Goal: Task Accomplishment & Management: Complete application form

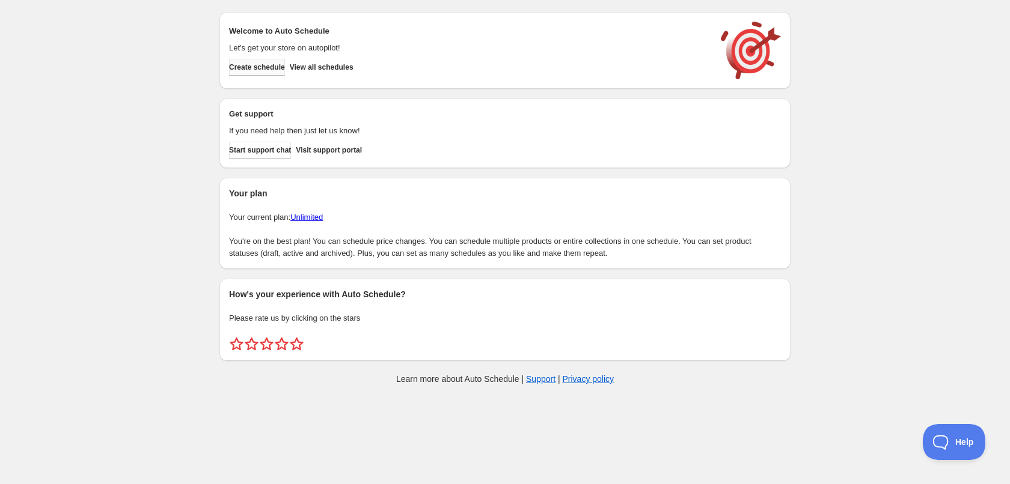
click at [263, 64] on span "Create schedule" at bounding box center [257, 68] width 56 height 10
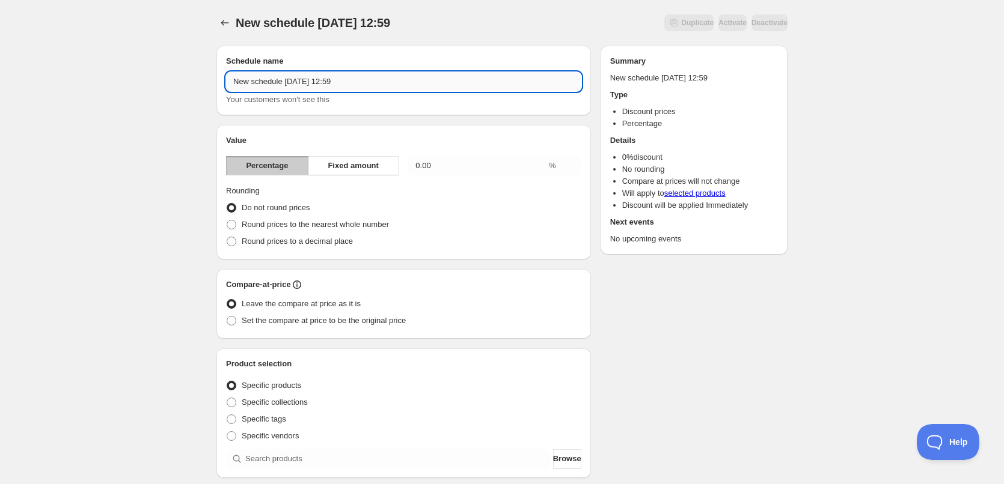
click at [361, 81] on input "New schedule Aug 13 2025 12:59" at bounding box center [403, 81] width 355 height 19
click at [317, 82] on input "New schedule Aug 13 2025" at bounding box center [403, 81] width 355 height 19
type input "WCtLo Pearl Bailey 2025"
click at [450, 163] on input "0.00" at bounding box center [477, 165] width 138 height 19
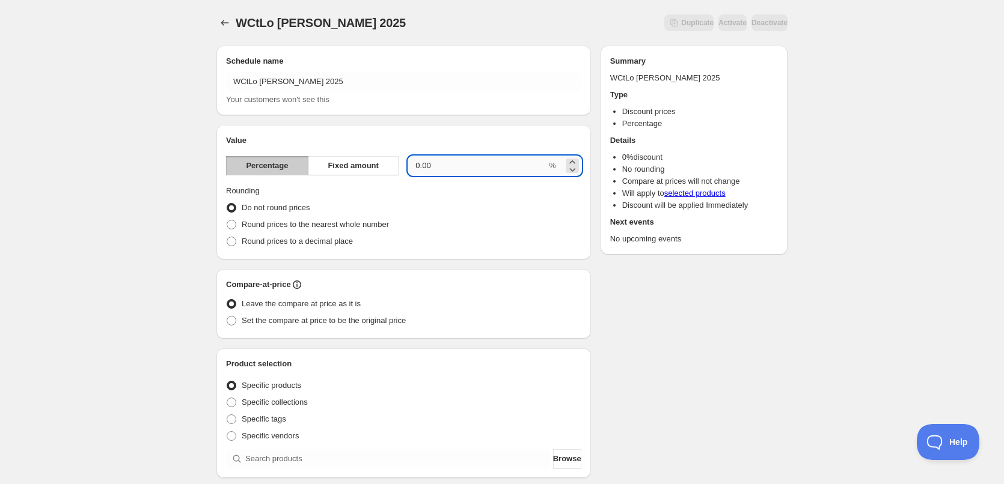
drag, startPoint x: 452, startPoint y: 165, endPoint x: 409, endPoint y: 163, distance: 43.3
click at [409, 163] on input "0.00" at bounding box center [477, 165] width 138 height 19
type input "20"
click at [433, 192] on fieldset "Rounding Do not round prices Round prices to the nearest whole number Round pri…" at bounding box center [403, 217] width 355 height 65
click at [228, 222] on span at bounding box center [232, 225] width 10 height 10
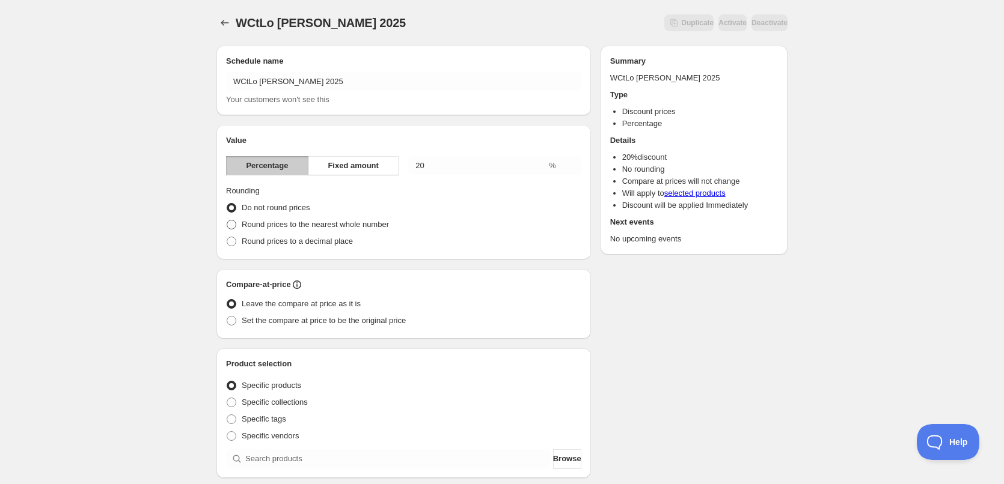
click at [227, 221] on input "Round prices to the nearest whole number" at bounding box center [227, 220] width 1 height 1
radio input "true"
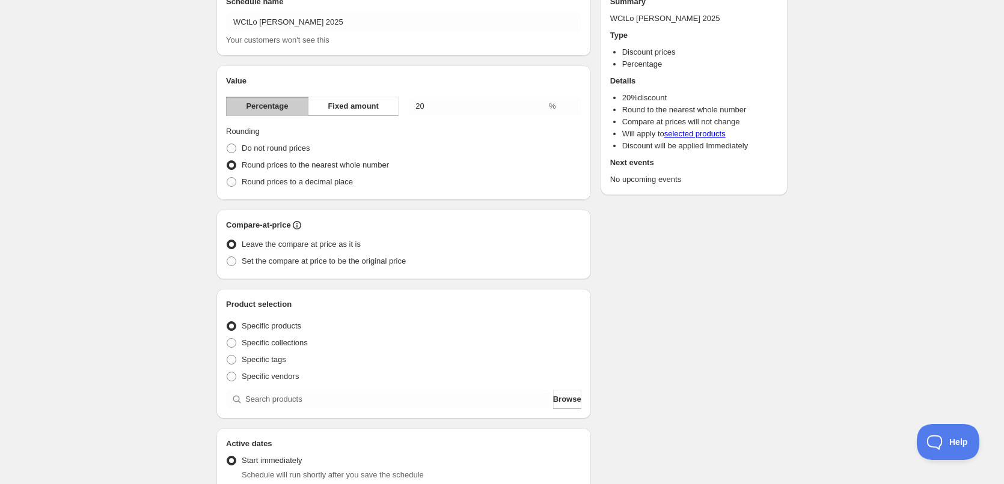
scroll to position [60, 0]
click at [231, 263] on span at bounding box center [232, 261] width 10 height 10
click at [227, 257] on input "Set the compare at price to be the original price" at bounding box center [227, 256] width 1 height 1
radio input "true"
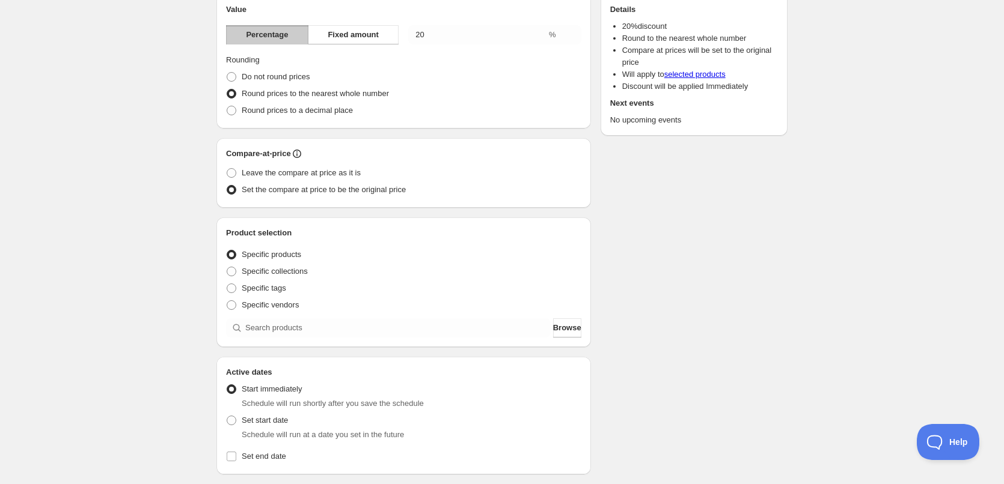
scroll to position [180, 0]
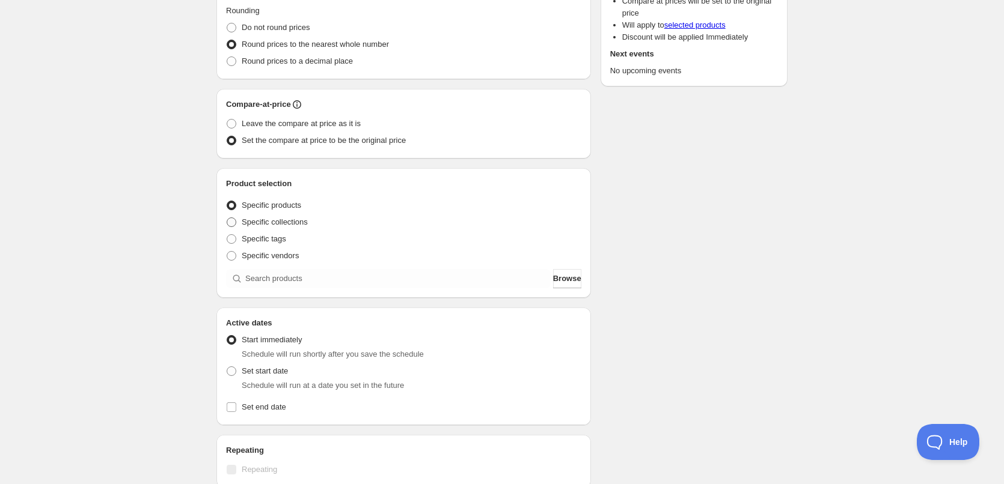
click at [230, 221] on span at bounding box center [232, 223] width 10 height 10
click at [227, 218] on input "Specific collections" at bounding box center [227, 218] width 1 height 1
radio input "true"
click at [553, 281] on span "Browse" at bounding box center [567, 279] width 28 height 12
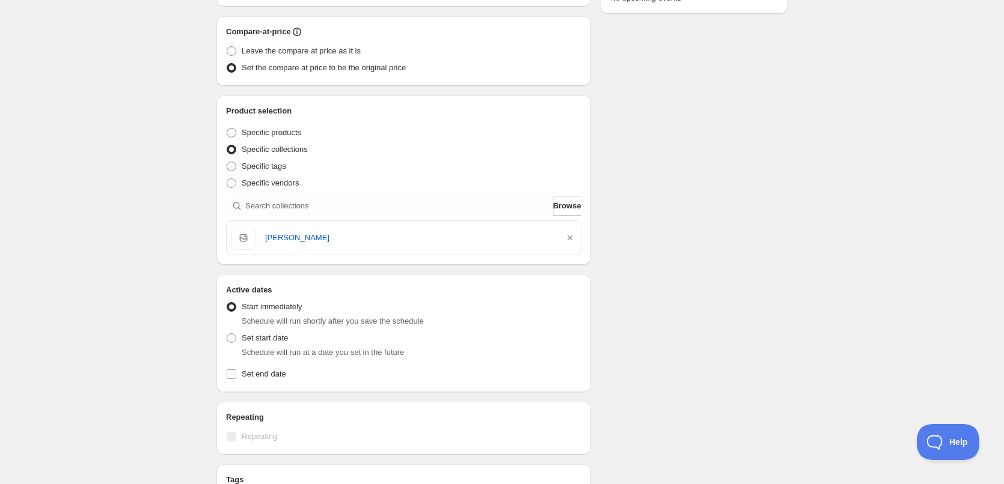
scroll to position [301, 0]
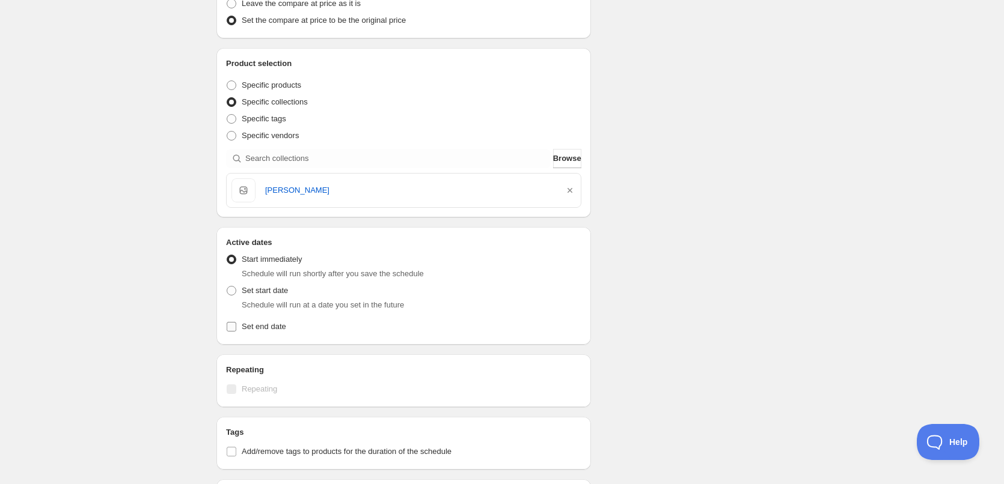
click at [230, 327] on input "Set end date" at bounding box center [232, 327] width 10 height 10
checkbox input "true"
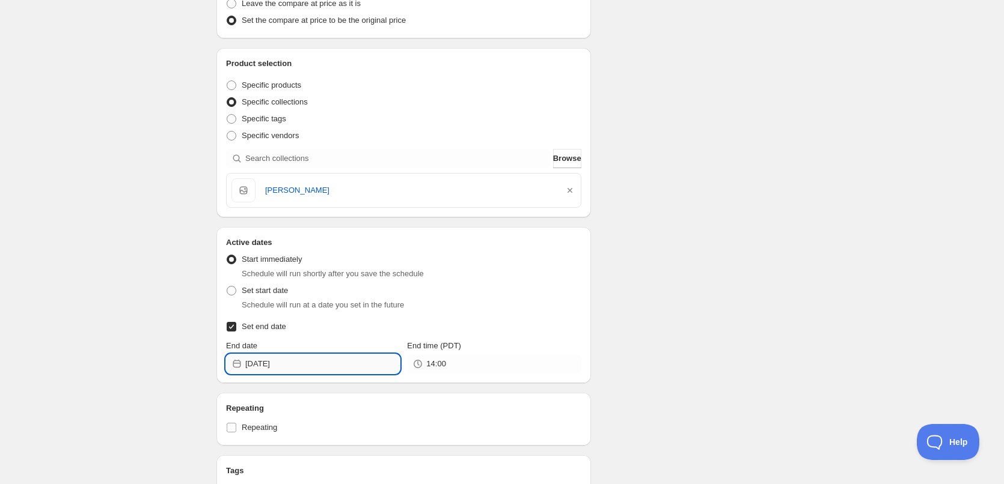
click at [300, 365] on input "[DATE]" at bounding box center [322, 364] width 154 height 19
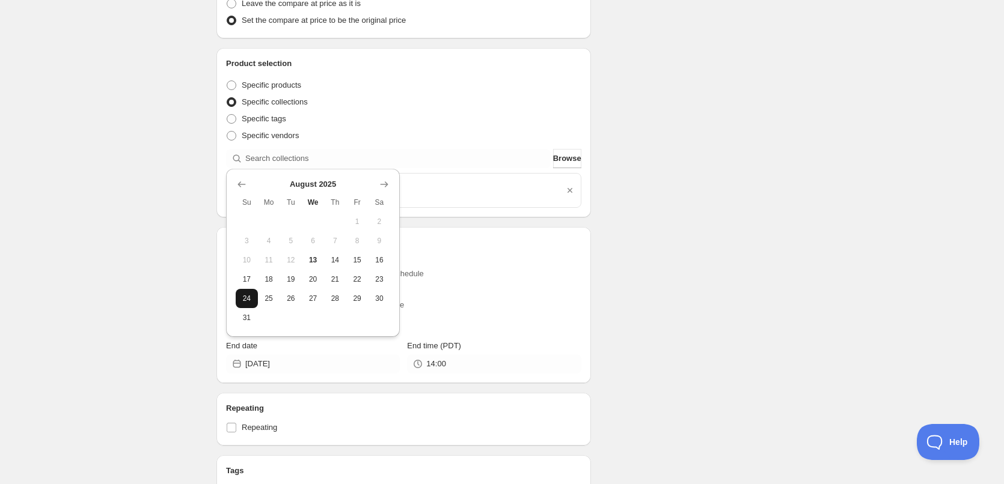
click at [246, 294] on span "24" at bounding box center [246, 299] width 13 height 10
type input "2025-08-24"
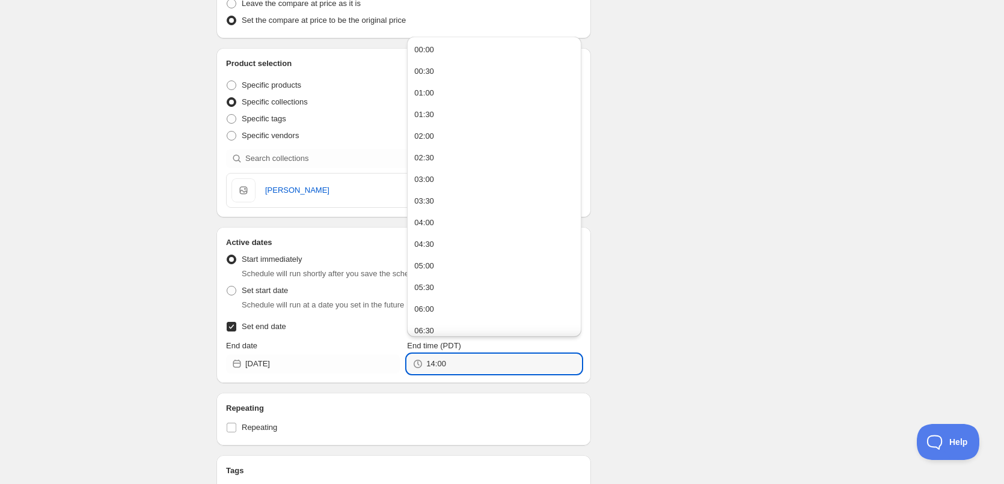
drag, startPoint x: 460, startPoint y: 367, endPoint x: 417, endPoint y: 359, distance: 44.0
click at [417, 359] on div "14:00" at bounding box center [494, 364] width 174 height 19
type input "00:00"
click at [432, 52] on div "00:00" at bounding box center [424, 50] width 20 height 12
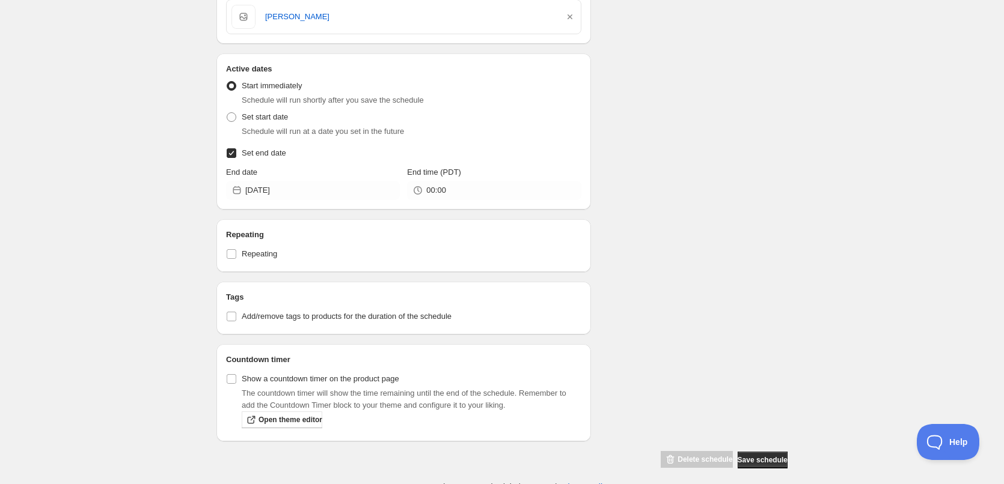
scroll to position [483, 0]
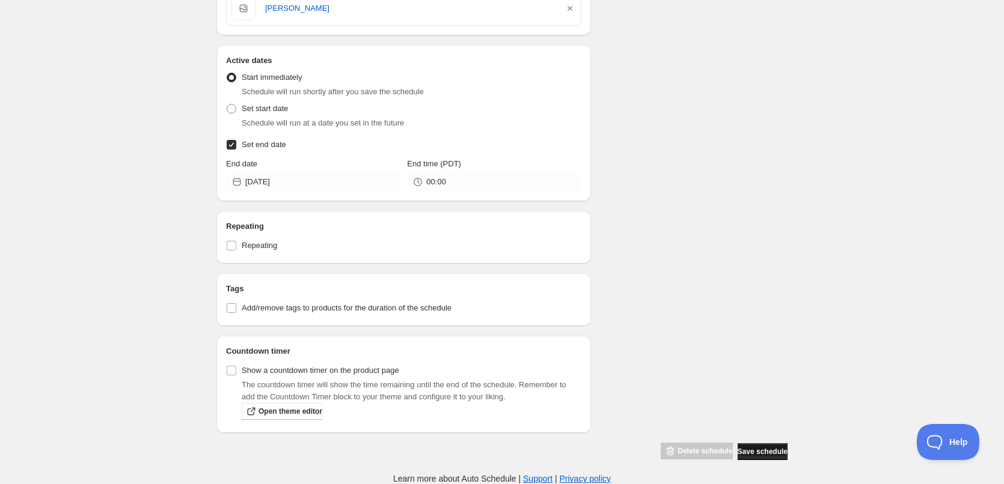
click at [757, 453] on span "Save schedule" at bounding box center [763, 452] width 50 height 10
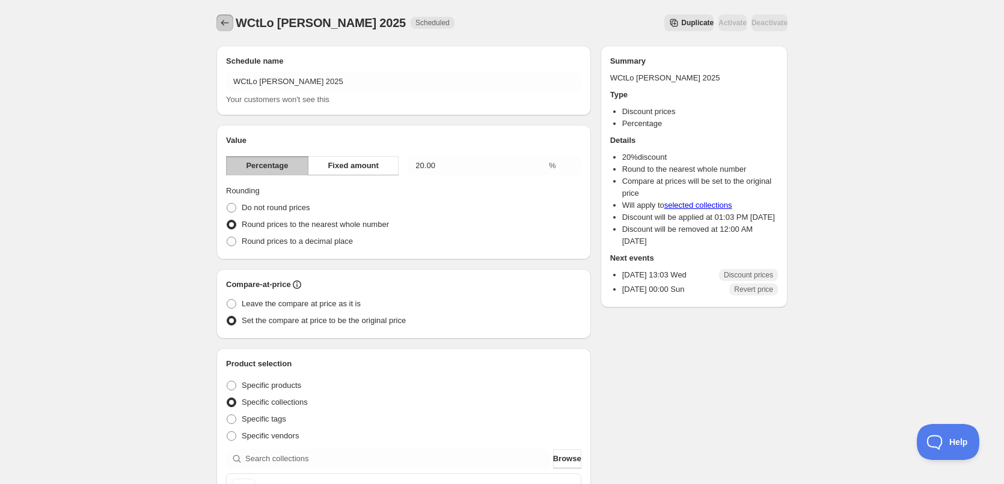
click at [230, 24] on icon "Schedules" at bounding box center [225, 23] width 12 height 12
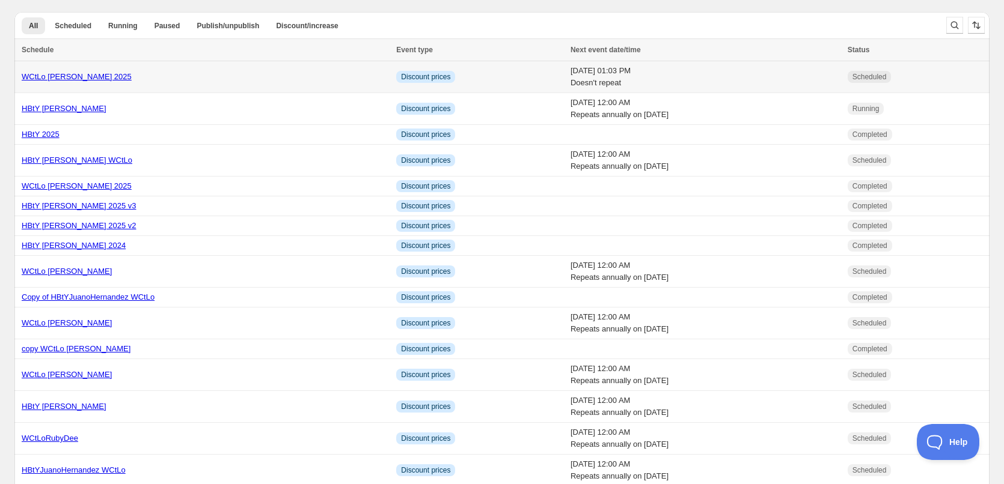
drag, startPoint x: 66, startPoint y: 74, endPoint x: 271, endPoint y: 76, distance: 205.6
click at [271, 76] on div "WCtLo [PERSON_NAME] 2025" at bounding box center [205, 77] width 367 height 12
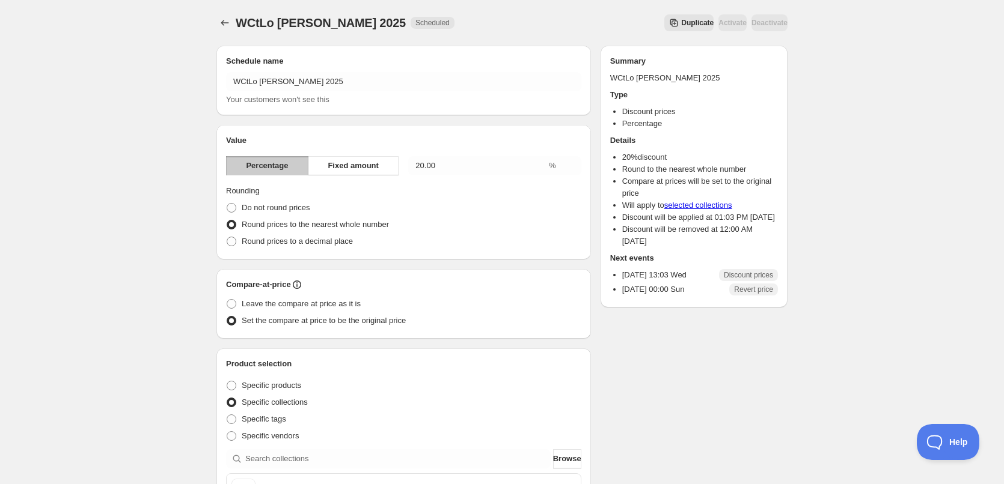
click at [681, 24] on span "Duplicate" at bounding box center [697, 23] width 32 height 10
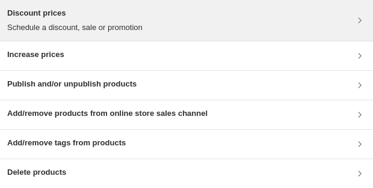
click at [103, 23] on p "Schedule a discount, sale or promotion" at bounding box center [74, 28] width 135 height 12
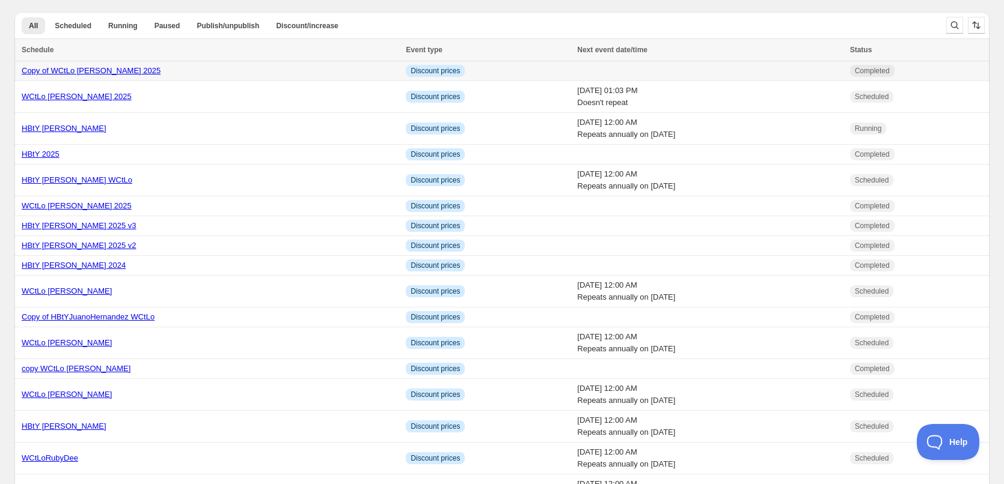
click at [215, 70] on div "Copy of WCtLo [PERSON_NAME] 2025" at bounding box center [210, 71] width 377 height 12
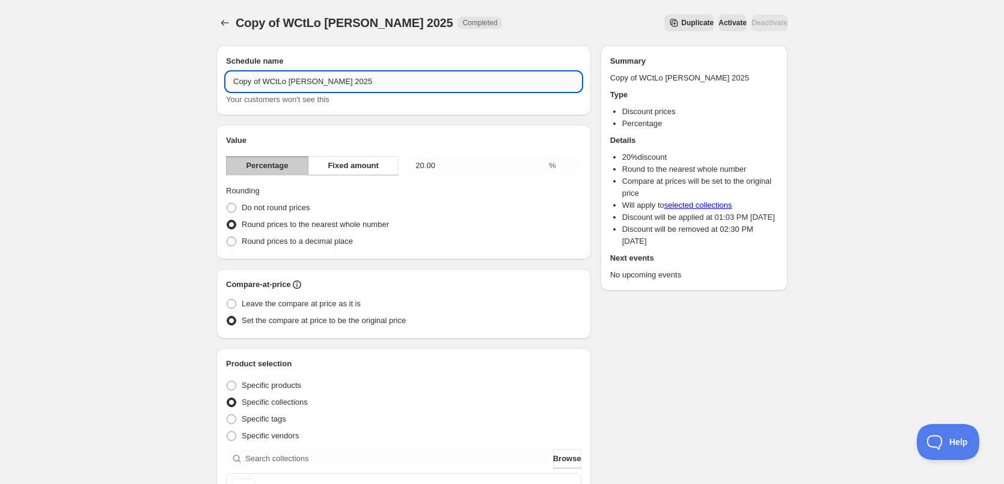
click at [265, 81] on input "Copy of WCtLo [PERSON_NAME] 2025" at bounding box center [403, 81] width 355 height 19
drag, startPoint x: 265, startPoint y: 81, endPoint x: 144, endPoint y: 76, distance: 121.5
click at [144, 76] on div "Copy of WCtLo [PERSON_NAME] 2025. This page is ready Copy of WCtLo [PERSON_NAME…" at bounding box center [502, 468] width 1004 height 936
click at [332, 78] on input "WCtLo Pearl Bailey 2025" at bounding box center [403, 81] width 355 height 19
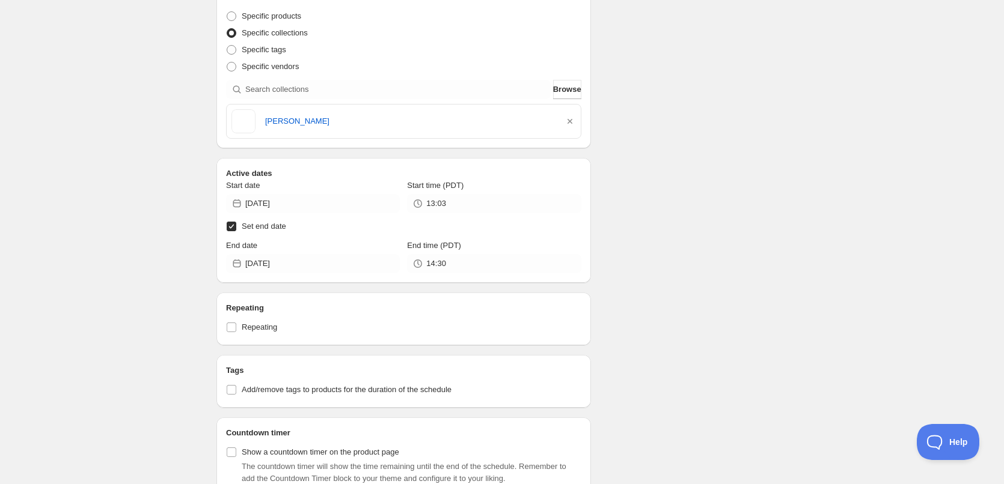
scroll to position [421, 0]
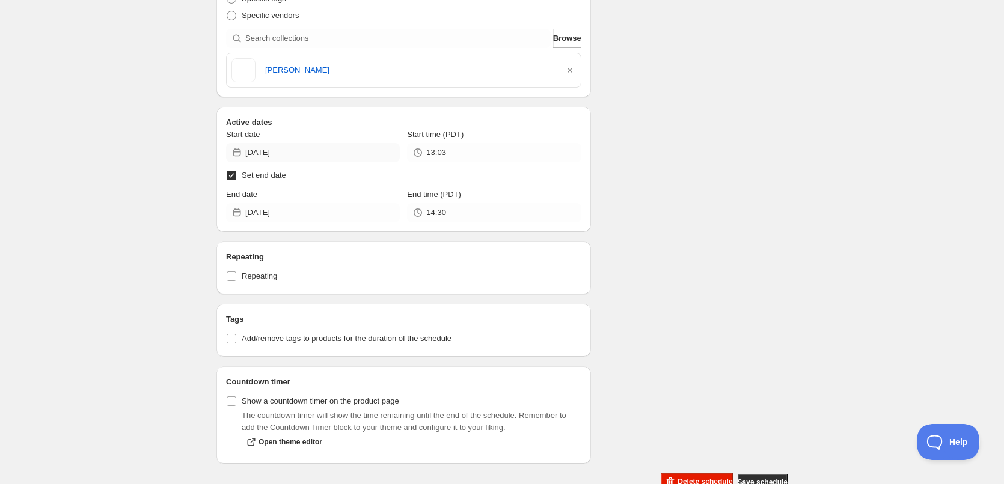
type input "WCtLo Pearl Bailey"
click at [371, 157] on input "2025-08-13" at bounding box center [322, 152] width 154 height 19
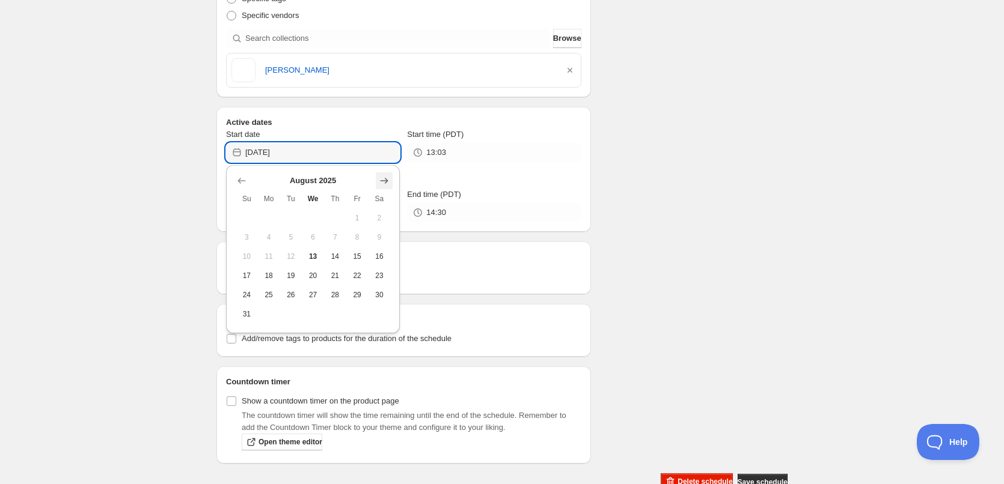
click at [384, 179] on icon "Show next month, September 2025" at bounding box center [384, 181] width 12 height 12
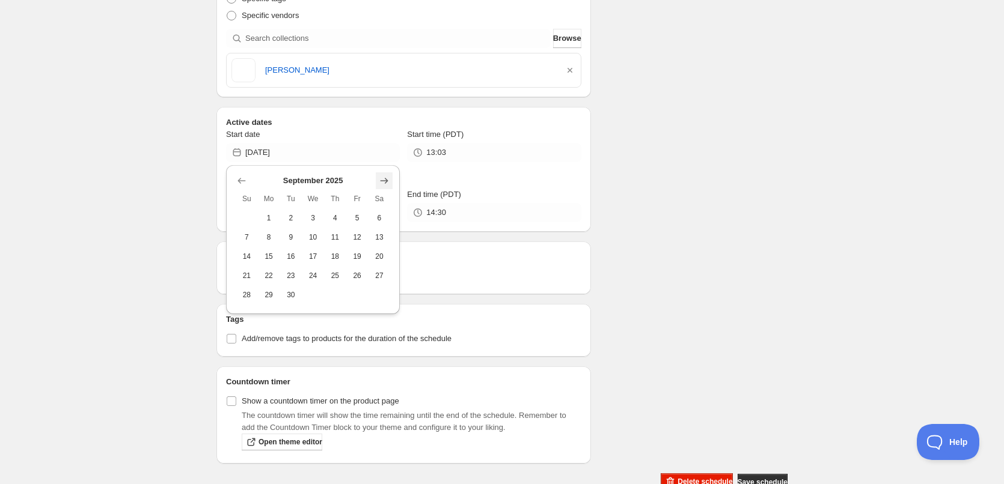
click at [384, 179] on icon "Show next month, October 2025" at bounding box center [384, 181] width 12 height 12
click at [384, 179] on icon "Show next month, November 2025" at bounding box center [384, 181] width 12 height 12
click at [384, 179] on icon "Show next month, December 2025" at bounding box center [384, 181] width 12 height 12
click at [385, 179] on icon "Show next month, January 2026" at bounding box center [384, 181] width 12 height 12
click at [385, 180] on icon "Show next month, February 2026" at bounding box center [384, 181] width 12 height 12
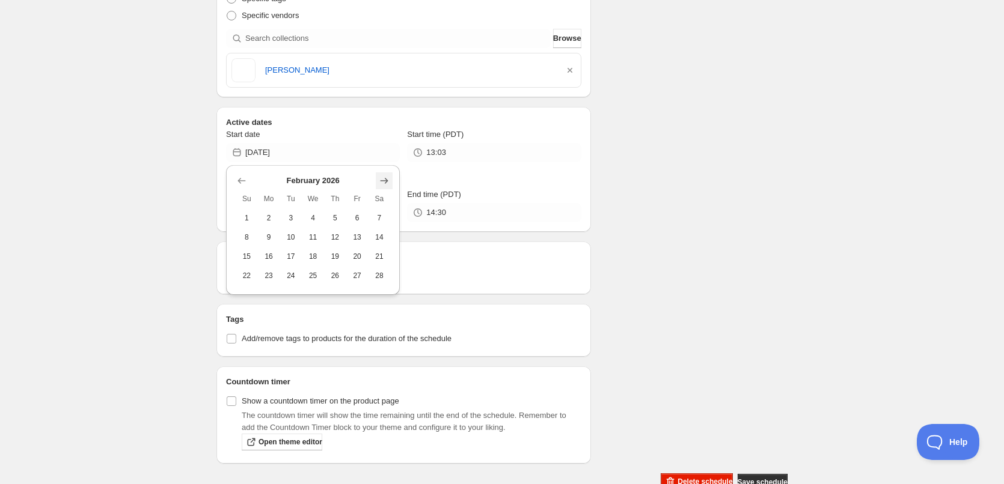
click at [385, 180] on icon "Show next month, March 2026" at bounding box center [384, 181] width 12 height 12
click at [385, 180] on icon "Show next month, April 2026" at bounding box center [384, 181] width 12 height 12
click at [385, 180] on icon "Show next month, May 2026" at bounding box center [384, 181] width 12 height 12
click at [385, 180] on icon "Show next month, June 2026" at bounding box center [384, 181] width 12 height 12
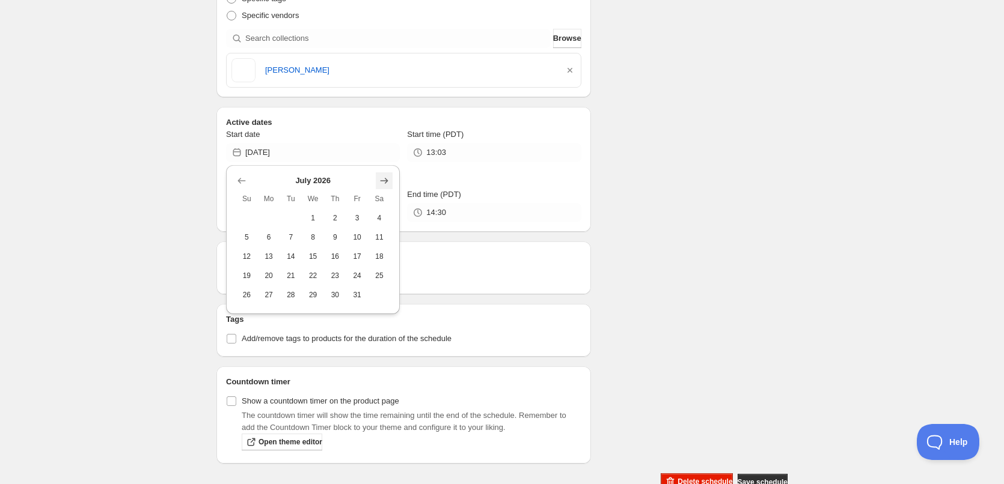
click at [385, 180] on icon "Show next month, August 2026" at bounding box center [384, 181] width 12 height 12
click at [273, 240] on span "3" at bounding box center [269, 238] width 13 height 10
type input "2026-08-03"
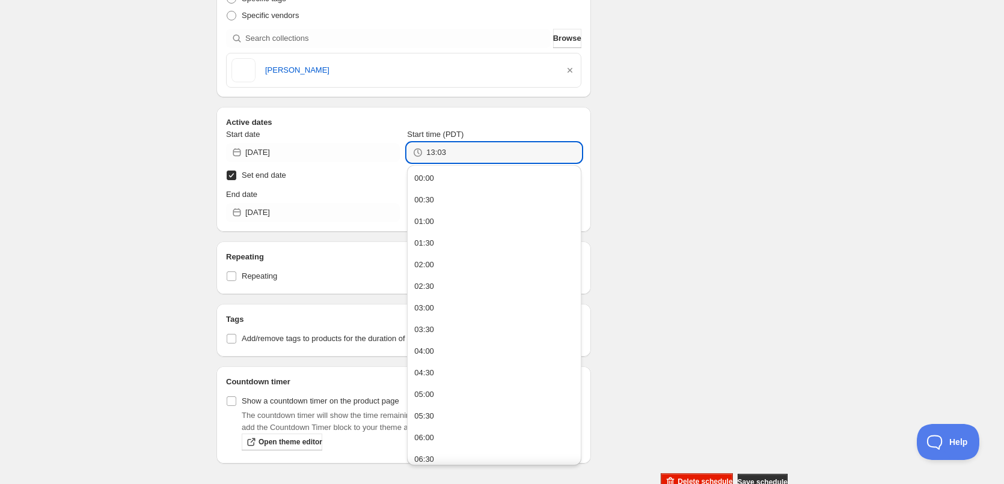
drag, startPoint x: 454, startPoint y: 150, endPoint x: 420, endPoint y: 152, distance: 33.7
click at [420, 152] on div "13:03" at bounding box center [494, 152] width 174 height 19
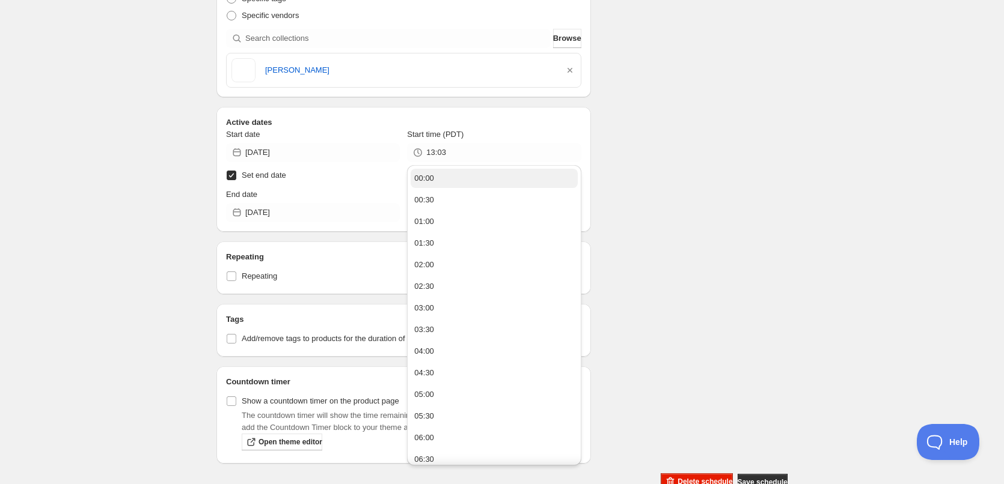
click at [420, 174] on div "00:00" at bounding box center [424, 179] width 20 height 12
type input "00:00"
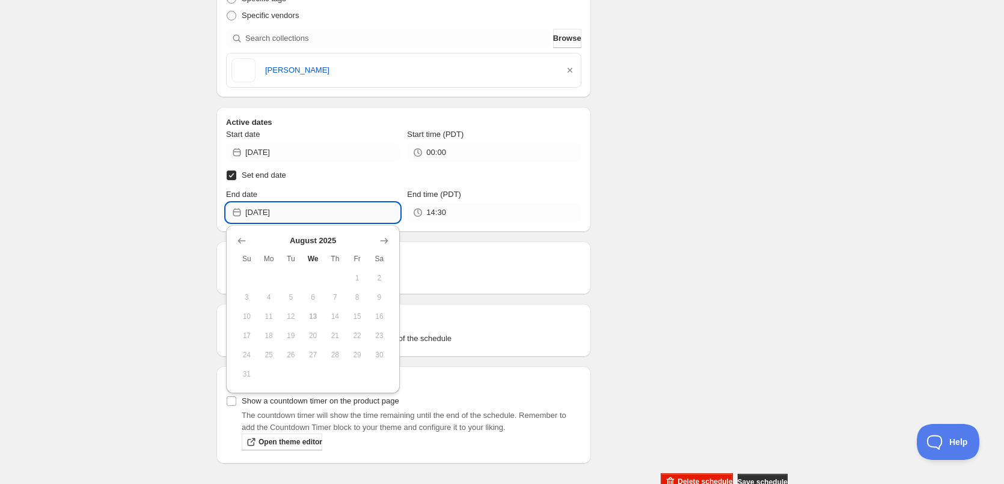
click at [317, 212] on input "[DATE]" at bounding box center [322, 212] width 154 height 19
click at [382, 241] on icon "Show next month, September 2025" at bounding box center [384, 241] width 8 height 6
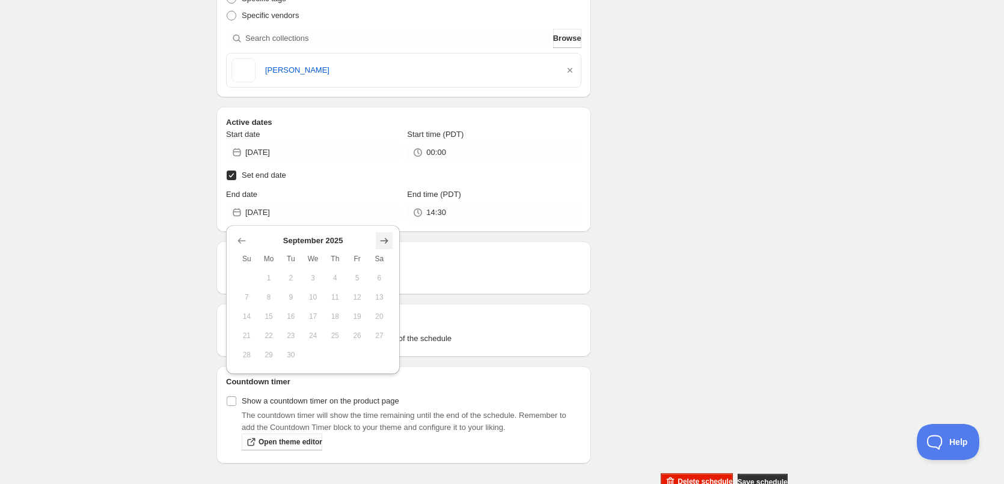
click at [382, 241] on icon "Show next month, October 2025" at bounding box center [384, 241] width 8 height 6
click at [382, 241] on icon "Show next month, November 2025" at bounding box center [384, 241] width 8 height 6
click at [382, 241] on icon "Show next month, December 2025" at bounding box center [384, 241] width 8 height 6
click at [382, 241] on icon "Show next month, January 2026" at bounding box center [384, 241] width 8 height 6
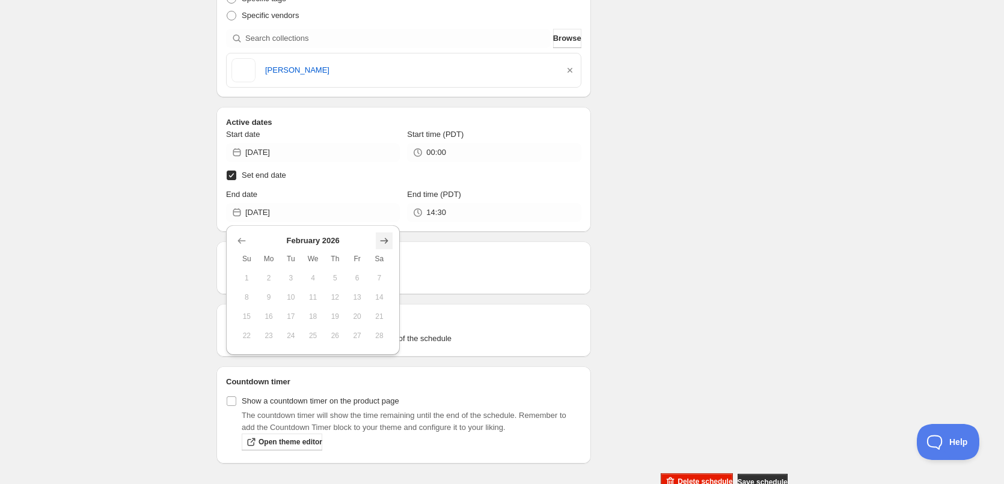
click at [382, 241] on icon "Show next month, March 2026" at bounding box center [384, 241] width 8 height 6
click at [382, 241] on icon "Show next month, April 2026" at bounding box center [384, 241] width 8 height 6
click at [382, 241] on icon "Show next month, May 2026" at bounding box center [384, 241] width 8 height 6
click at [382, 241] on icon "Show next month, June 2026" at bounding box center [384, 241] width 8 height 6
click at [382, 241] on icon "Show next month, July 2026" at bounding box center [384, 241] width 8 height 6
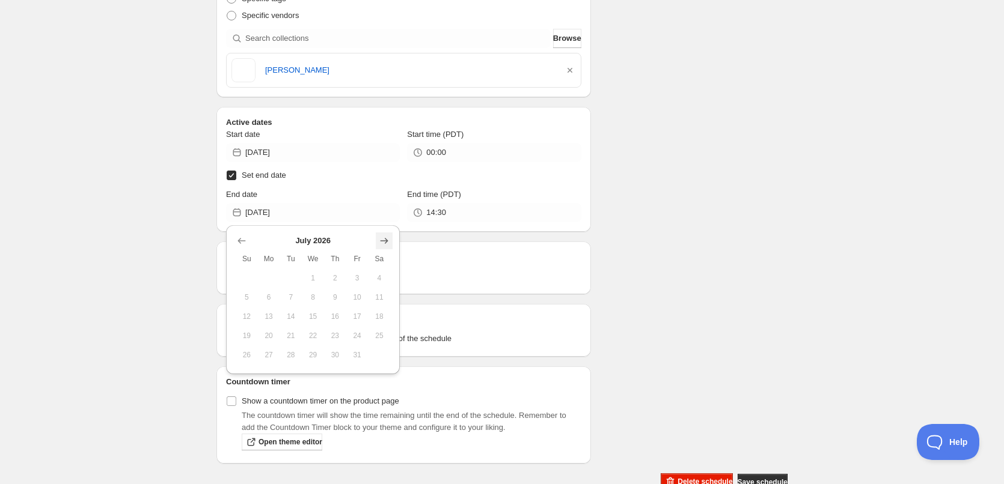
click at [382, 241] on icon "Show next month, August 2026" at bounding box center [384, 241] width 8 height 6
click at [275, 351] on span "24" at bounding box center [269, 355] width 13 height 10
type input "2026-08-24"
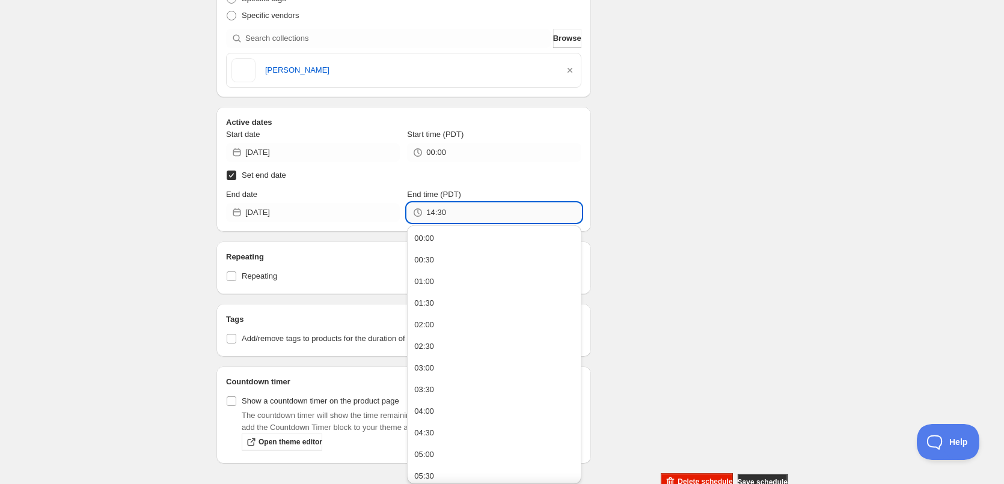
drag, startPoint x: 473, startPoint y: 216, endPoint x: 426, endPoint y: 215, distance: 46.9
click at [426, 215] on input "14:30" at bounding box center [503, 212] width 154 height 19
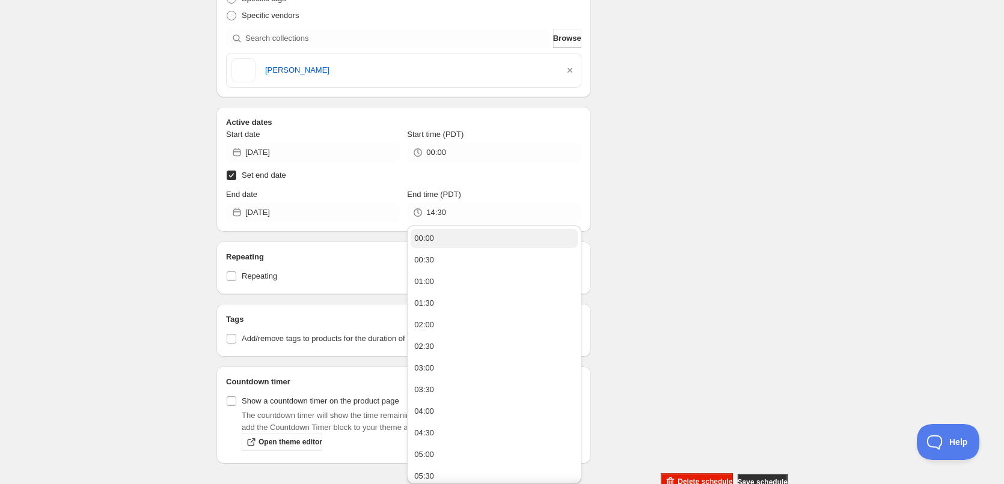
click at [427, 240] on div "00:00" at bounding box center [424, 239] width 20 height 12
type input "00:00"
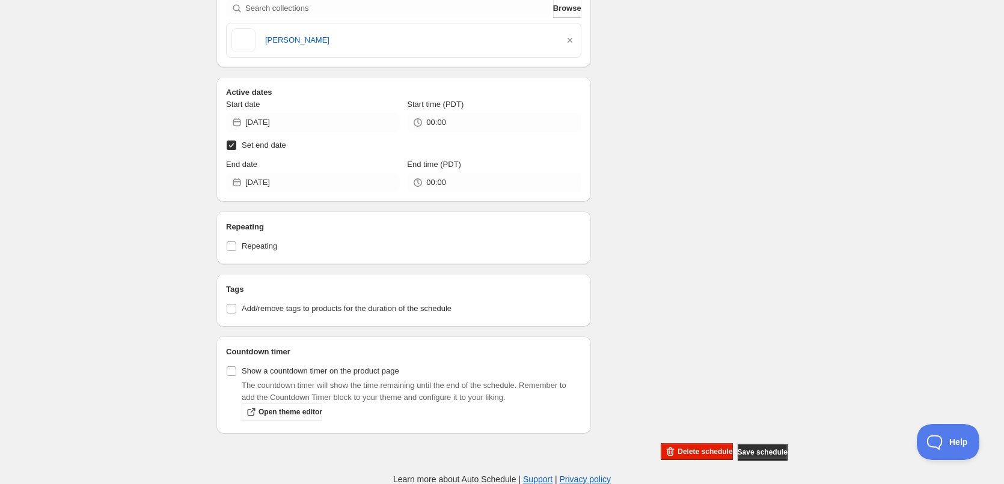
scroll to position [451, 0]
click at [231, 246] on input "Repeating" at bounding box center [232, 246] width 10 height 10
checkbox input "true"
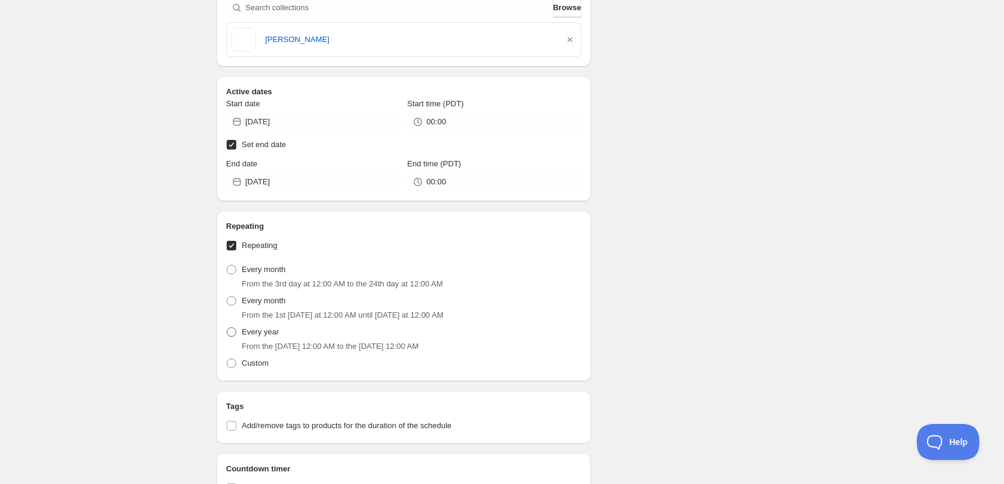
click at [231, 332] on span at bounding box center [232, 333] width 10 height 10
click at [227, 328] on input "Every year" at bounding box center [227, 328] width 1 height 1
radio input "true"
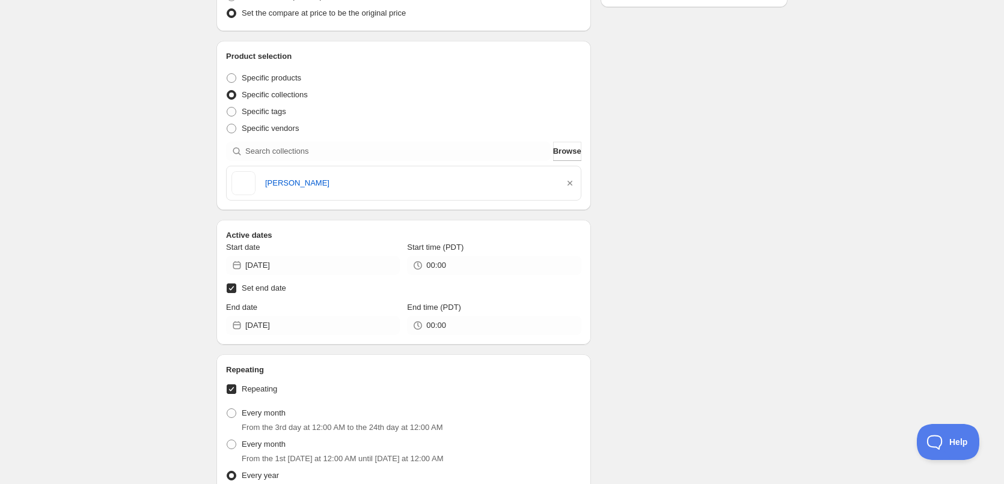
scroll to position [569, 0]
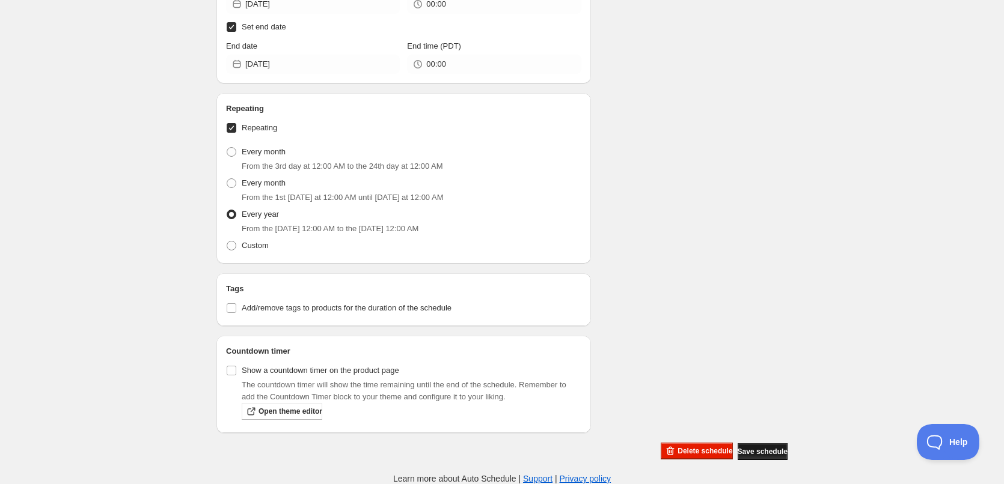
click at [759, 451] on span "Save schedule" at bounding box center [763, 452] width 50 height 10
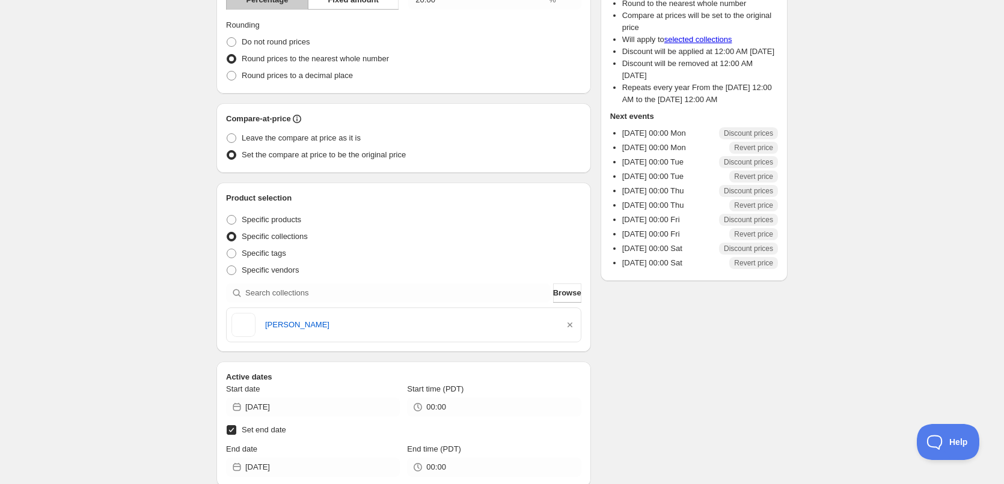
scroll to position [0, 0]
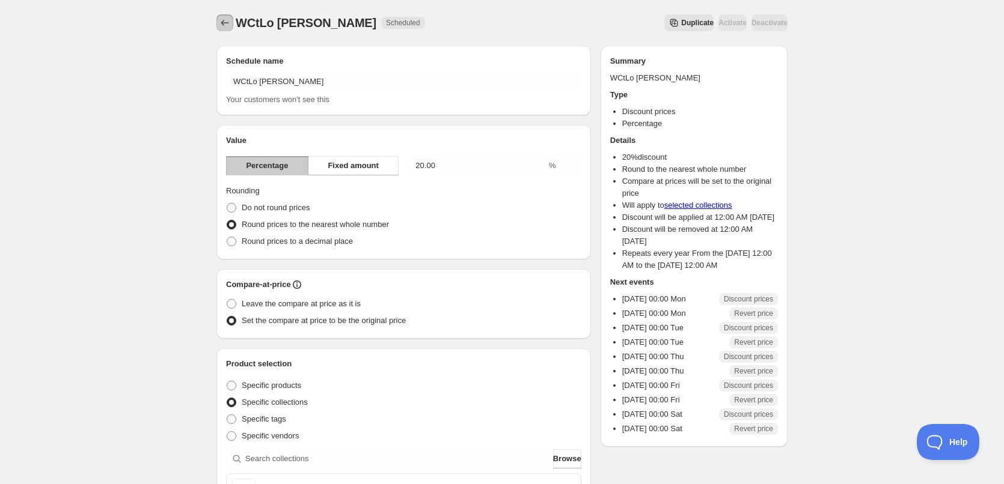
click at [220, 26] on icon "Schedules" at bounding box center [225, 23] width 12 height 12
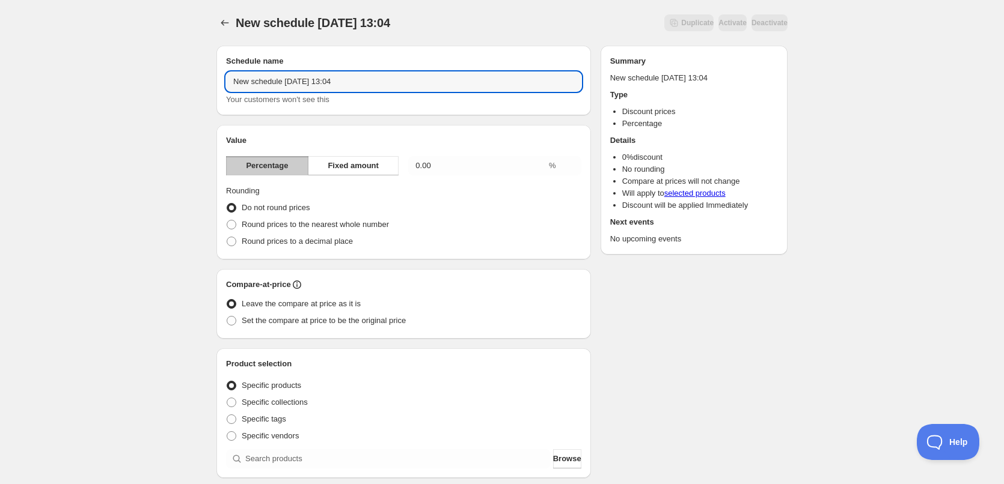
drag, startPoint x: 365, startPoint y: 84, endPoint x: 190, endPoint y: 81, distance: 175.6
click at [190, 81] on div "New schedule Aug 13 2025 13:04. This page is ready New schedule Aug 13 2025 13:…" at bounding box center [502, 445] width 1004 height 890
type input "WCtLo [PERSON_NAME]"
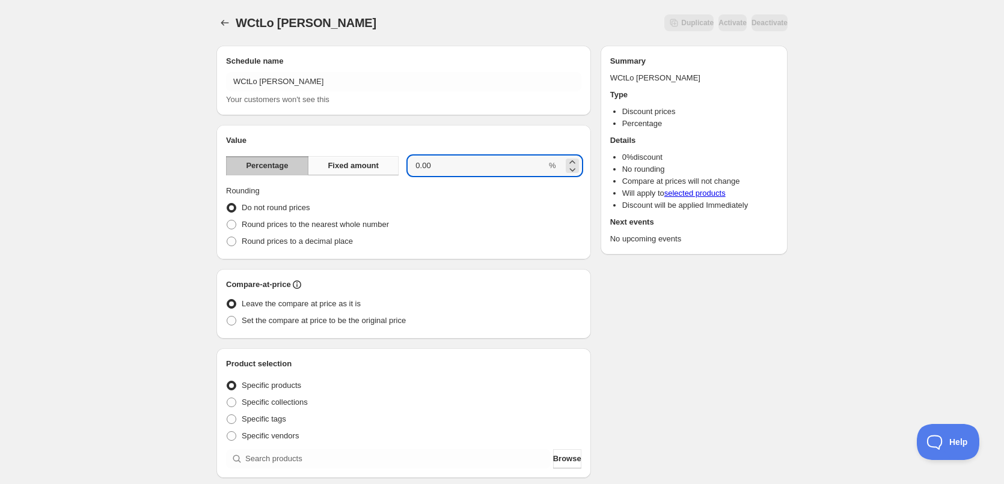
drag, startPoint x: 450, startPoint y: 168, endPoint x: 389, endPoint y: 166, distance: 60.1
click at [389, 166] on div "Percentage Fixed amount 0.00 %" at bounding box center [403, 165] width 355 height 19
type input "20"
click at [232, 223] on span at bounding box center [232, 225] width 10 height 10
click at [227, 221] on input "Round prices to the nearest whole number" at bounding box center [227, 220] width 1 height 1
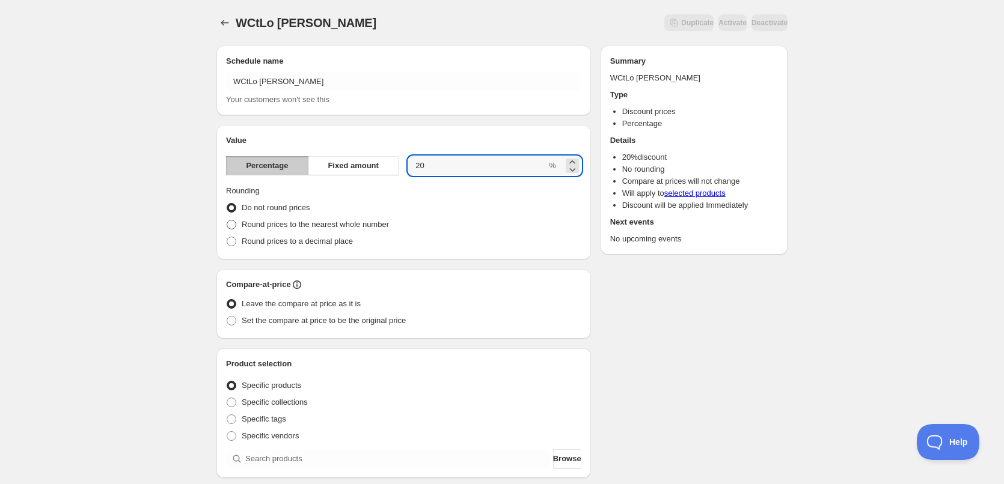
radio input "true"
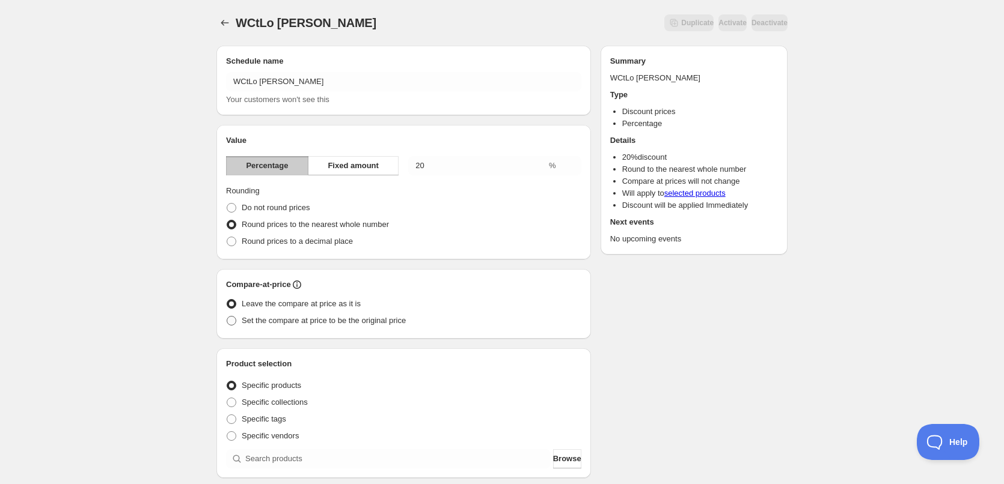
click at [231, 320] on span at bounding box center [232, 321] width 10 height 10
click at [227, 317] on input "Set the compare at price to be the original price" at bounding box center [227, 316] width 1 height 1
radio input "true"
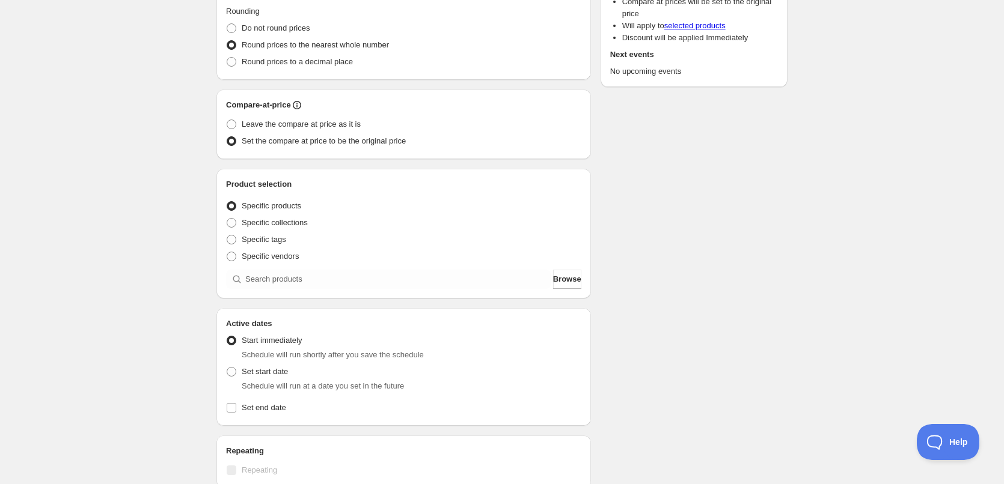
scroll to position [180, 0]
click at [231, 222] on span at bounding box center [232, 223] width 10 height 10
click at [227, 218] on input "Specific collections" at bounding box center [227, 218] width 1 height 1
radio input "true"
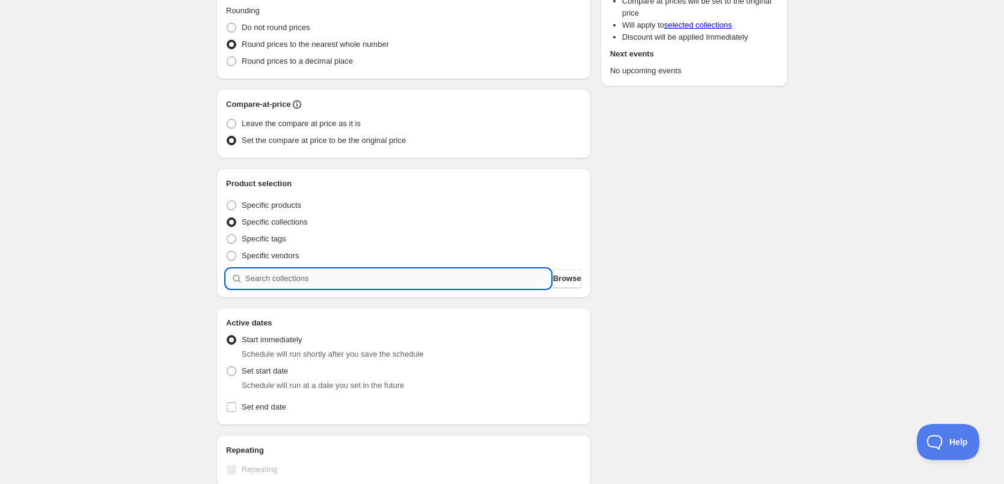
click at [341, 276] on input "search" at bounding box center [397, 278] width 305 height 19
click at [559, 281] on span "Browse" at bounding box center [567, 279] width 28 height 12
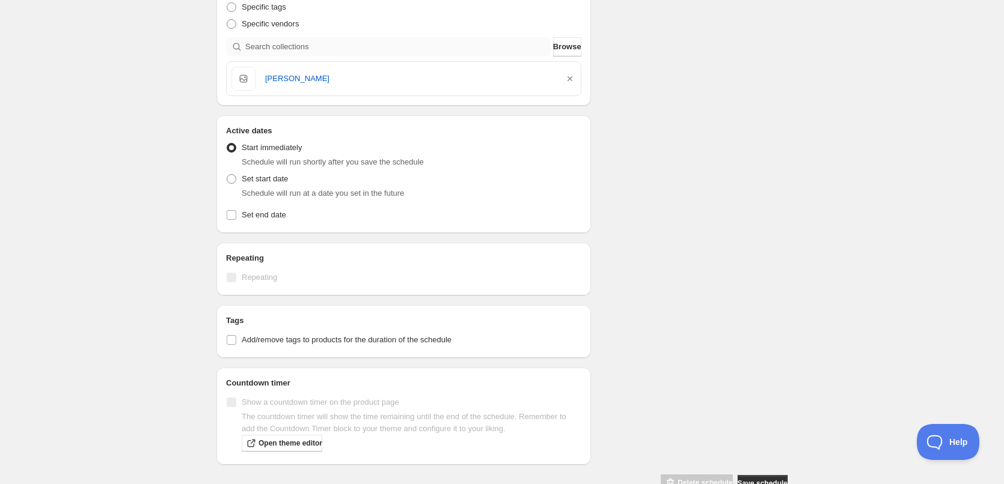
scroll to position [444, 0]
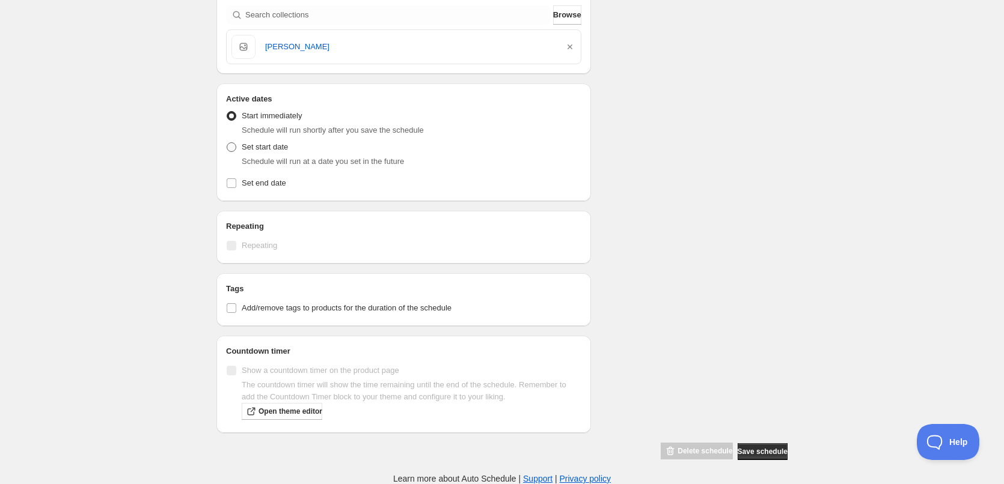
click at [231, 148] on span at bounding box center [232, 147] width 10 height 10
click at [227, 143] on input "Set start date" at bounding box center [227, 142] width 1 height 1
radio input "true"
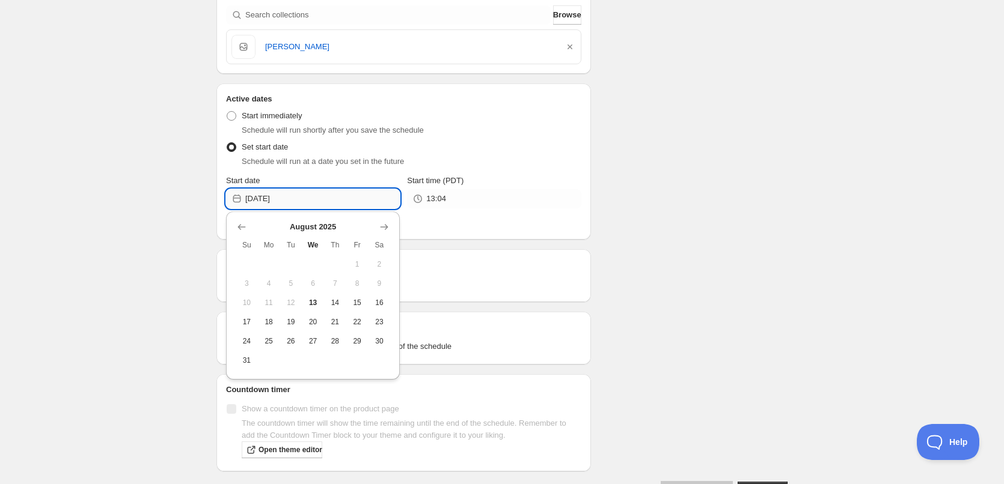
click at [309, 201] on input "2025-08-13" at bounding box center [322, 198] width 154 height 19
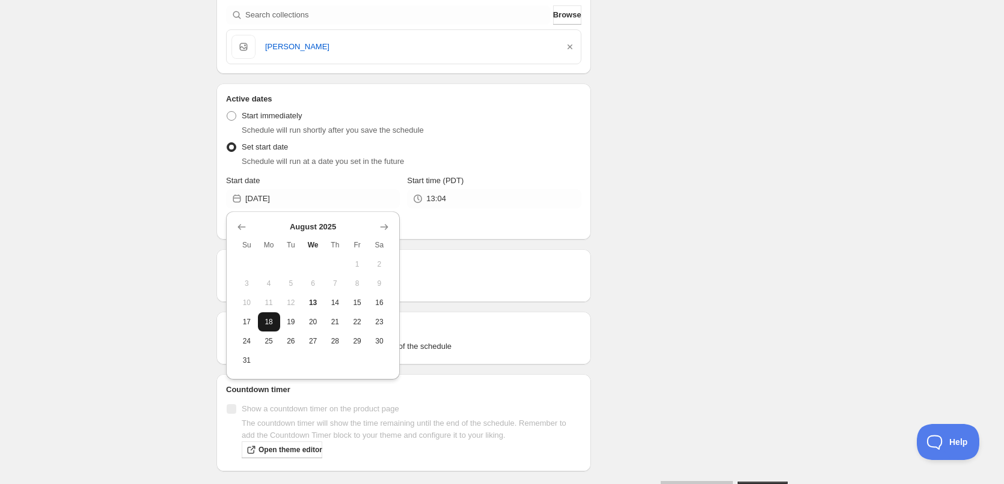
click at [270, 324] on span "18" at bounding box center [269, 322] width 13 height 10
type input "2025-08-18"
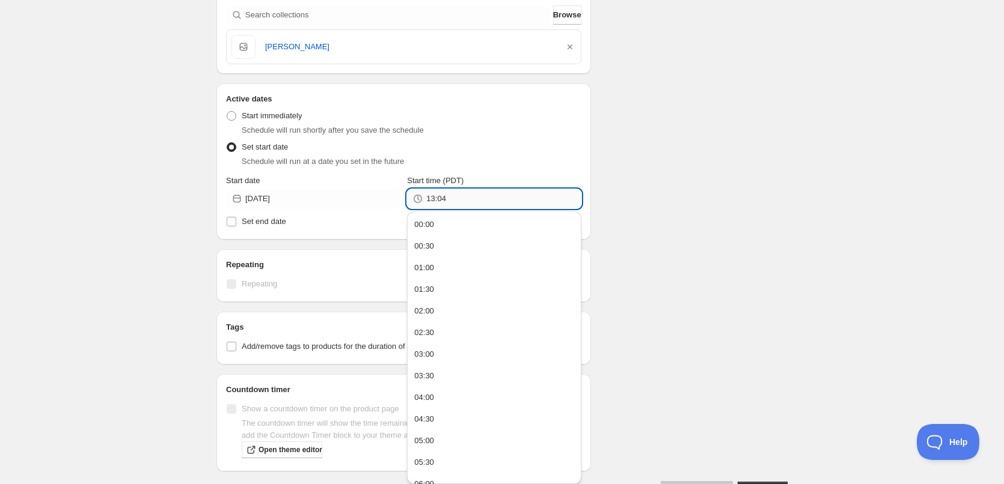
click at [458, 201] on input "13:04" at bounding box center [503, 198] width 154 height 19
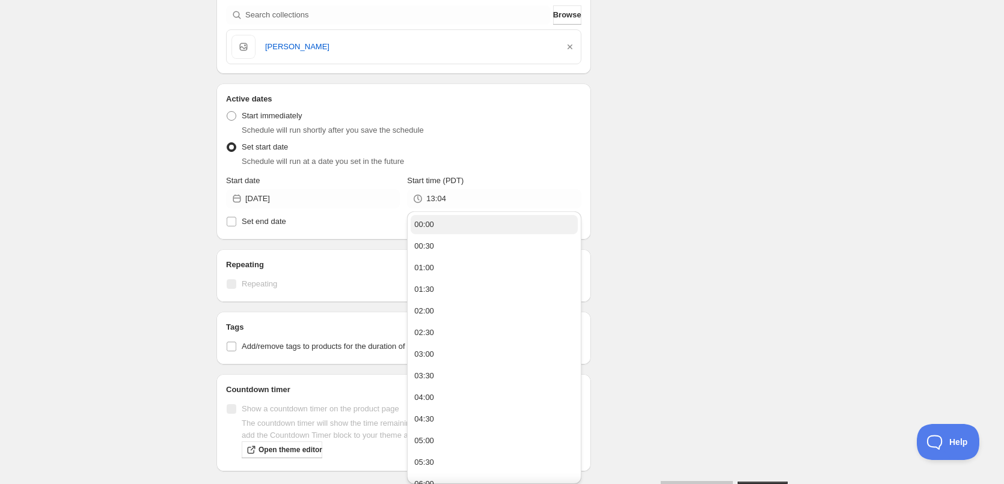
click at [430, 221] on div "00:00" at bounding box center [424, 225] width 20 height 12
type input "00:00"
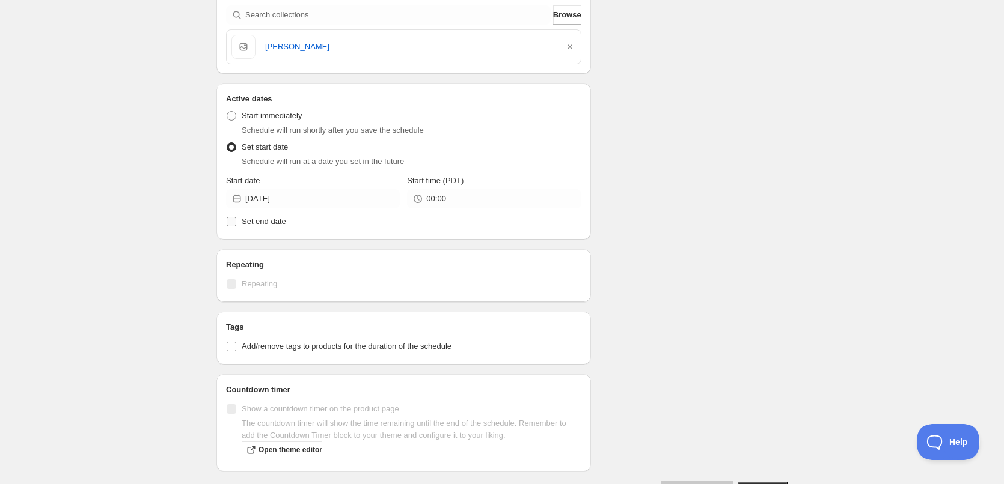
click at [230, 221] on input "Set end date" at bounding box center [232, 222] width 10 height 10
checkbox input "true"
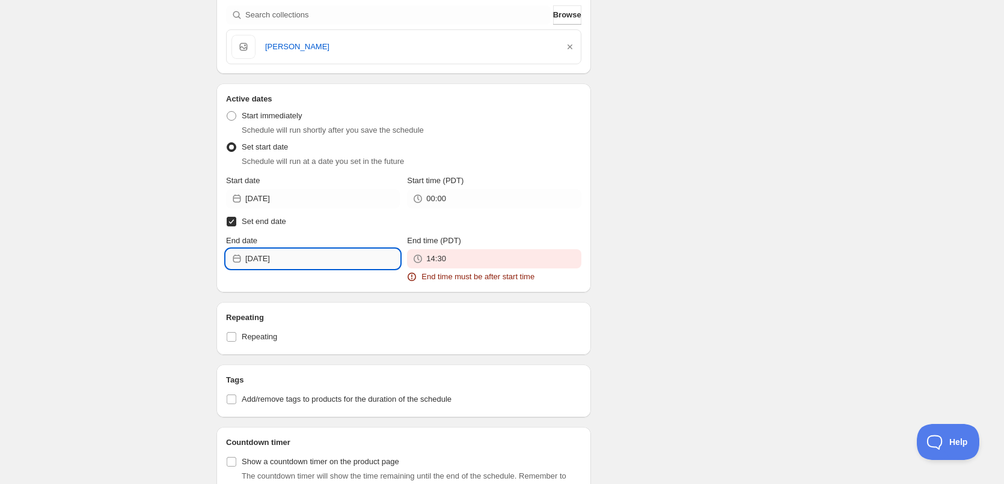
click at [304, 260] on input "2025-08-13" at bounding box center [322, 258] width 154 height 19
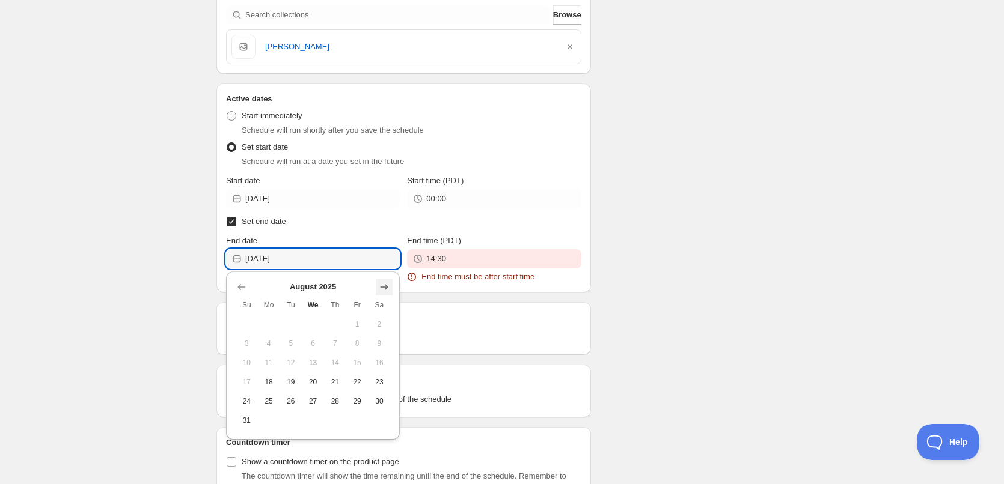
click at [379, 289] on icon "Show next month, September 2025" at bounding box center [384, 287] width 12 height 12
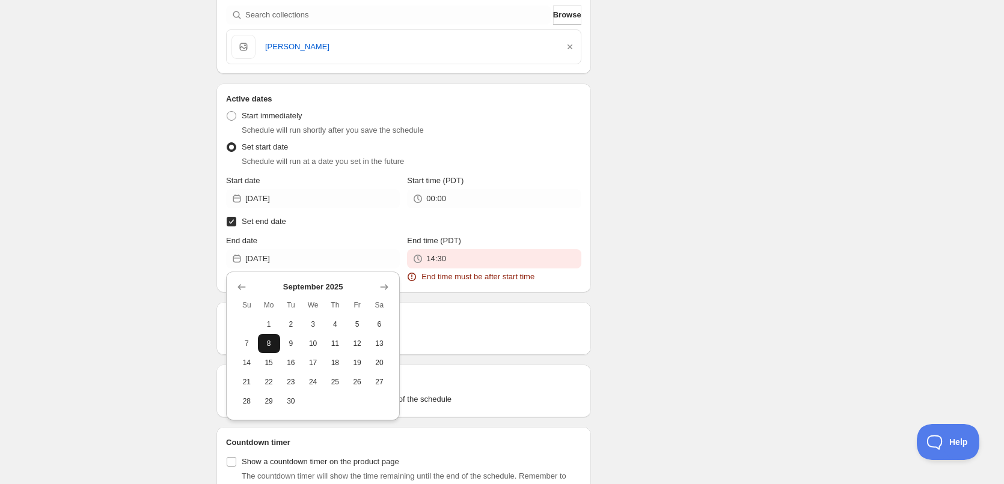
click at [269, 340] on span "8" at bounding box center [269, 344] width 13 height 10
type input "2025-09-08"
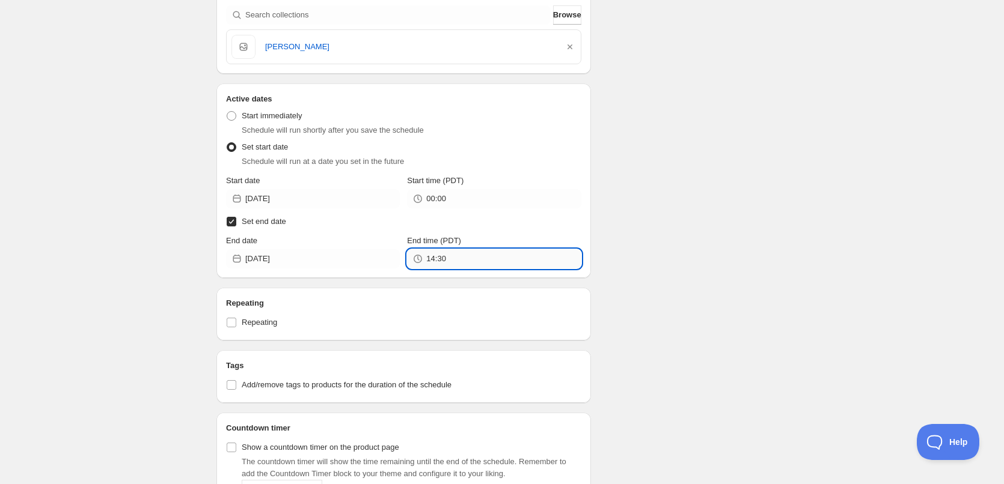
click at [453, 260] on input "14:30" at bounding box center [503, 258] width 154 height 19
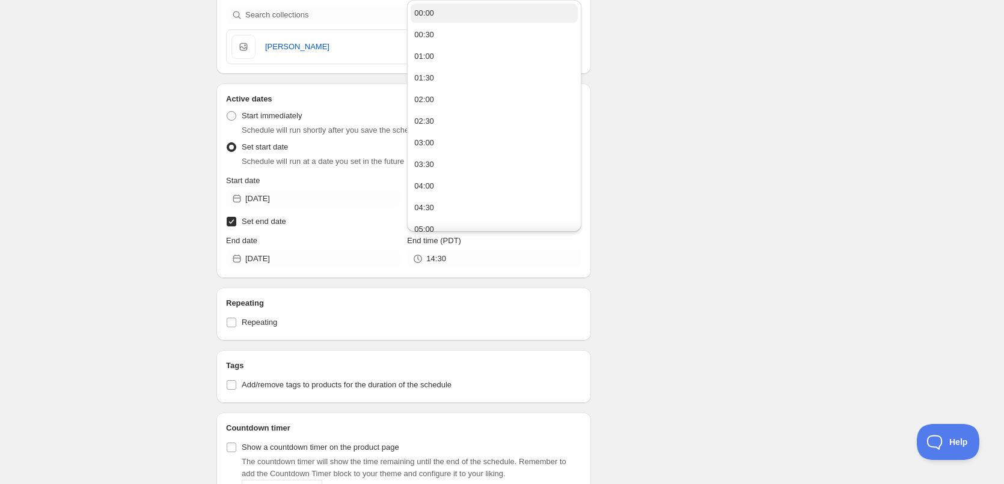
click at [434, 10] on div "00:00" at bounding box center [424, 13] width 20 height 12
type input "00:00"
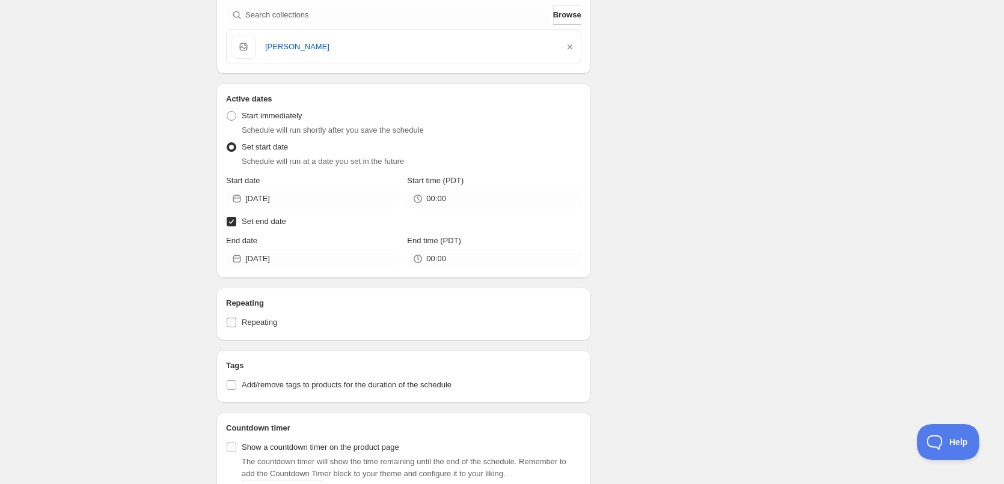
click at [232, 325] on input "Repeating" at bounding box center [232, 323] width 10 height 10
checkbox input "true"
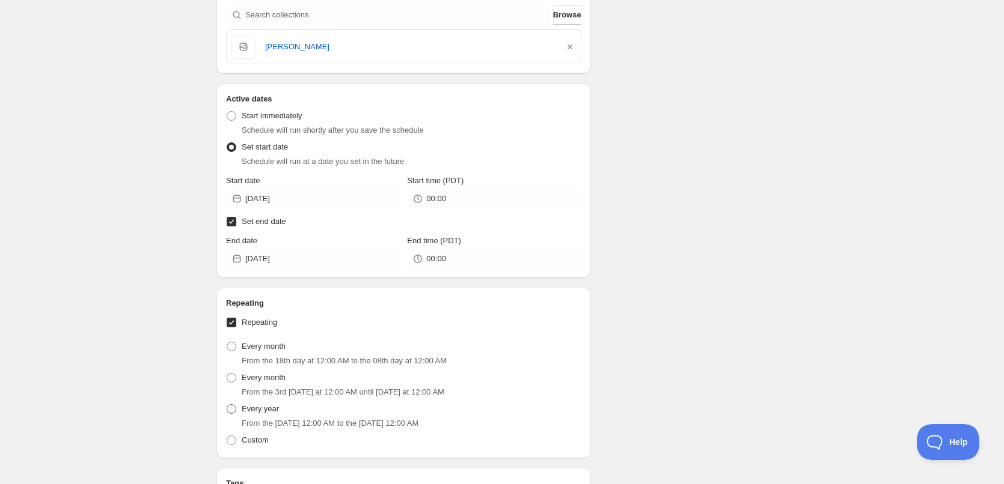
click at [231, 408] on span at bounding box center [232, 410] width 10 height 10
click at [227, 405] on input "Every year" at bounding box center [227, 405] width 1 height 1
radio input "true"
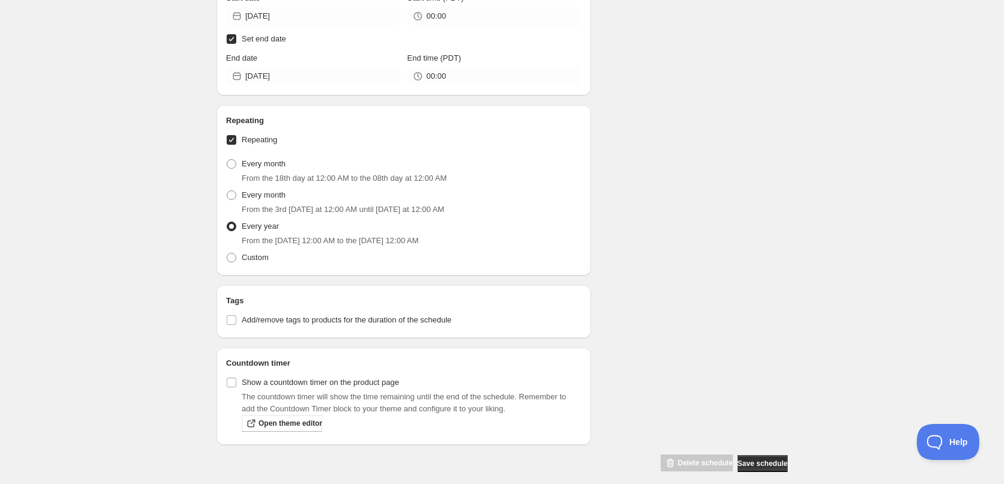
scroll to position [639, 0]
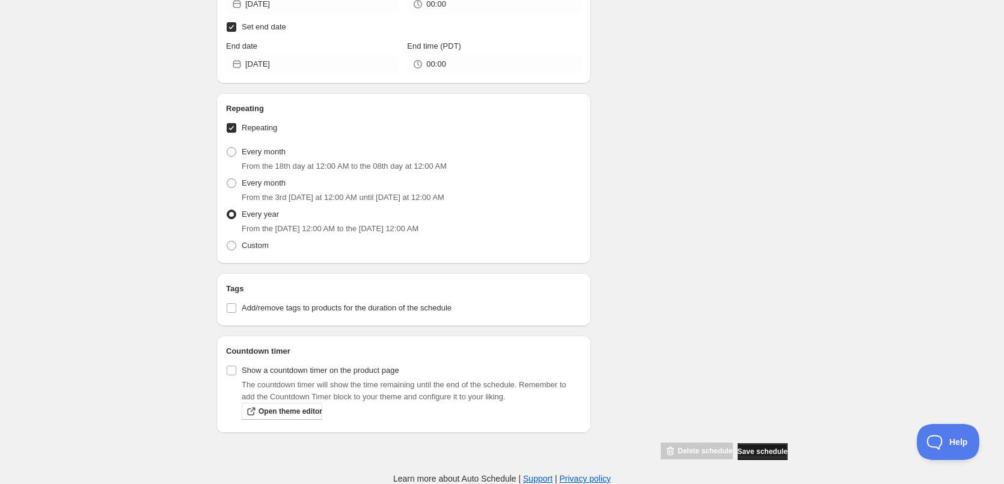
click at [751, 453] on span "Save schedule" at bounding box center [763, 452] width 50 height 10
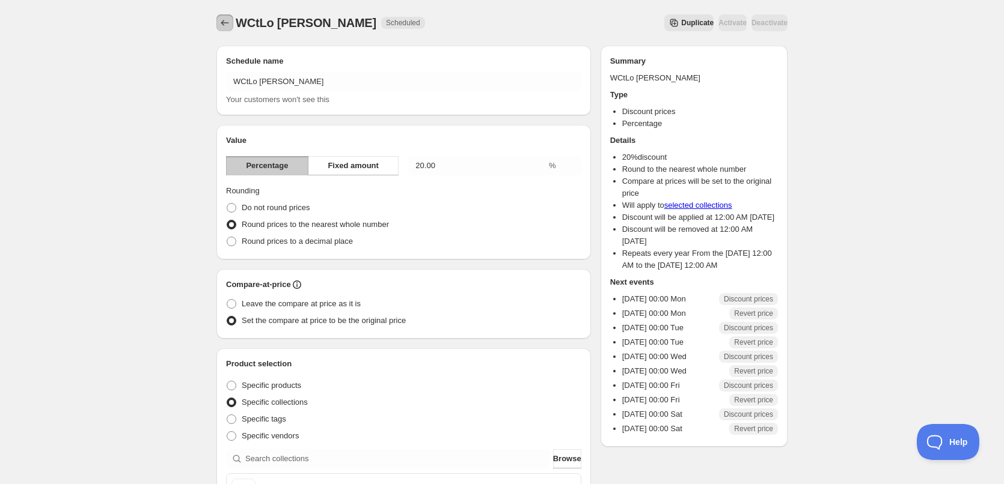
click at [224, 23] on icon "Schedules" at bounding box center [225, 23] width 12 height 12
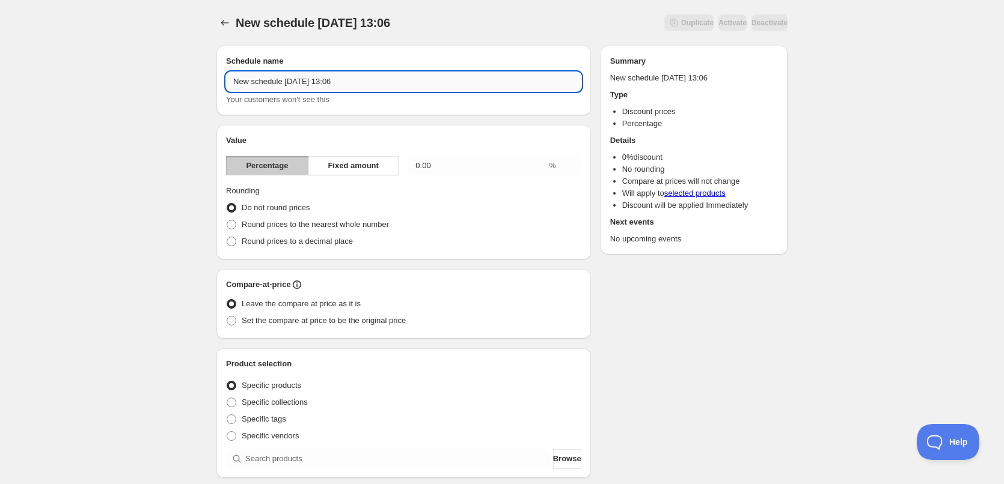
click at [387, 78] on input "New schedule Aug 13 2025 13:06" at bounding box center [403, 81] width 355 height 19
drag, startPoint x: 387, startPoint y: 78, endPoint x: 205, endPoint y: 78, distance: 182.1
click at [205, 78] on div "New schedule Aug 13 2025 13:06. This page is ready New schedule Aug 13 2025 13:…" at bounding box center [502, 433] width 600 height 866
type input "WCtLo Dorothy Dandridge"
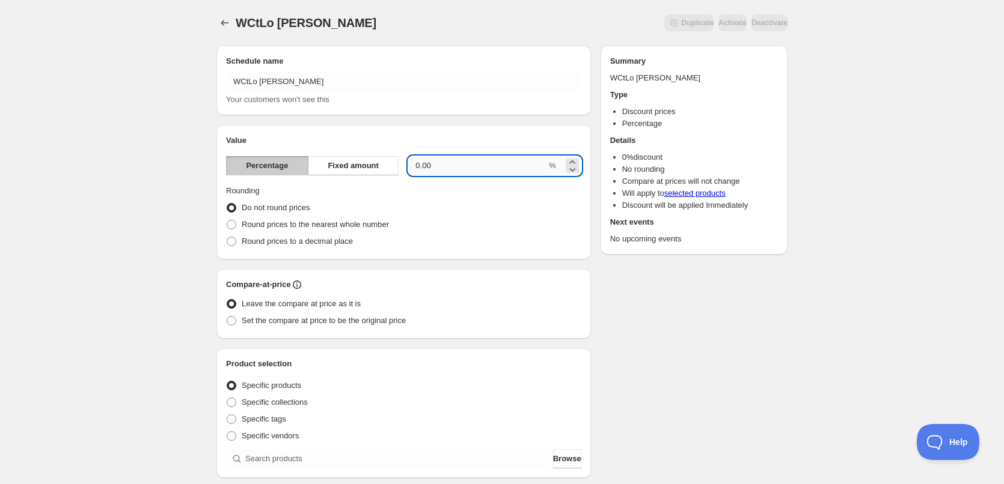
click at [433, 168] on input "0.00" at bounding box center [477, 165] width 138 height 19
drag, startPoint x: 437, startPoint y: 166, endPoint x: 375, endPoint y: 155, distance: 62.8
click at [375, 156] on div "Value Percentage Fixed amount 0.00 % Rounding Do not round prices Round prices …" at bounding box center [403, 192] width 355 height 115
type input "20"
click at [230, 222] on span at bounding box center [232, 225] width 10 height 10
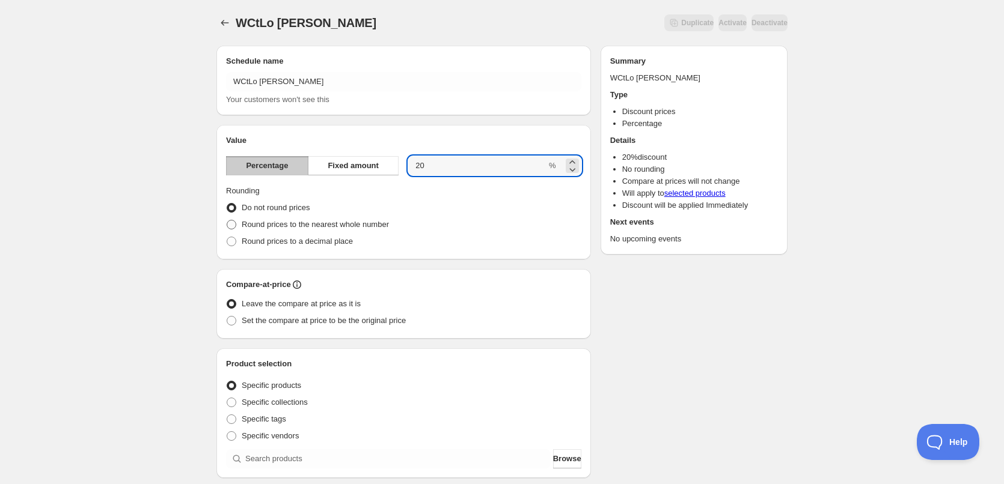
click at [227, 221] on input "Round prices to the nearest whole number" at bounding box center [227, 220] width 1 height 1
radio input "true"
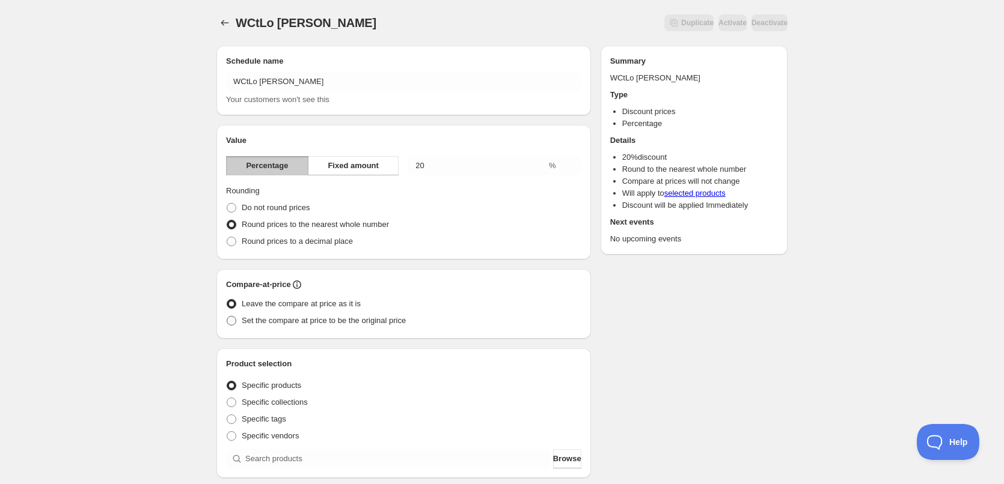
click at [228, 323] on span at bounding box center [232, 321] width 10 height 10
click at [227, 317] on input "Set the compare at price to be the original price" at bounding box center [227, 316] width 1 height 1
radio input "true"
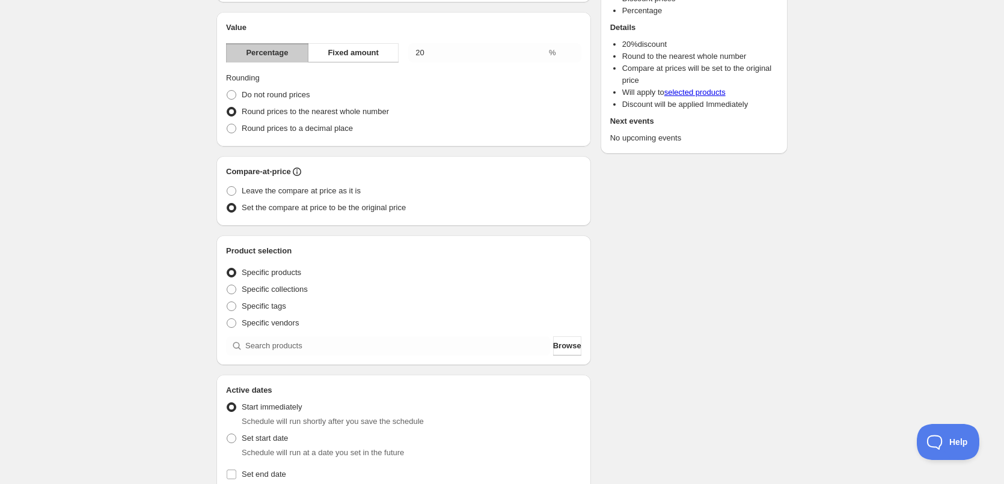
scroll to position [180, 0]
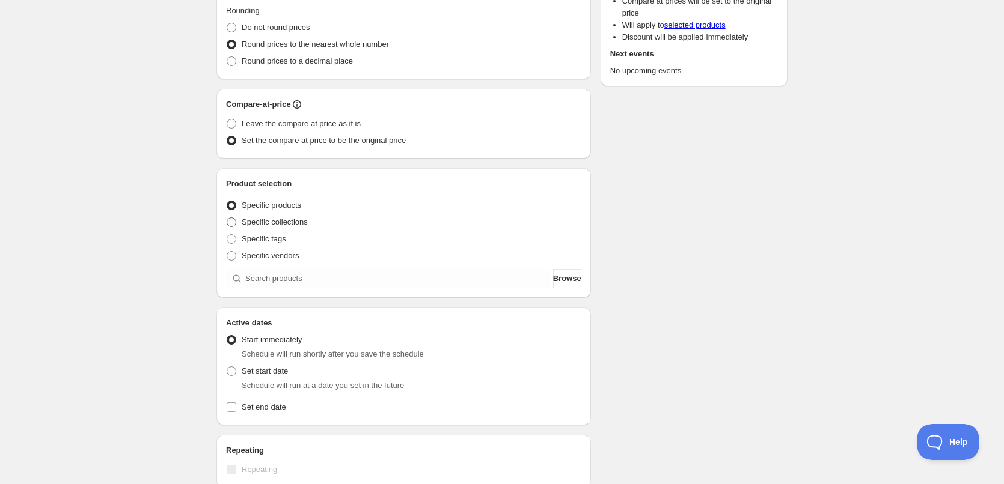
click at [229, 222] on span at bounding box center [232, 223] width 10 height 10
click at [227, 218] on input "Specific collections" at bounding box center [227, 218] width 1 height 1
radio input "true"
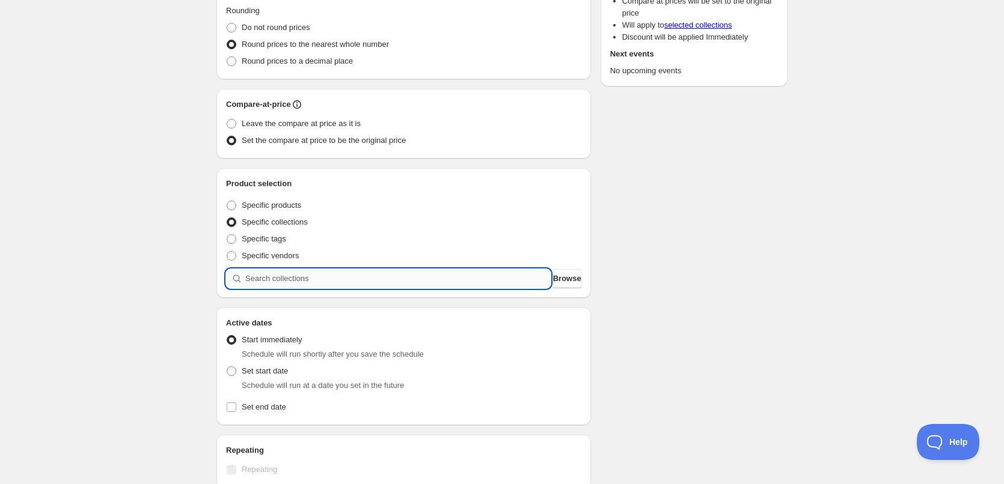
click at [353, 271] on input "search" at bounding box center [397, 278] width 305 height 19
click at [353, 282] on input "search" at bounding box center [397, 278] width 305 height 19
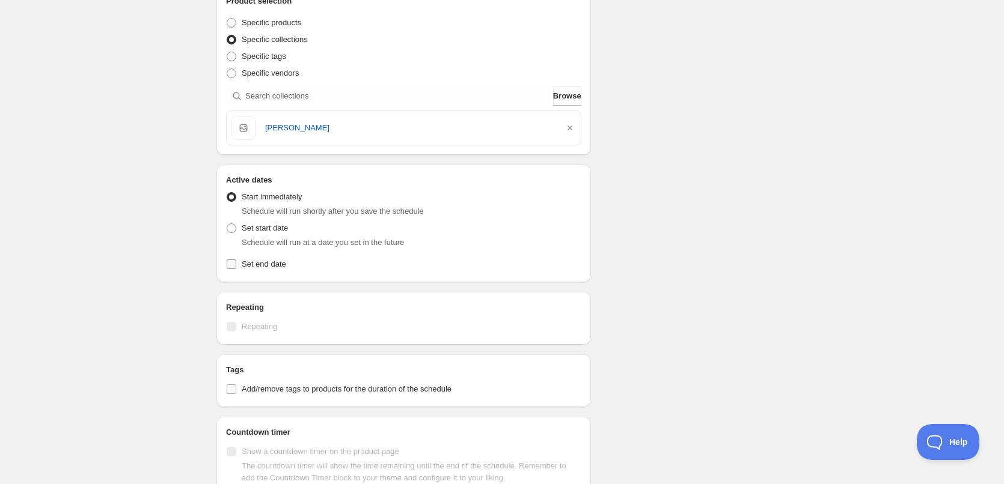
scroll to position [421, 0]
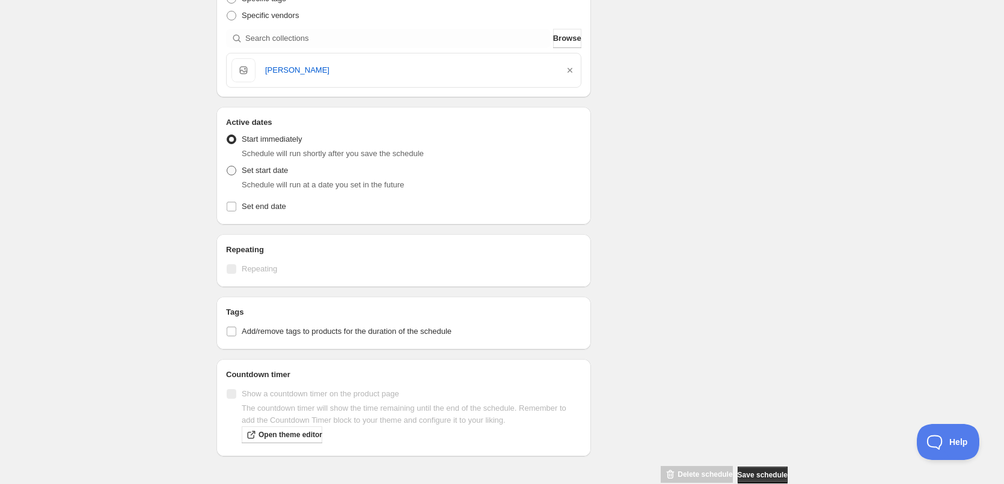
click at [231, 170] on span at bounding box center [232, 171] width 10 height 10
click at [227, 166] on input "Set start date" at bounding box center [227, 166] width 1 height 1
radio input "true"
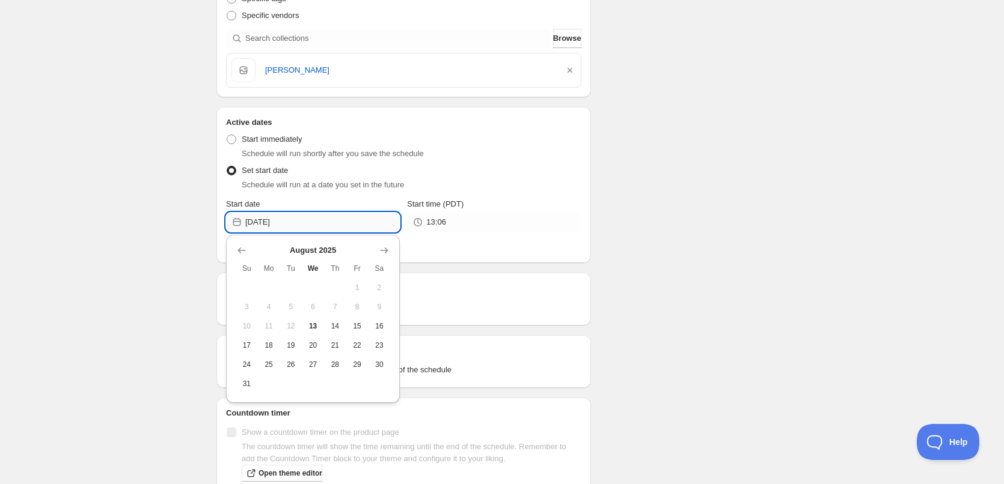
click at [315, 219] on input "2025-08-13" at bounding box center [322, 222] width 154 height 19
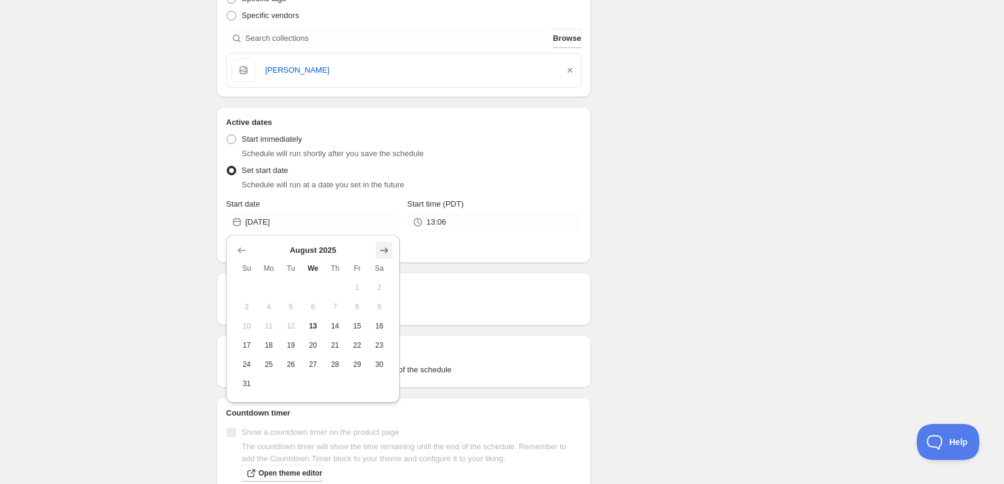
click at [389, 252] on icon "Show next month, September 2025" at bounding box center [384, 251] width 12 height 12
click at [240, 251] on icon "Show previous month, August 2025" at bounding box center [242, 251] width 12 height 12
click at [267, 362] on span "25" at bounding box center [269, 365] width 13 height 10
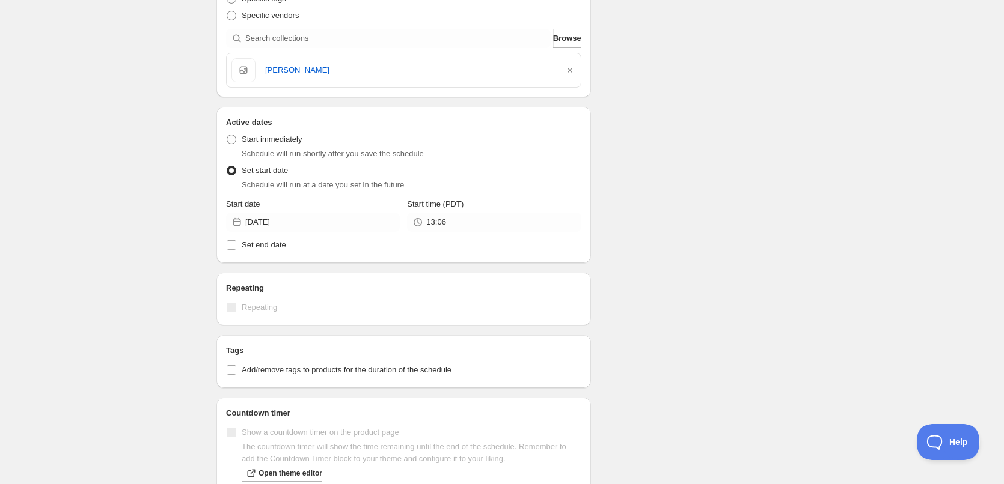
type input "2025-08-25"
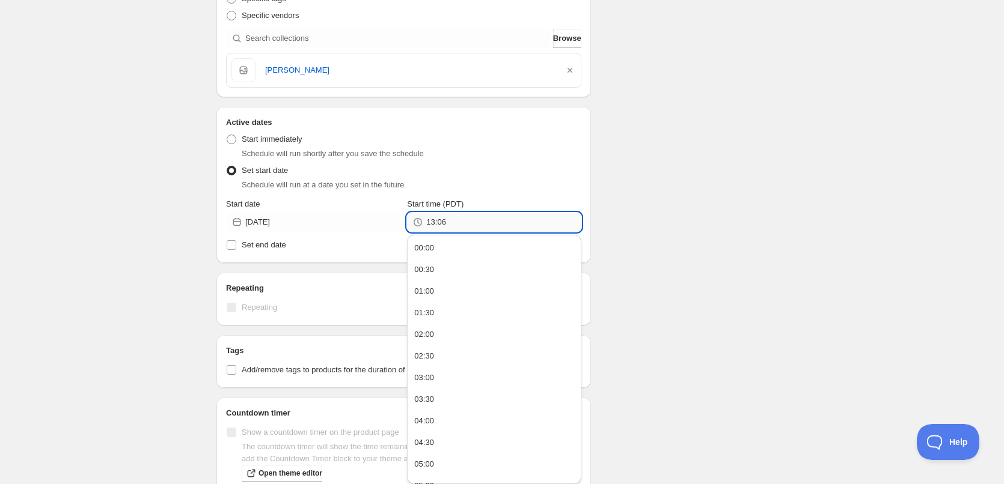
click at [474, 225] on input "13:06" at bounding box center [503, 222] width 154 height 19
click at [434, 249] on div "00:00" at bounding box center [424, 248] width 20 height 12
type input "00:00"
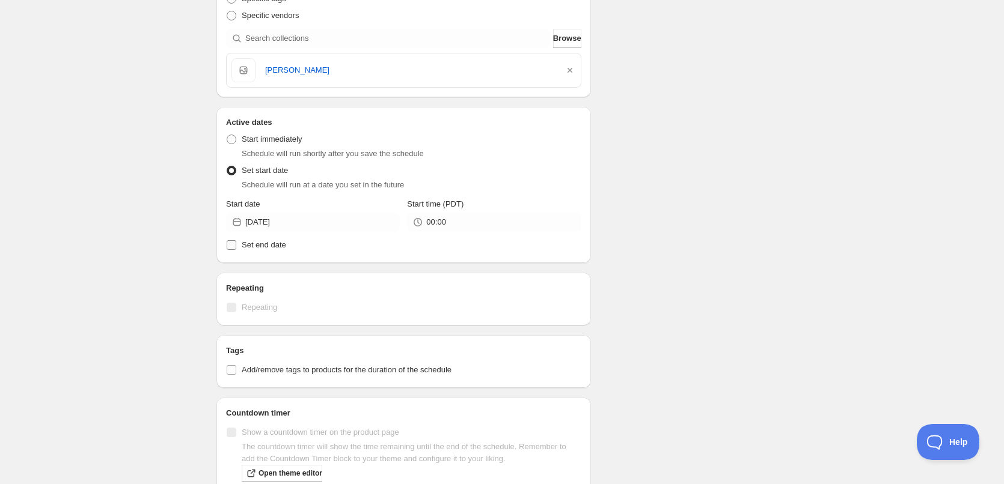
click at [231, 245] on input "Set end date" at bounding box center [232, 245] width 10 height 10
checkbox input "true"
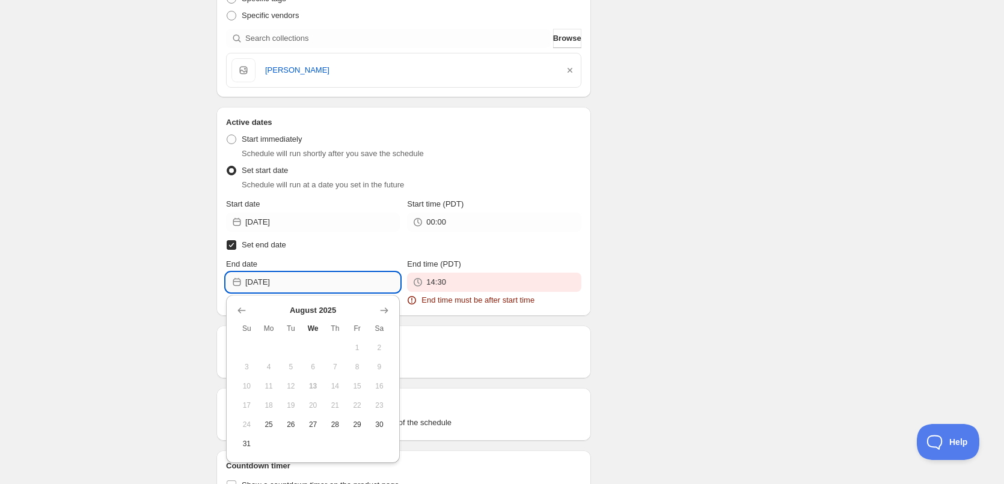
click at [301, 281] on input "2025-08-13" at bounding box center [322, 282] width 154 height 19
click at [382, 313] on icon "Show next month, September 2025" at bounding box center [384, 311] width 12 height 12
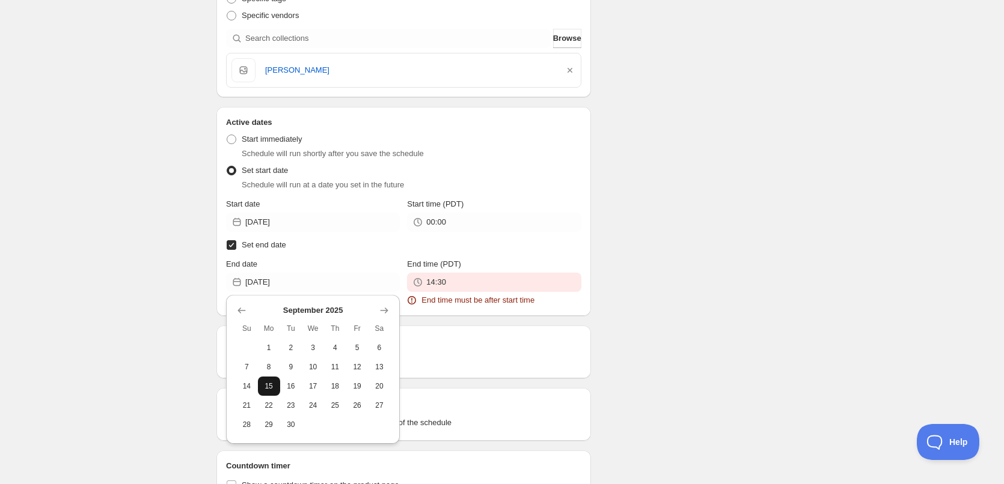
click at [269, 382] on span "15" at bounding box center [269, 387] width 13 height 10
type input "2025-09-15"
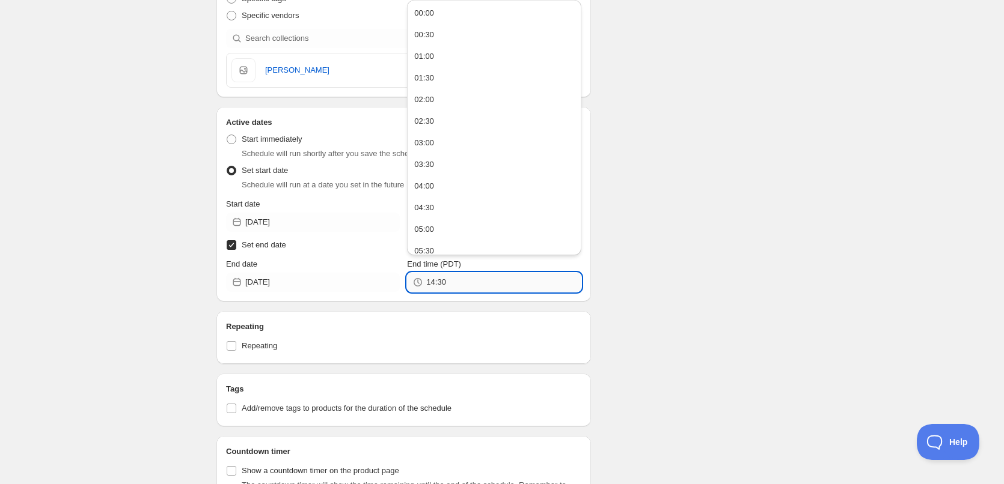
click at [460, 281] on input "14:30" at bounding box center [503, 282] width 154 height 19
click at [430, 15] on div "00:00" at bounding box center [424, 13] width 20 height 12
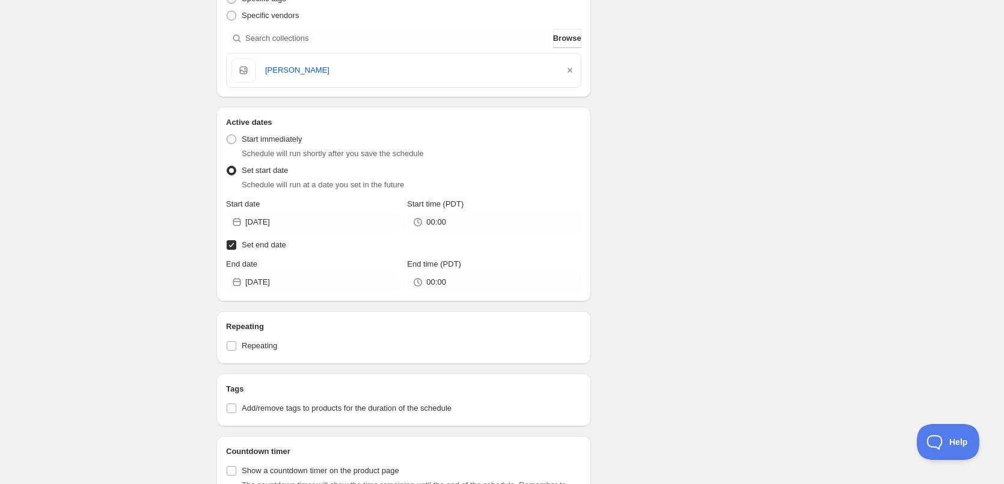
type input "00:00"
click at [231, 347] on input "Repeating" at bounding box center [232, 346] width 10 height 10
checkbox input "true"
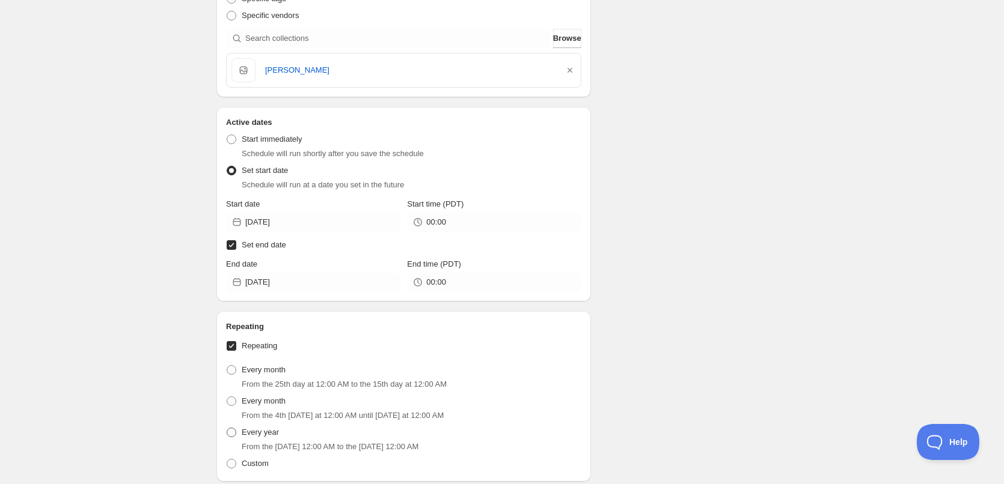
click at [228, 435] on span at bounding box center [232, 433] width 10 height 10
click at [227, 429] on input "Every year" at bounding box center [227, 428] width 1 height 1
radio input "true"
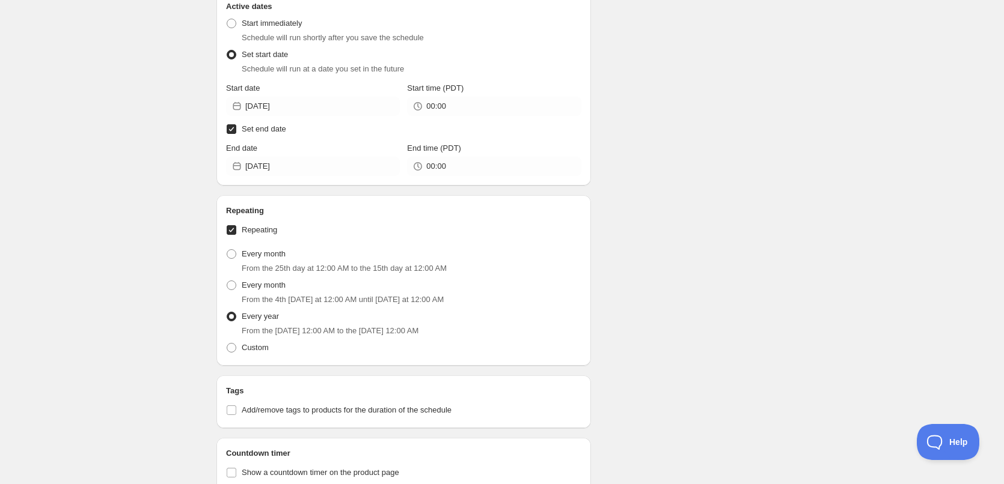
scroll to position [639, 0]
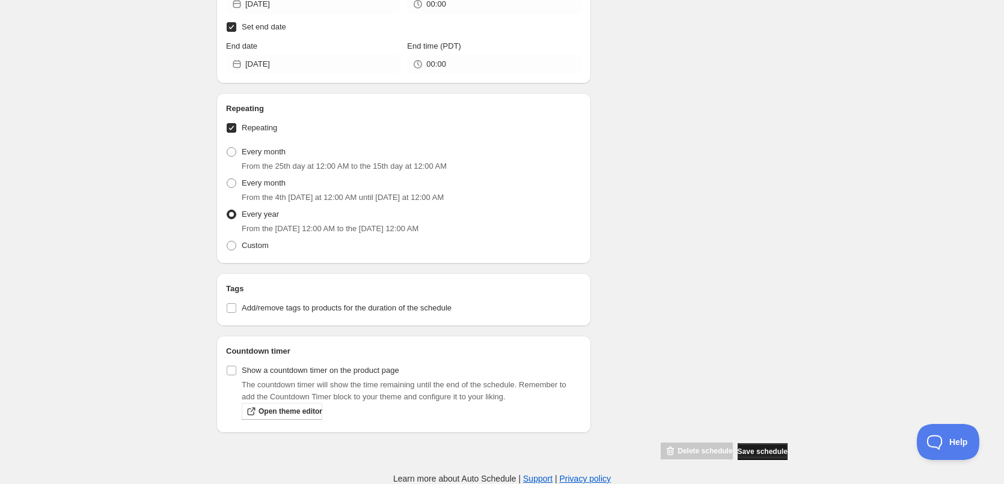
click at [753, 448] on span "Save schedule" at bounding box center [763, 452] width 50 height 10
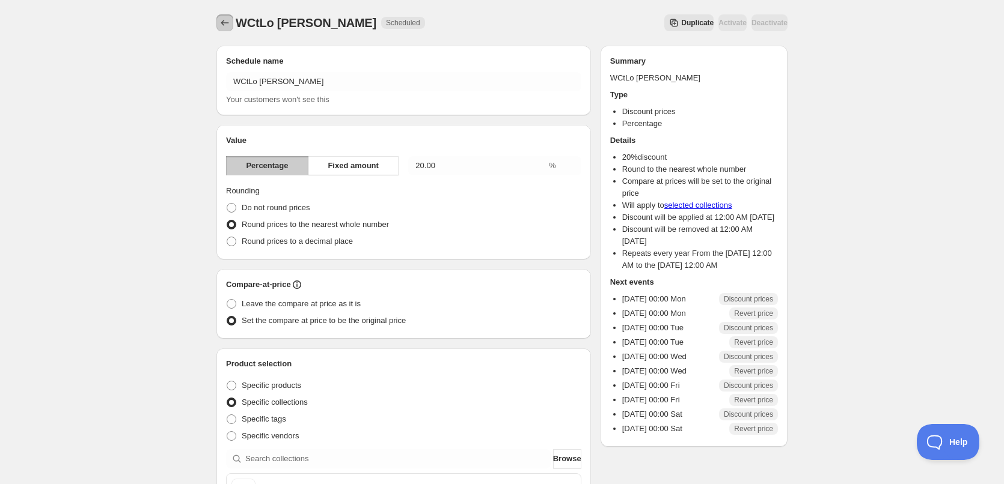
click at [225, 22] on icon "Schedules" at bounding box center [225, 23] width 12 height 12
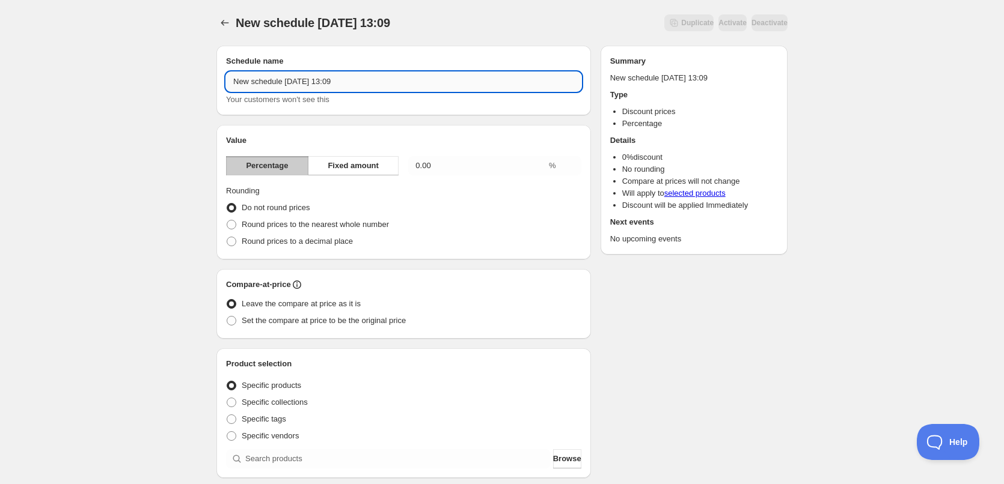
drag, startPoint x: 385, startPoint y: 80, endPoint x: 227, endPoint y: 82, distance: 157.5
click at [227, 82] on input "New schedule Aug 13 2025 13:09" at bounding box center [403, 81] width 355 height 19
type input "HBtY Count Basie 2025"
click at [467, 169] on input "0.00" at bounding box center [477, 165] width 138 height 19
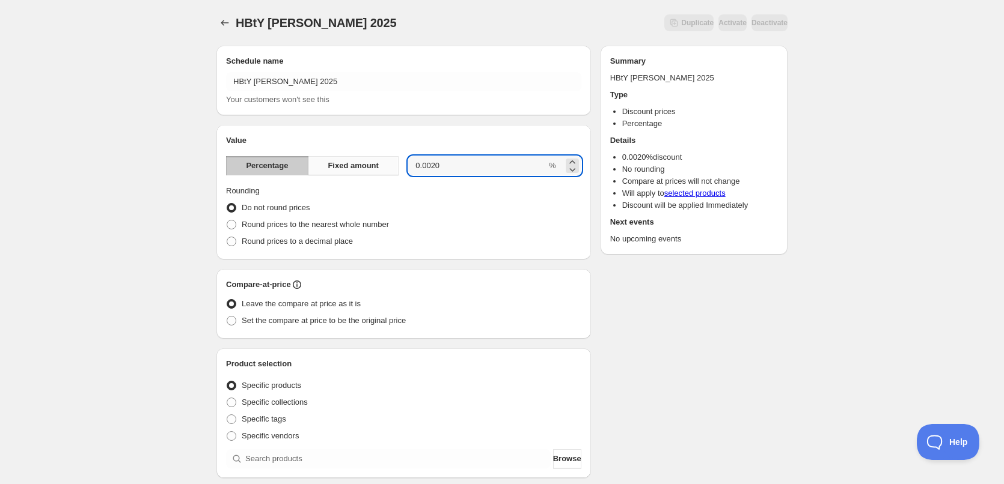
drag, startPoint x: 446, startPoint y: 166, endPoint x: 376, endPoint y: 166, distance: 70.3
click at [376, 166] on div "Percentage Fixed amount 0.0020 %" at bounding box center [403, 165] width 355 height 19
type input "20"
click at [231, 223] on span at bounding box center [232, 225] width 10 height 10
click at [227, 221] on input "Round prices to the nearest whole number" at bounding box center [227, 220] width 1 height 1
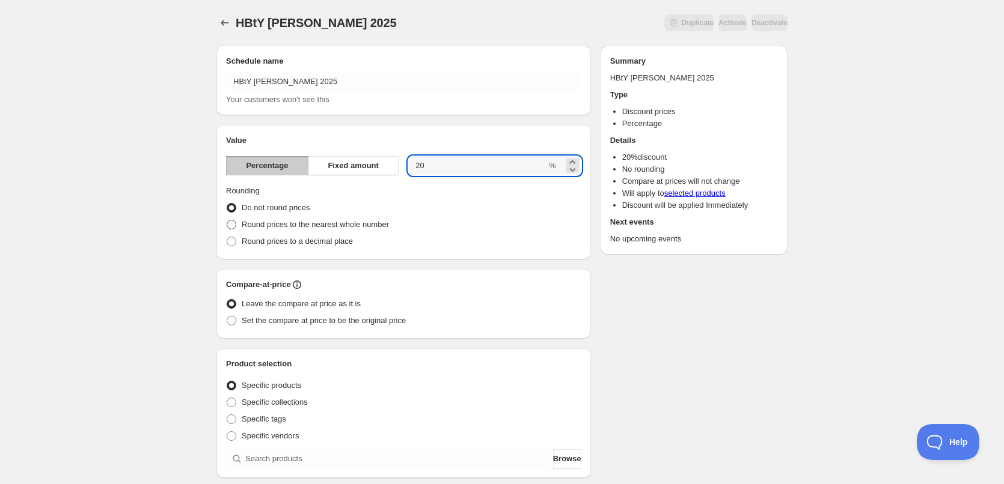
radio input "true"
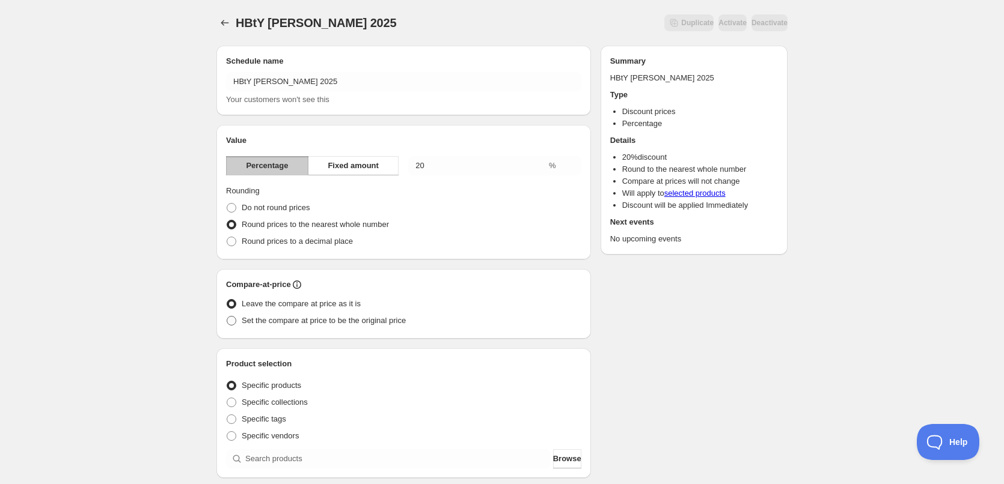
click at [231, 319] on span at bounding box center [232, 321] width 10 height 10
click at [227, 317] on input "Set the compare at price to be the original price" at bounding box center [227, 316] width 1 height 1
radio input "true"
click at [228, 401] on span at bounding box center [232, 403] width 10 height 10
click at [227, 399] on input "Specific collections" at bounding box center [227, 398] width 1 height 1
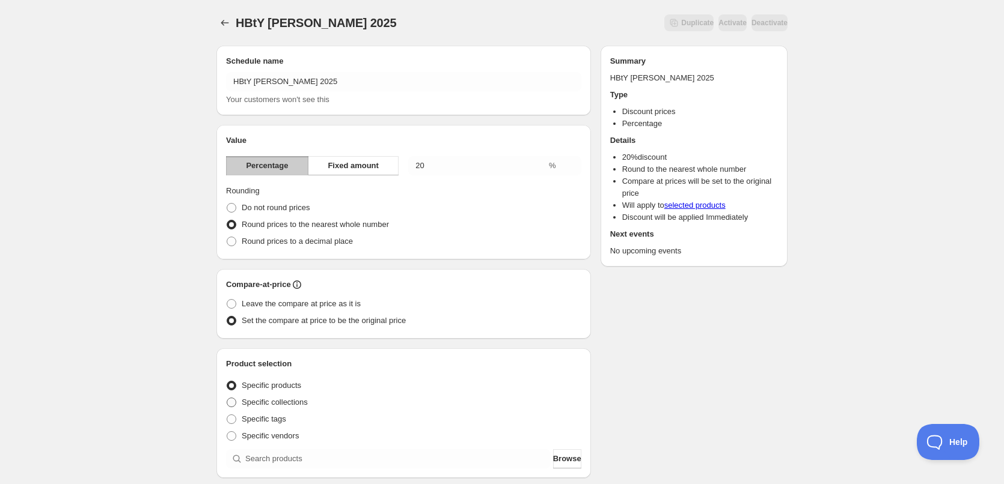
radio input "true"
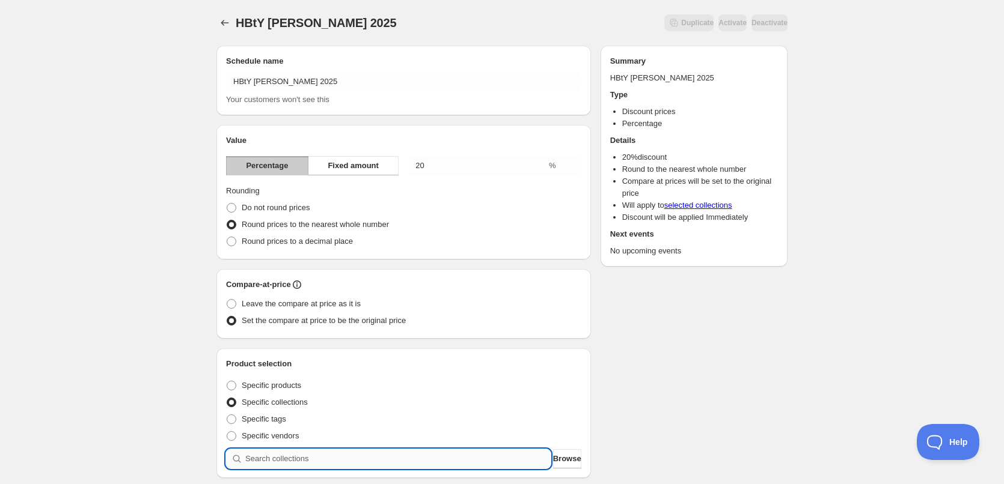
click at [277, 457] on input "search" at bounding box center [397, 459] width 305 height 19
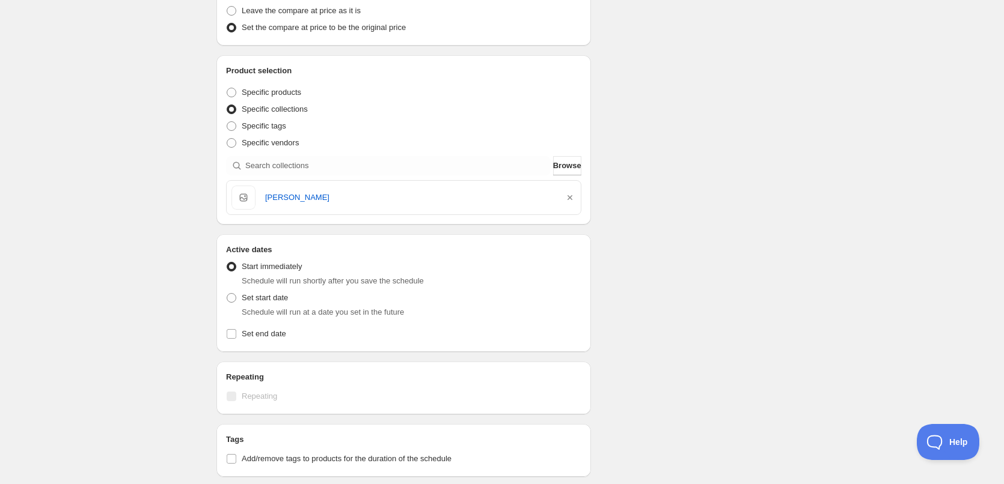
scroll to position [361, 0]
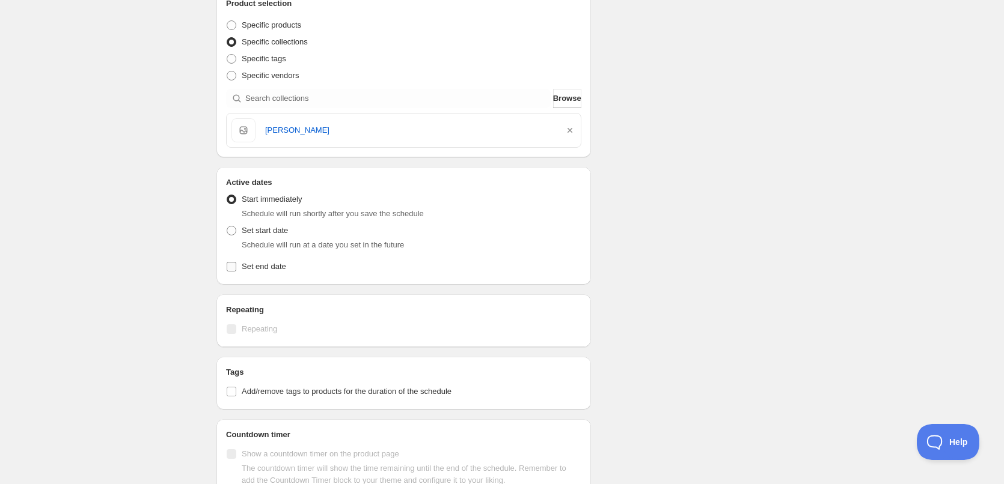
click at [229, 265] on input "Set end date" at bounding box center [232, 267] width 10 height 10
checkbox input "true"
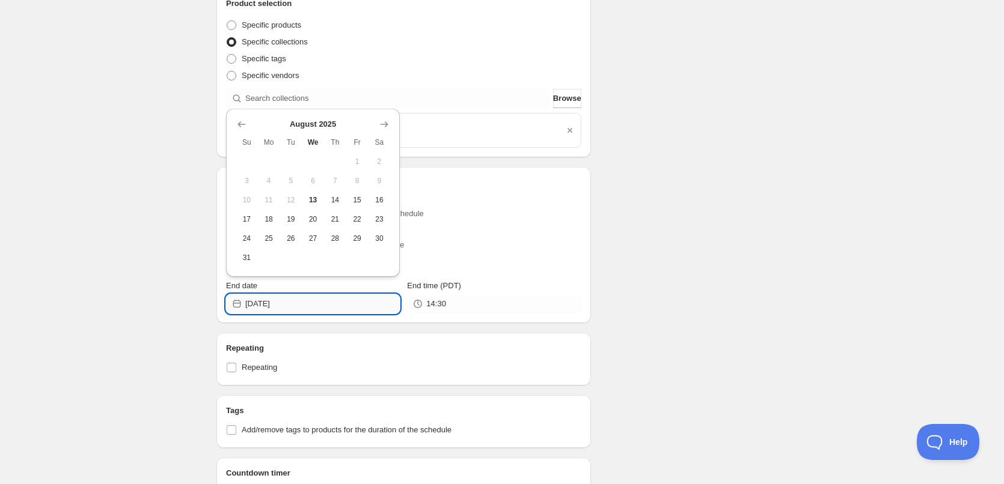
click at [331, 307] on input "2025-08-13" at bounding box center [322, 304] width 154 height 19
click at [332, 241] on span "28" at bounding box center [335, 239] width 13 height 10
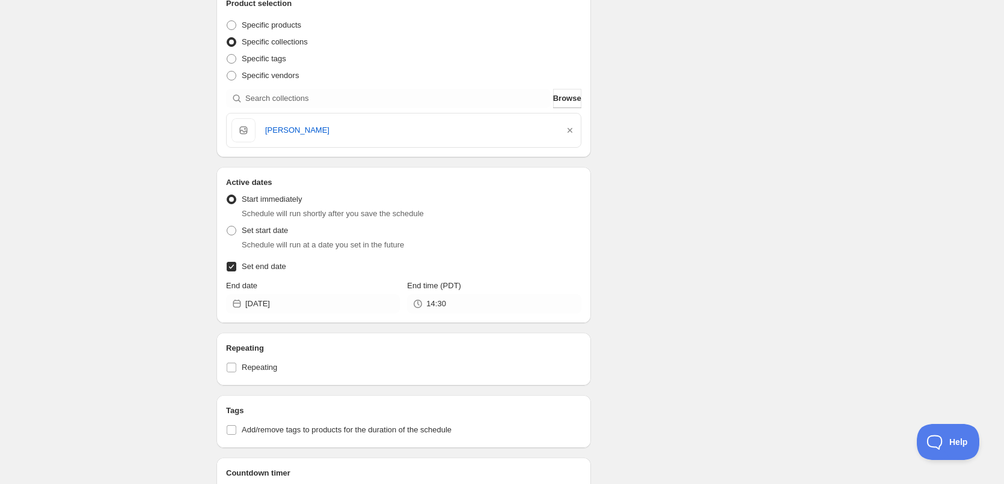
type input "2025-08-28"
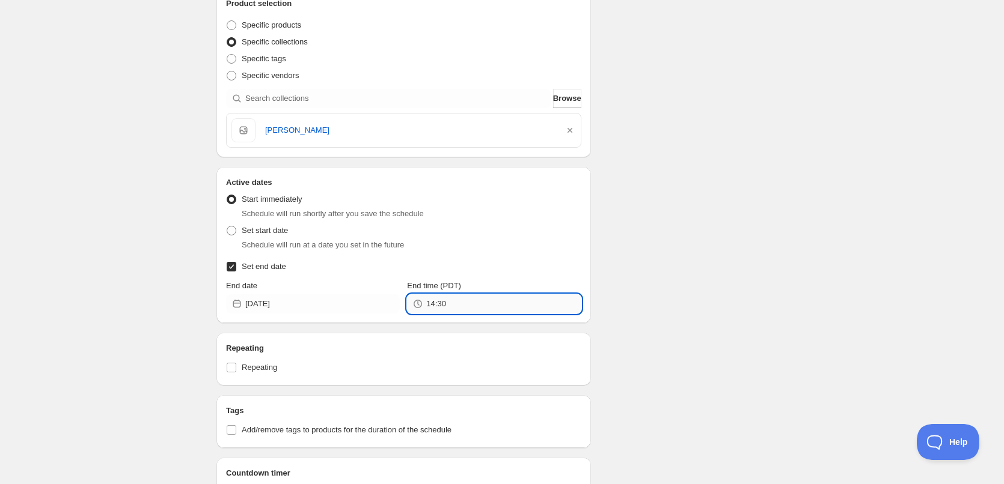
click at [464, 307] on input "14:30" at bounding box center [503, 304] width 154 height 19
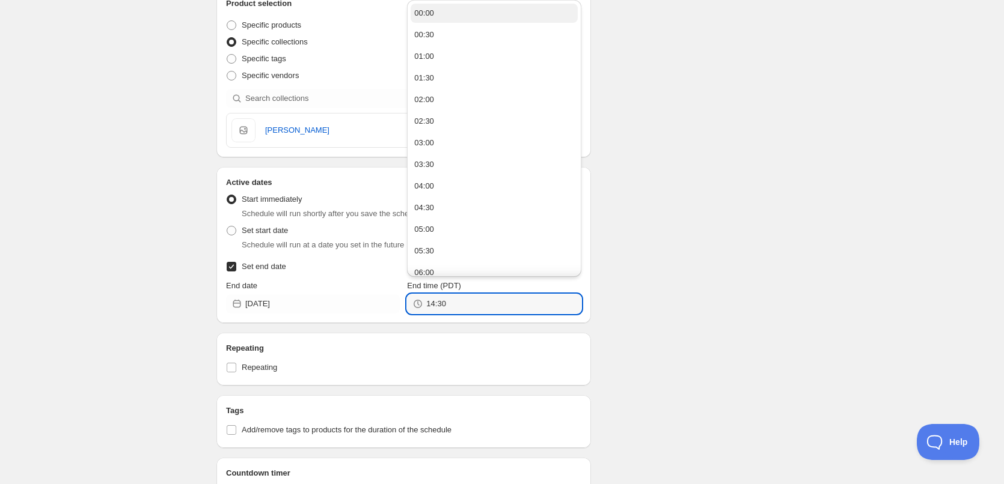
click at [422, 8] on div "00:00" at bounding box center [424, 13] width 20 height 12
type input "00:00"
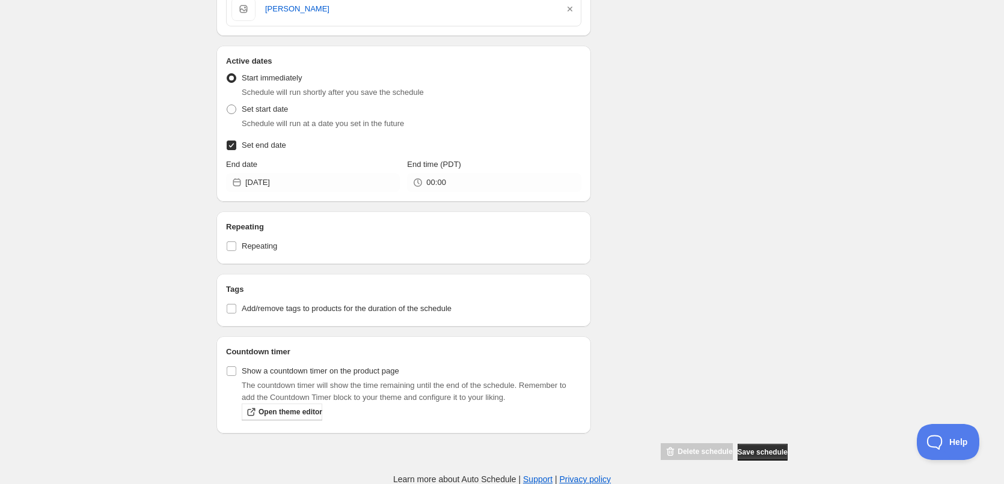
scroll to position [483, 0]
click at [760, 454] on span "Save schedule" at bounding box center [763, 452] width 50 height 10
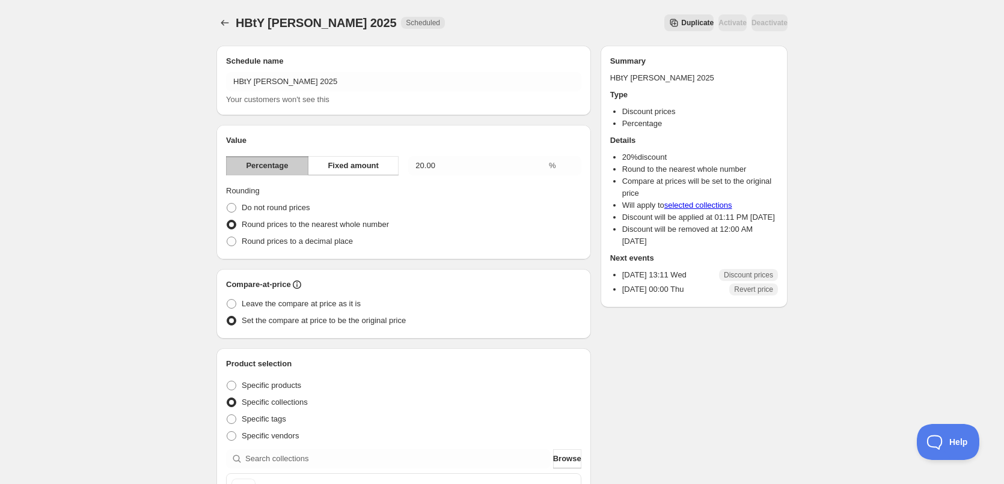
click at [681, 25] on span "Duplicate" at bounding box center [697, 23] width 32 height 10
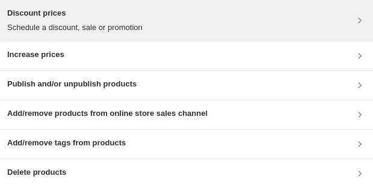
click at [61, 22] on p "Schedule a discount, sale or promotion" at bounding box center [74, 28] width 135 height 12
click at [86, 14] on h3 "Discount prices" at bounding box center [74, 13] width 135 height 12
click at [54, 23] on p "Schedule a discount, sale or promotion" at bounding box center [74, 28] width 135 height 12
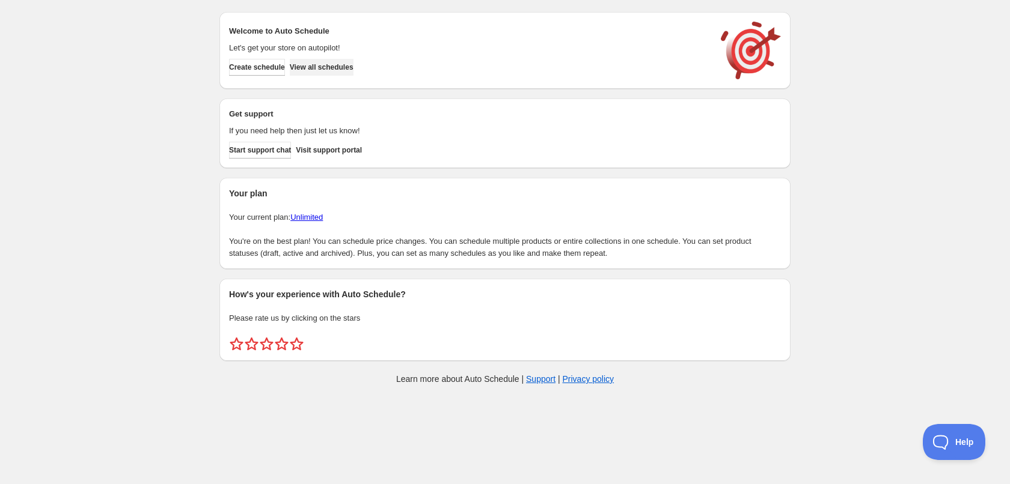
click at [353, 66] on span "View all schedules" at bounding box center [322, 68] width 64 height 10
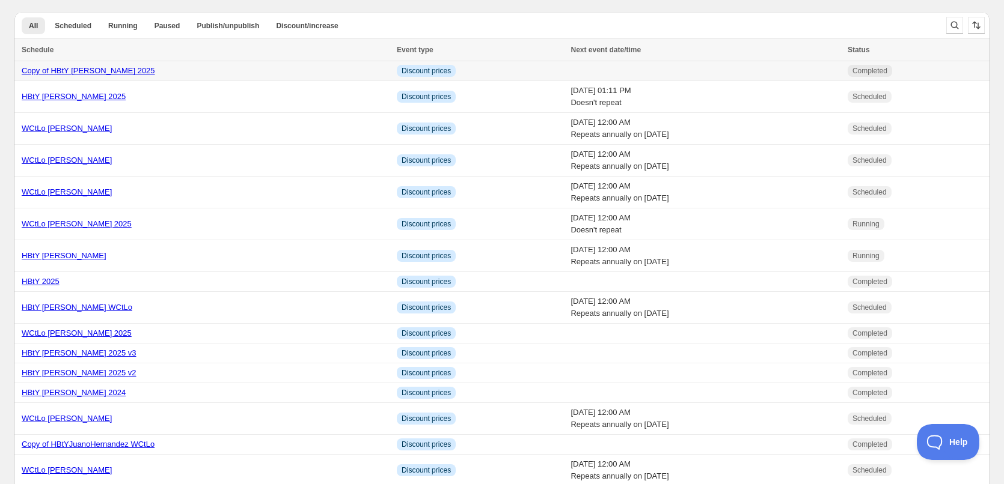
click at [164, 72] on div "Copy of HBtY Count Basie 2025" at bounding box center [206, 71] width 368 height 12
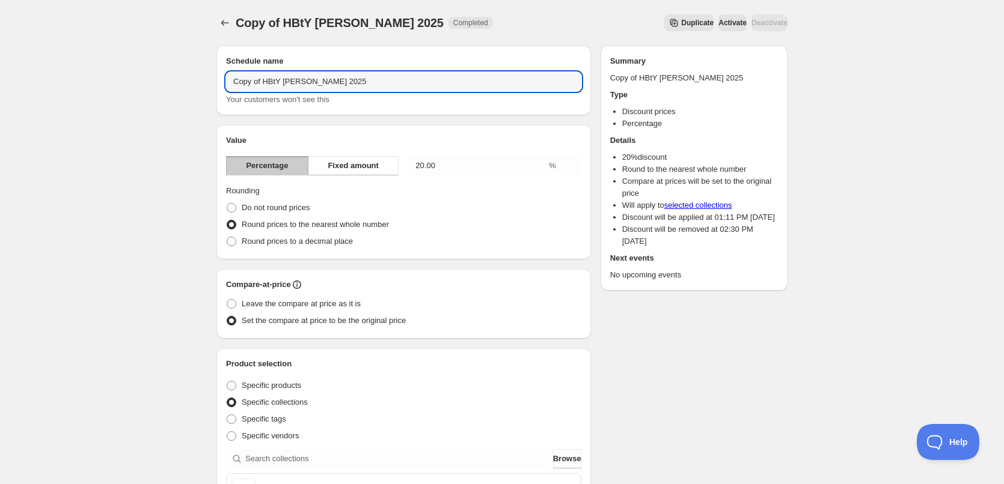
drag, startPoint x: 264, startPoint y: 81, endPoint x: 213, endPoint y: 79, distance: 51.7
click at [213, 79] on div "Schedule name Copy of HBtY Count Basie 2025 Your customers won't see this Value…" at bounding box center [497, 474] width 581 height 876
drag, startPoint x: 325, startPoint y: 81, endPoint x: 300, endPoint y: 82, distance: 24.7
click at [300, 82] on input "HBtY Count Basie 2025" at bounding box center [403, 81] width 355 height 19
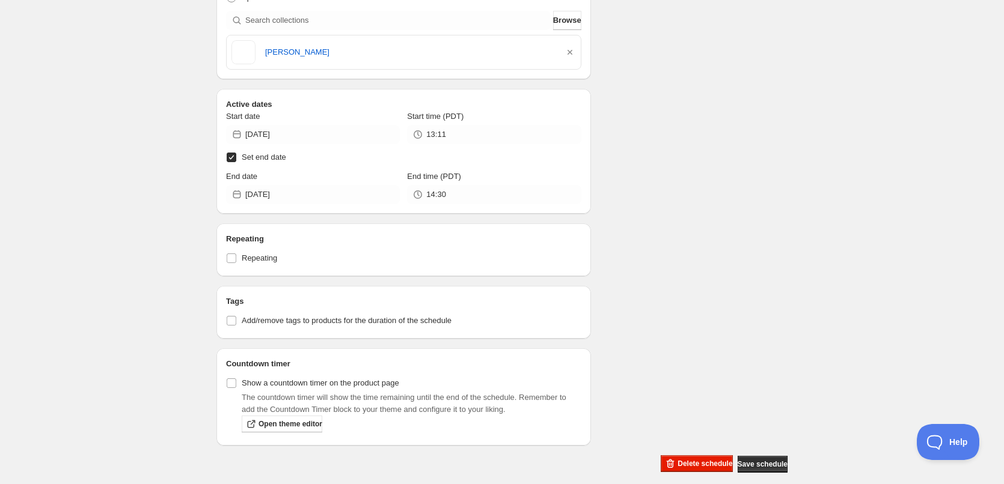
scroll to position [451, 0]
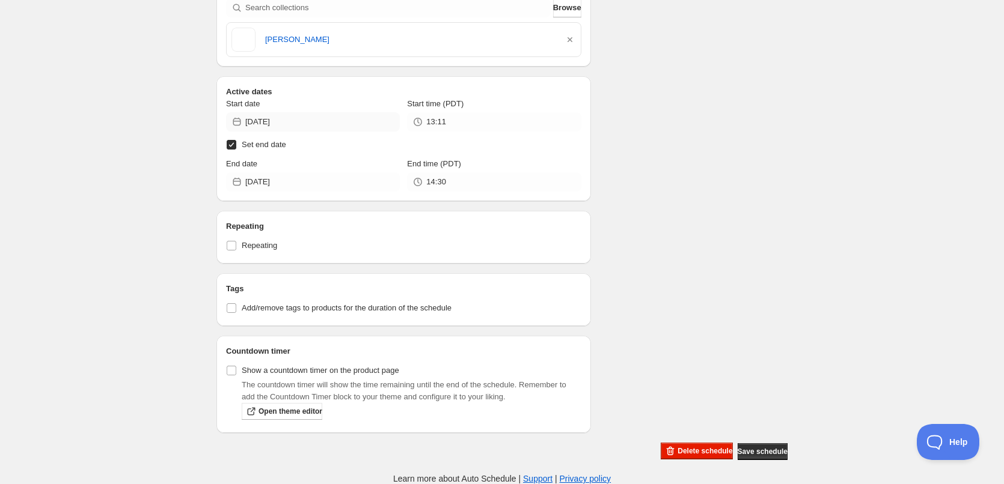
type input "HBtY Count Basie"
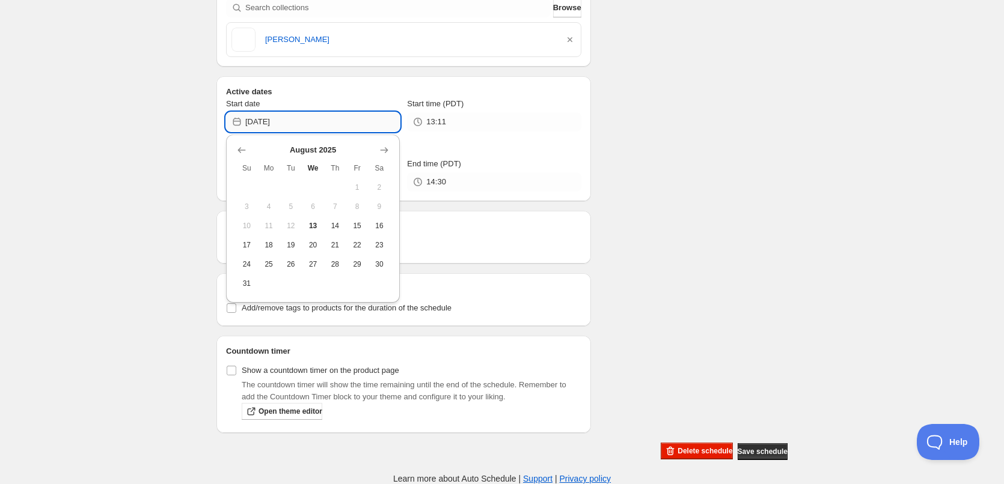
click at [313, 126] on input "2025-08-13" at bounding box center [322, 121] width 154 height 19
click at [384, 151] on icon "Show next month, September 2025" at bounding box center [384, 150] width 12 height 12
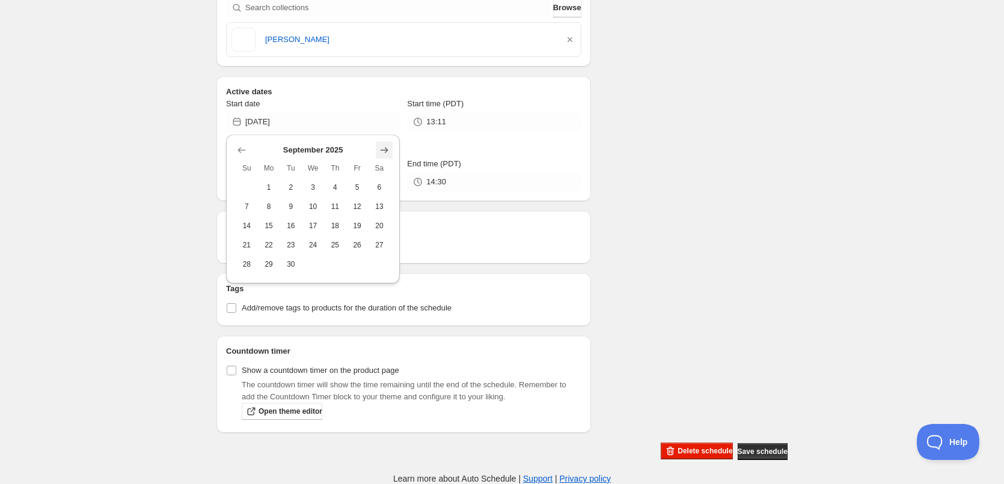
click at [383, 151] on icon "Show next month, October 2025" at bounding box center [384, 150] width 12 height 12
click at [383, 151] on icon "Show next month, November 2025" at bounding box center [384, 150] width 12 height 12
click at [383, 151] on icon "Show next month, January 2026" at bounding box center [384, 150] width 12 height 12
click at [383, 151] on icon "Show next month, February 2026" at bounding box center [384, 150] width 12 height 12
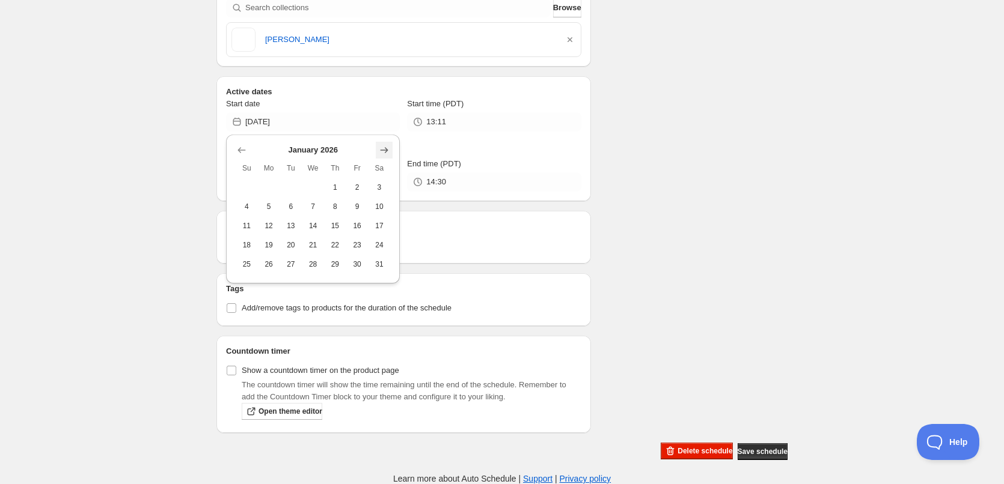
click at [383, 151] on icon "Show next month, February 2026" at bounding box center [384, 150] width 12 height 12
click at [383, 151] on icon "Show next month, April 2026" at bounding box center [384, 150] width 12 height 12
click at [383, 151] on icon "Show next month, May 2026" at bounding box center [384, 150] width 12 height 12
click at [383, 151] on icon "Show next month, June 2026" at bounding box center [384, 150] width 12 height 12
click at [383, 151] on icon "Show next month, July 2026" at bounding box center [384, 150] width 12 height 12
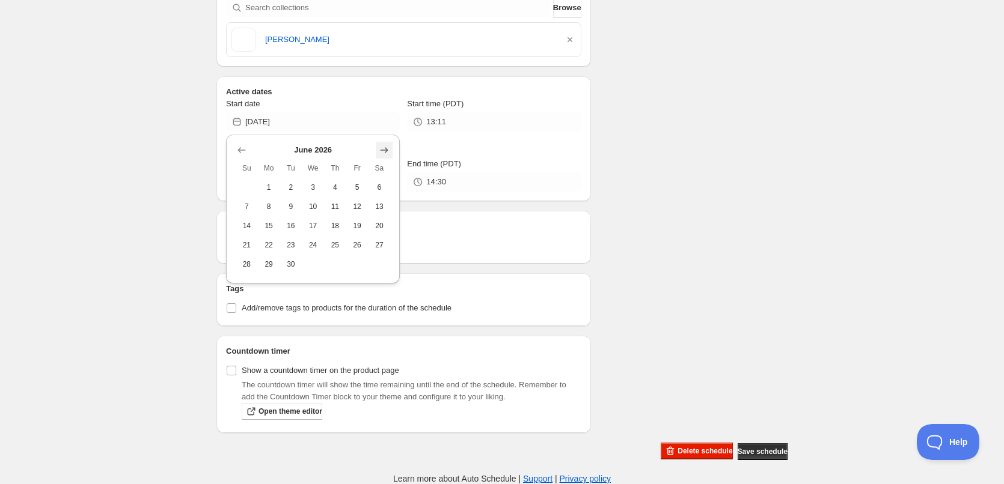
click at [383, 151] on icon "Show next month, July 2026" at bounding box center [384, 150] width 12 height 12
click at [383, 151] on icon "Show next month, September 2026" at bounding box center [384, 150] width 12 height 12
click at [242, 147] on icon "Show previous month, August 2026" at bounding box center [242, 150] width 12 height 12
click at [242, 149] on icon "Show previous month, July 2026" at bounding box center [242, 150] width 12 height 12
click at [355, 258] on button "31" at bounding box center [357, 264] width 22 height 19
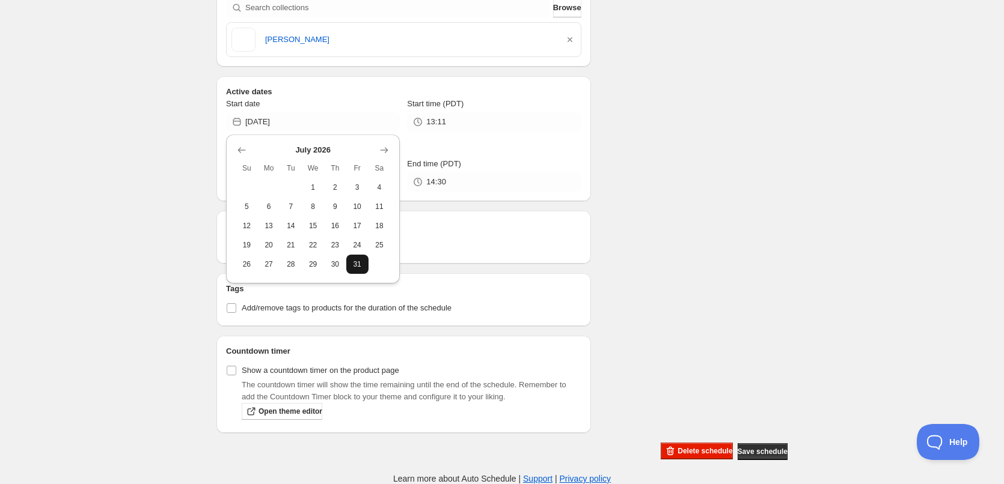
type input "2026-07-31"
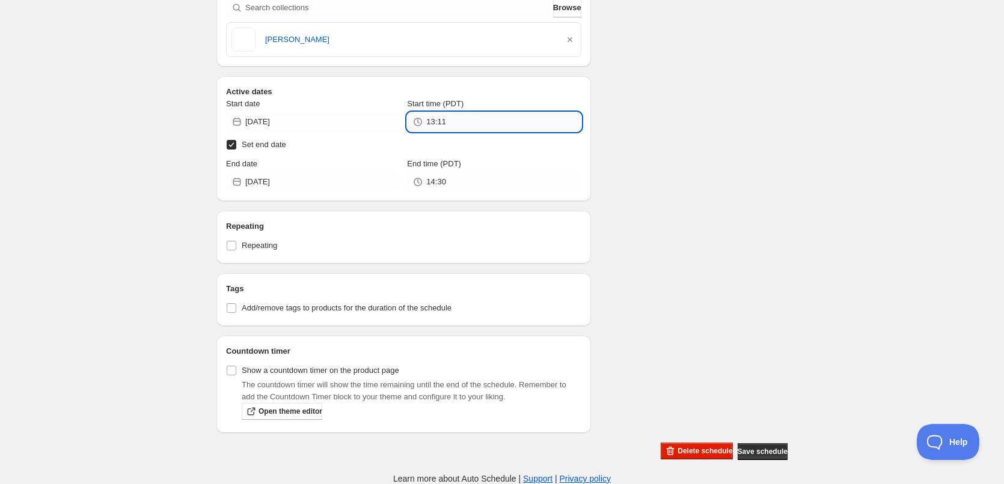
click at [475, 127] on input "13:11" at bounding box center [503, 121] width 154 height 19
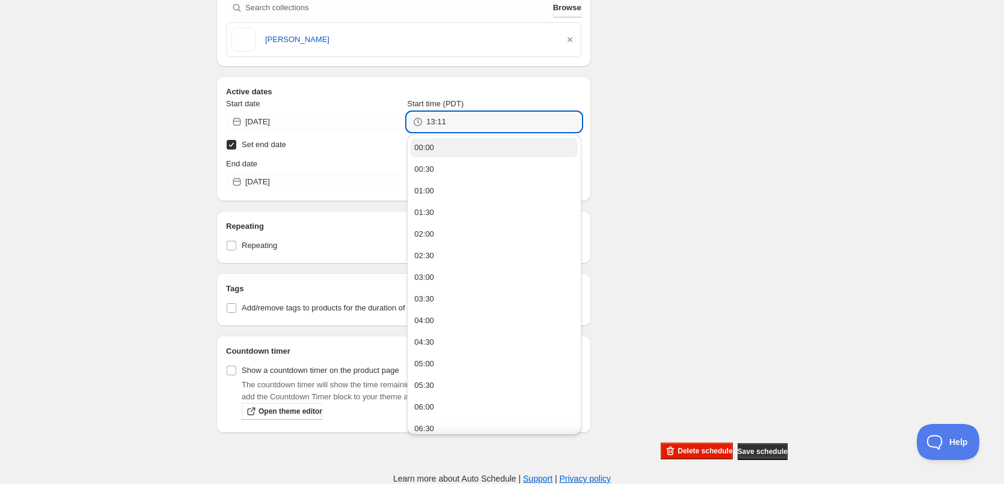
click at [440, 148] on button "00:00" at bounding box center [494, 147] width 166 height 19
type input "00:00"
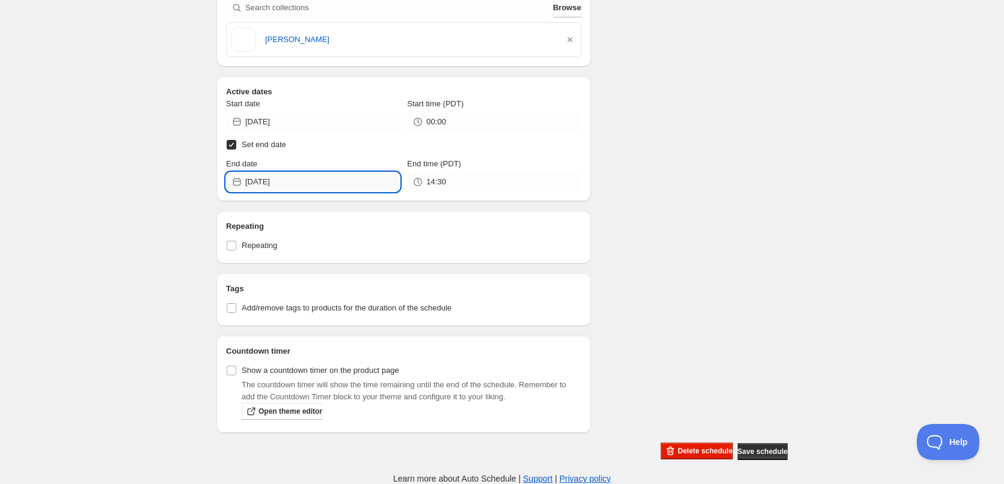
click at [344, 186] on input "2025-08-13" at bounding box center [322, 182] width 154 height 19
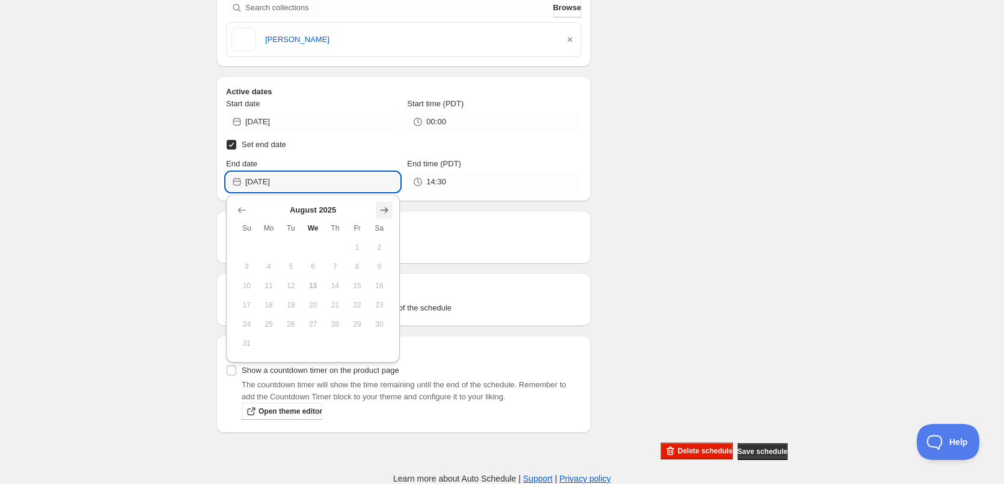
click at [382, 211] on icon "Show next month, September 2025" at bounding box center [384, 210] width 12 height 12
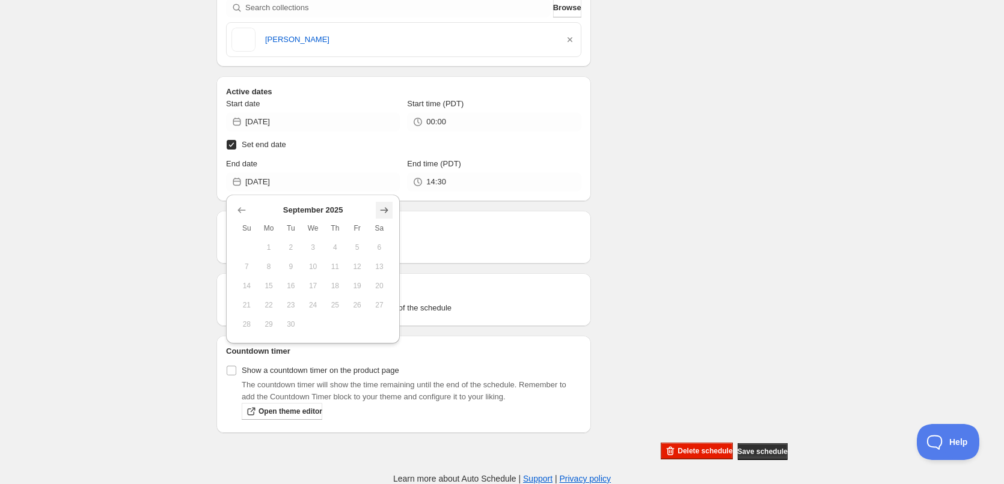
click at [385, 209] on icon "Show next month, October 2025" at bounding box center [384, 210] width 12 height 12
click at [385, 209] on icon "Show next month, November 2025" at bounding box center [384, 210] width 12 height 12
click at [386, 209] on icon "Show next month, December 2025" at bounding box center [384, 210] width 12 height 12
click at [386, 209] on icon "Show next month, February 2026" at bounding box center [384, 210] width 12 height 12
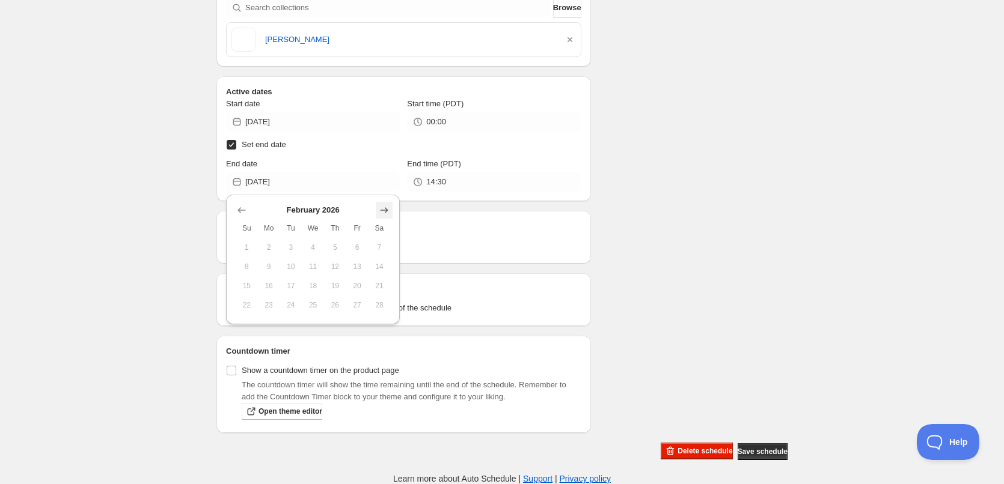
click at [386, 209] on icon "Show next month, March 2026" at bounding box center [384, 210] width 12 height 12
click at [386, 209] on icon "Show next month, April 2026" at bounding box center [384, 210] width 12 height 12
click at [386, 209] on icon "Show next month, May 2026" at bounding box center [384, 210] width 12 height 12
click at [386, 209] on icon "Show next month, June 2026" at bounding box center [384, 210] width 12 height 12
click at [386, 209] on icon "Show next month, July 2026" at bounding box center [384, 210] width 12 height 12
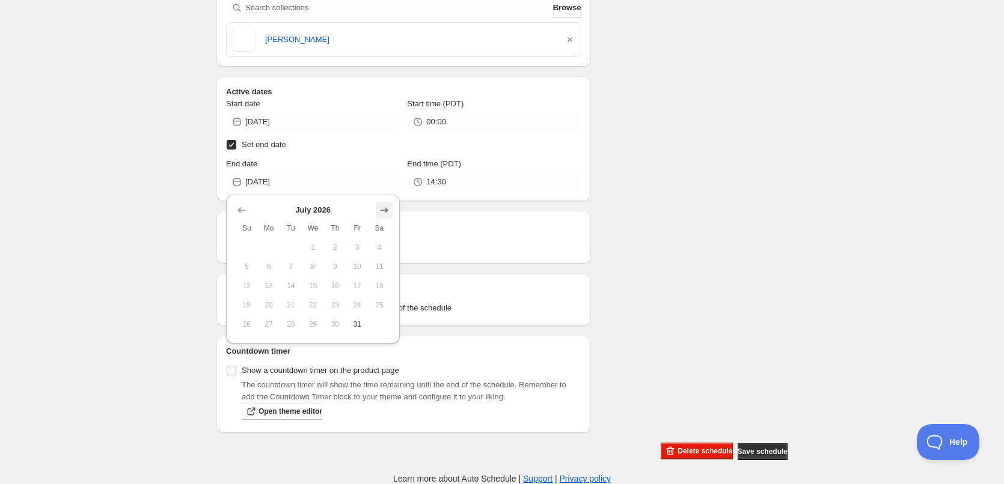
click at [386, 209] on icon "Show next month, August 2026" at bounding box center [384, 210] width 12 height 12
drag, startPoint x: 355, startPoint y: 327, endPoint x: 401, endPoint y: 265, distance: 76.9
click at [356, 327] on span "28" at bounding box center [357, 325] width 13 height 10
type input "2026-08-28"
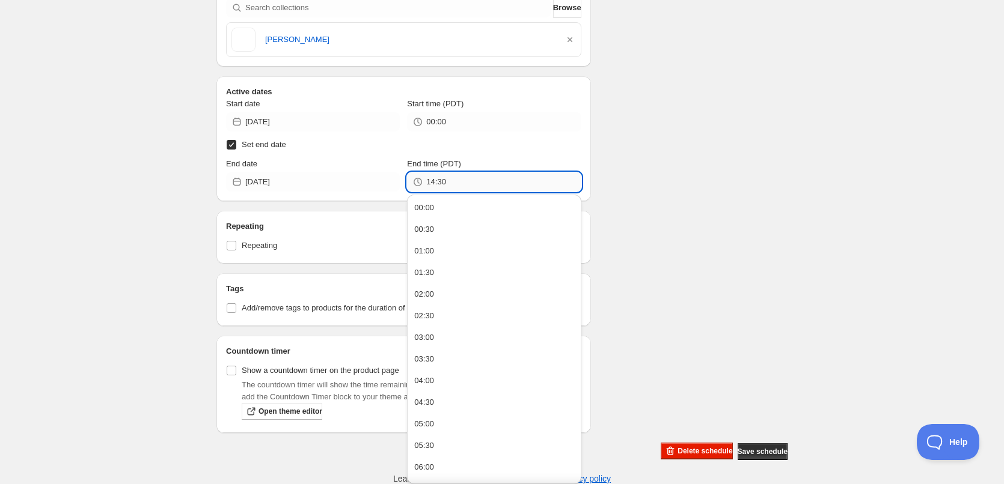
click at [452, 184] on input "14:30" at bounding box center [503, 182] width 154 height 19
click at [437, 206] on button "00:00" at bounding box center [494, 207] width 166 height 19
type input "00:00"
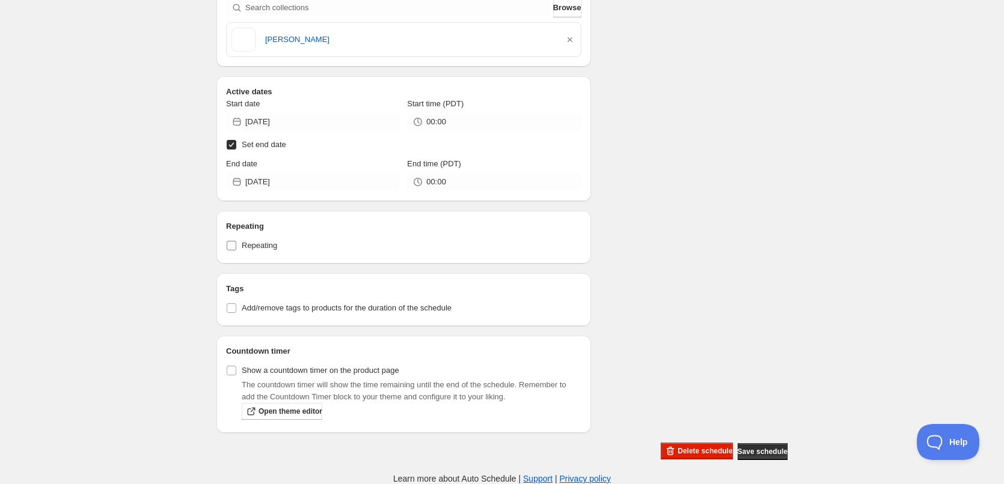
click at [232, 245] on input "Repeating" at bounding box center [232, 246] width 10 height 10
checkbox input "true"
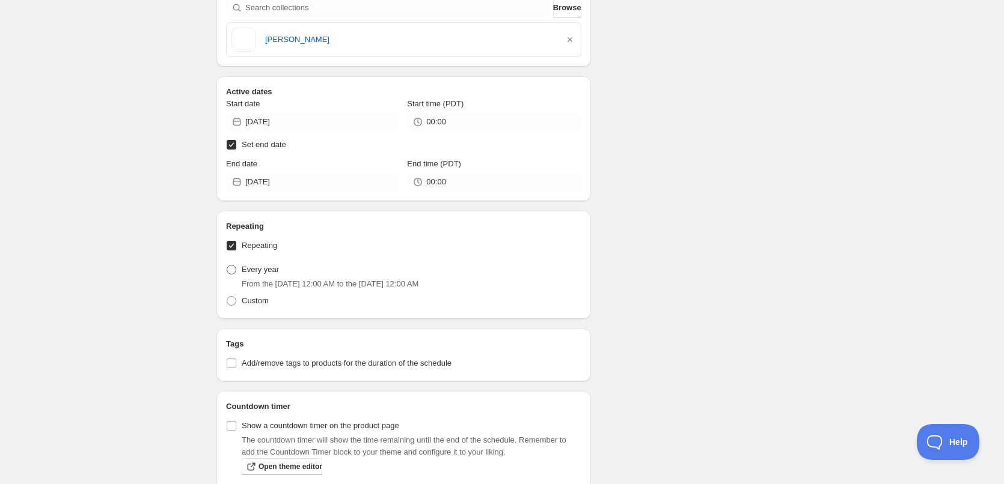
click at [233, 270] on span at bounding box center [232, 270] width 10 height 10
click at [227, 266] on input "Every year" at bounding box center [227, 265] width 1 height 1
radio input "true"
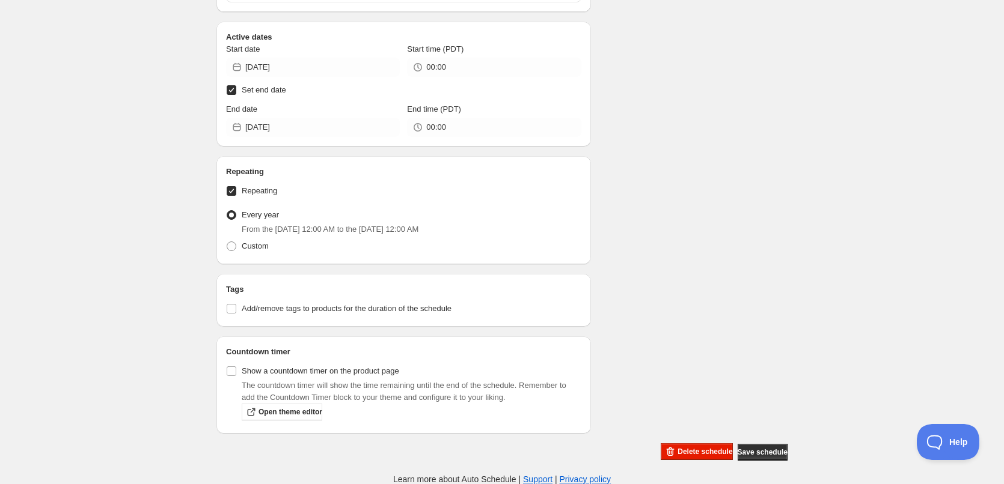
scroll to position [507, 0]
click at [759, 450] on span "Save schedule" at bounding box center [763, 452] width 50 height 10
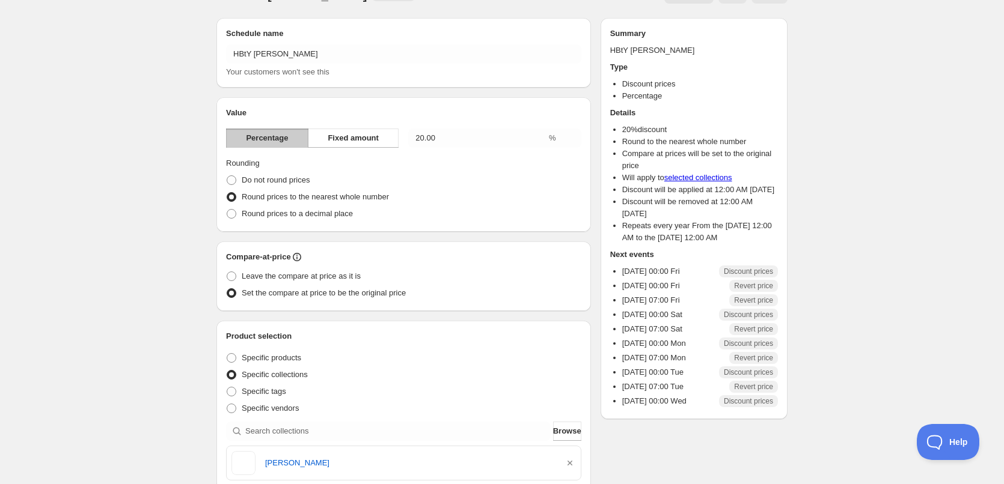
scroll to position [0, 0]
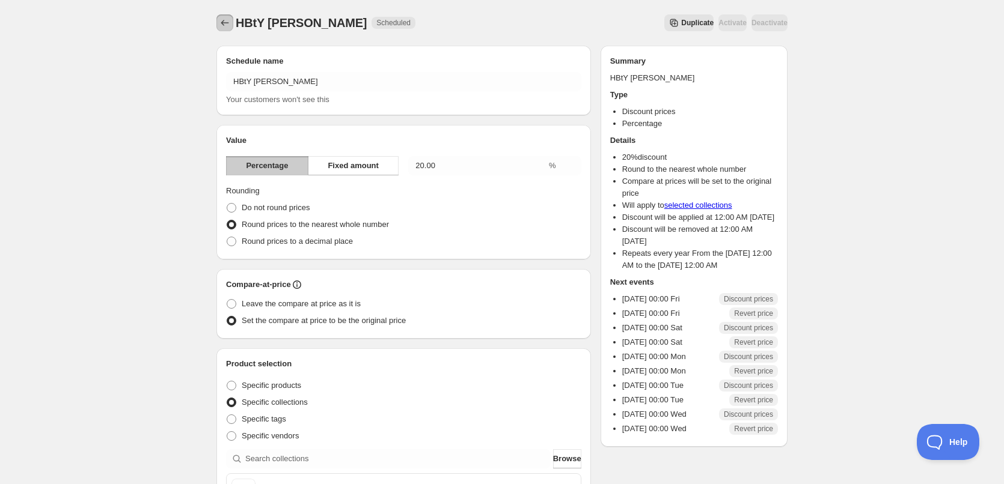
click at [222, 21] on icon "Schedules" at bounding box center [225, 23] width 12 height 12
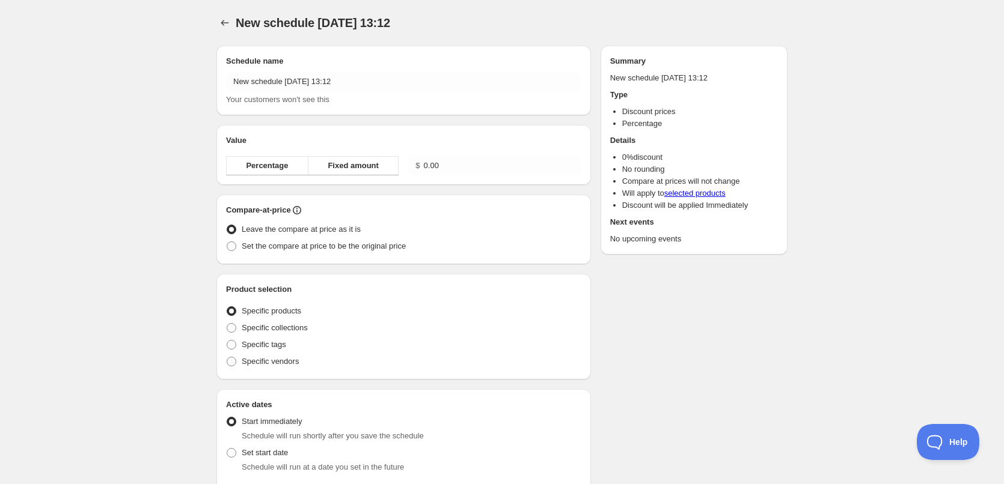
radio input "true"
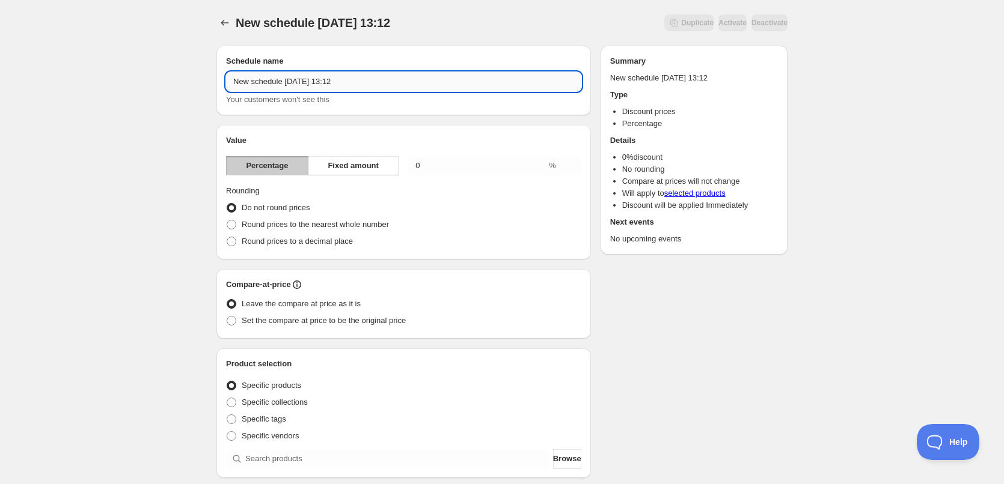
click at [372, 85] on input "New schedule Aug 13 2025 13:12" at bounding box center [403, 81] width 355 height 19
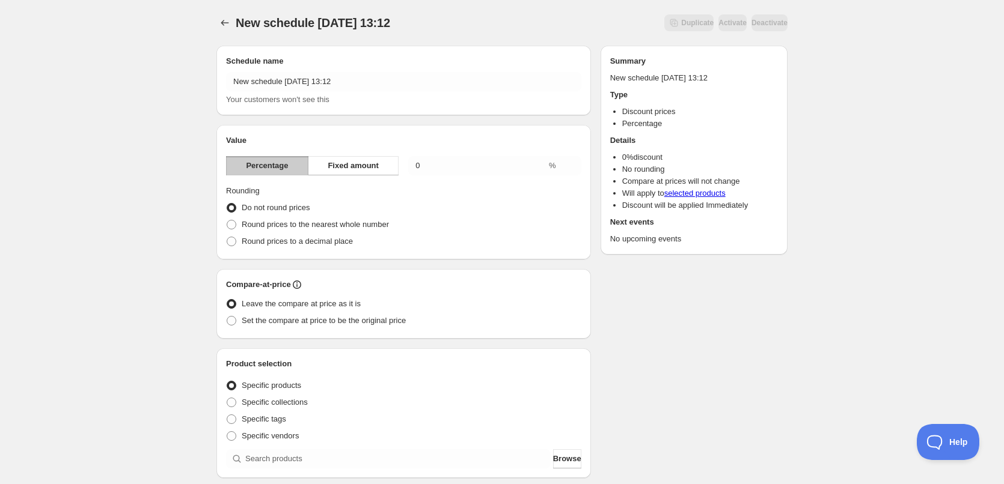
click at [645, 307] on div "Schedule name New schedule Aug 13 2025 13:12 Your customers won't see this Valu…" at bounding box center [497, 450] width 581 height 829
drag, startPoint x: 441, startPoint y: 165, endPoint x: 396, endPoint y: 162, distance: 45.2
click at [396, 162] on div "Percentage Fixed amount 0.00 %" at bounding box center [403, 165] width 355 height 19
type input "20"
click at [233, 225] on span at bounding box center [232, 225] width 10 height 10
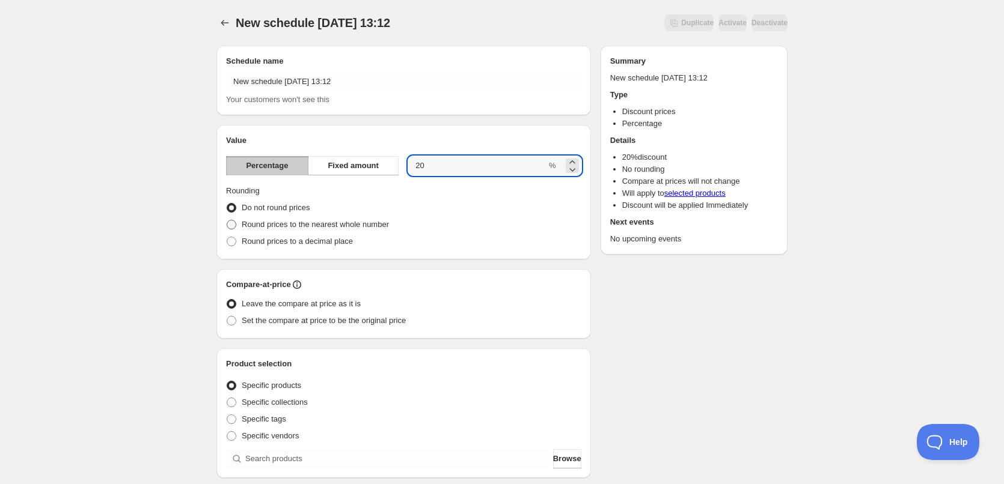
click at [227, 221] on input "Round prices to the nearest whole number" at bounding box center [227, 220] width 1 height 1
radio input "true"
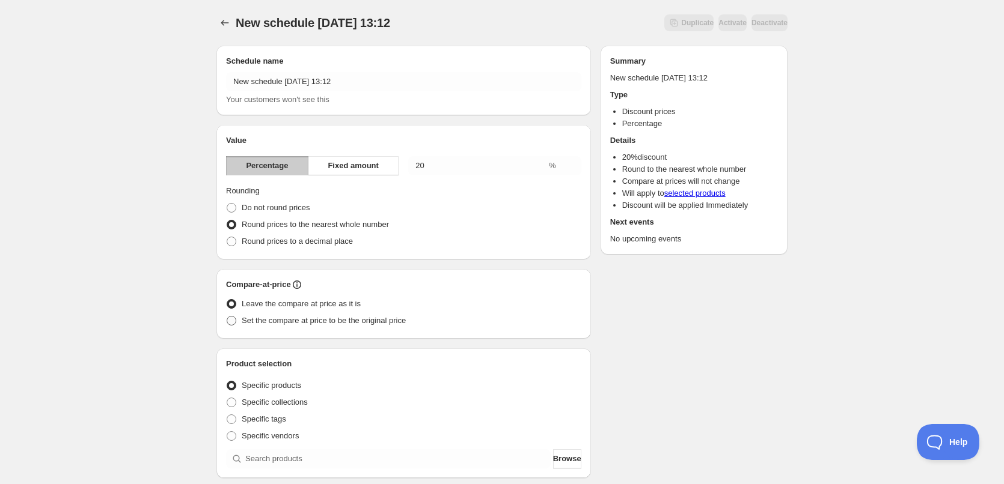
click at [231, 319] on span at bounding box center [232, 321] width 10 height 10
click at [227, 317] on input "Set the compare at price to be the original price" at bounding box center [227, 316] width 1 height 1
radio input "true"
click at [228, 402] on span at bounding box center [232, 403] width 10 height 10
click at [227, 399] on input "Specific collections" at bounding box center [227, 398] width 1 height 1
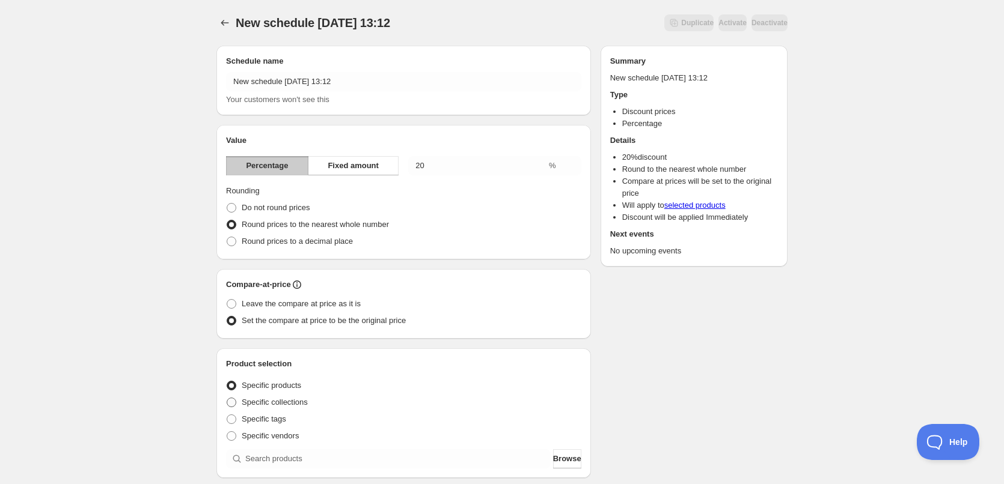
radio input "true"
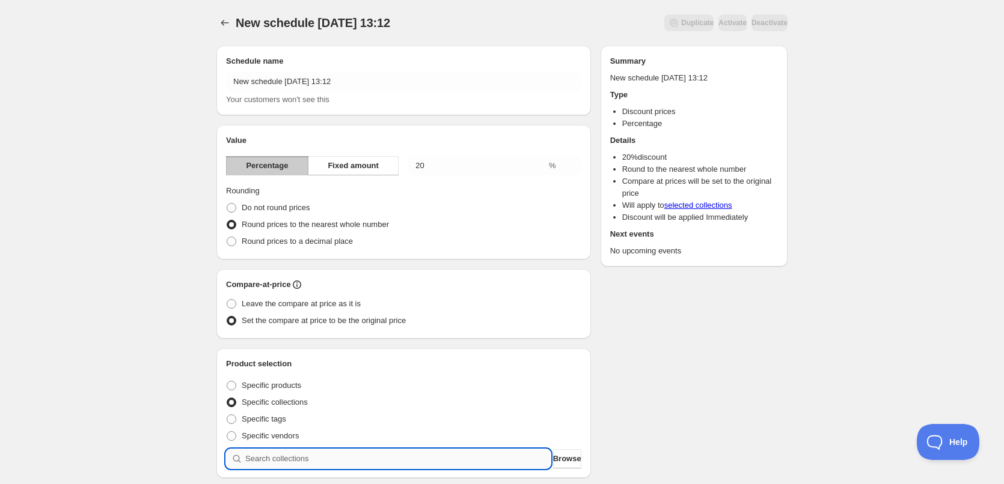
click at [308, 459] on input "search" at bounding box center [397, 459] width 305 height 19
type input "m"
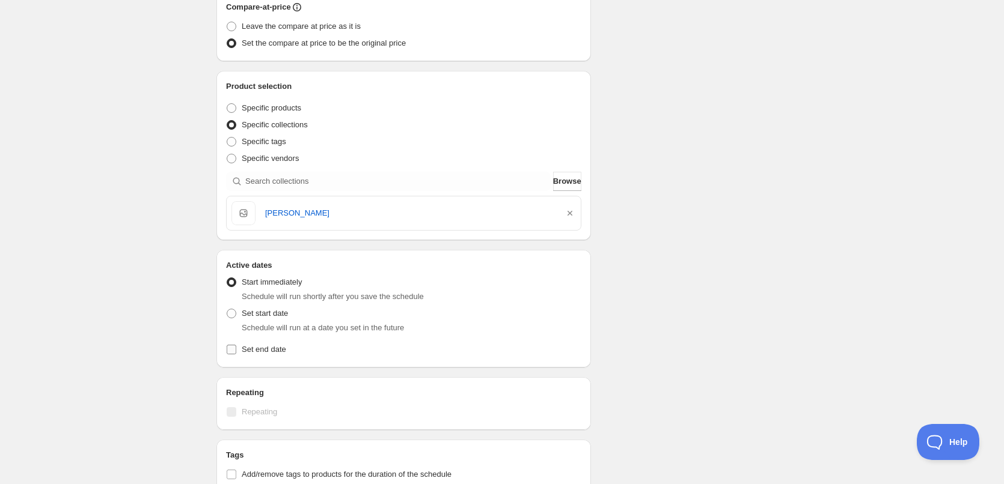
scroll to position [301, 0]
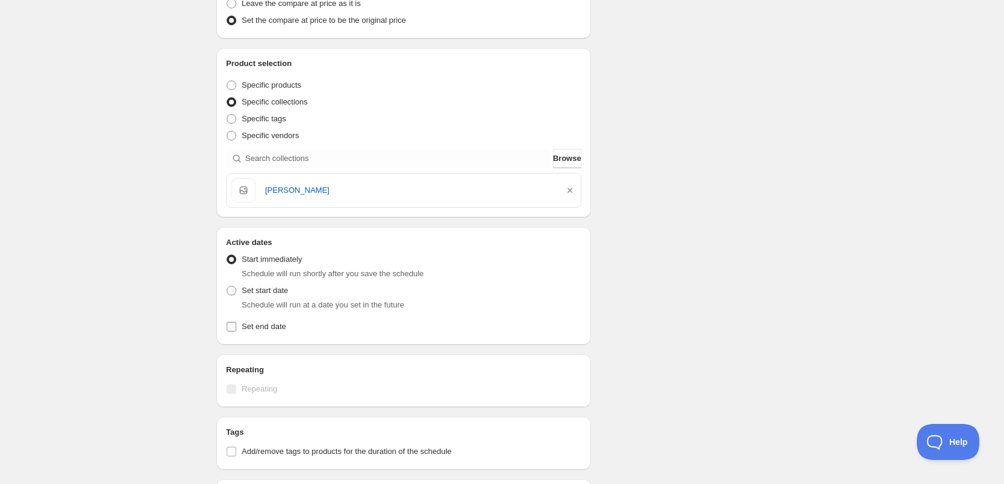
click at [229, 326] on input "Set end date" at bounding box center [232, 327] width 10 height 10
checkbox input "true"
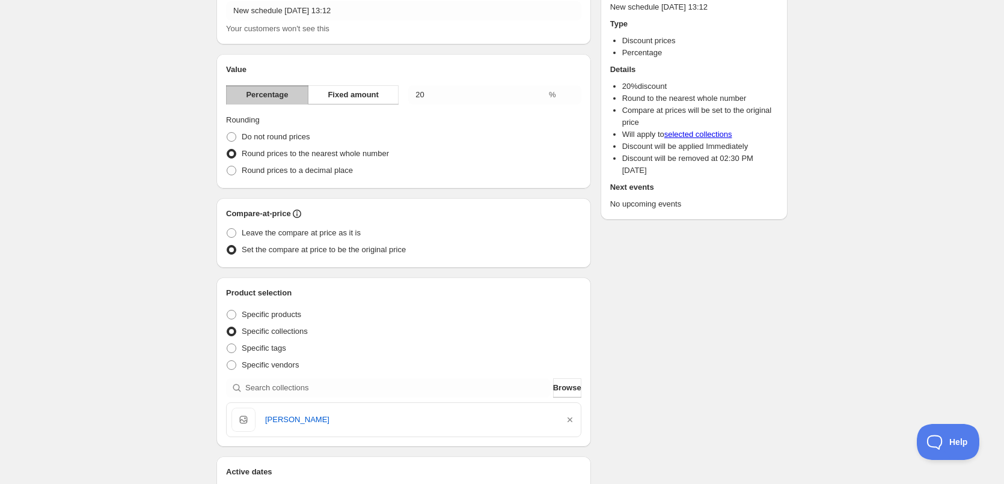
scroll to position [0, 0]
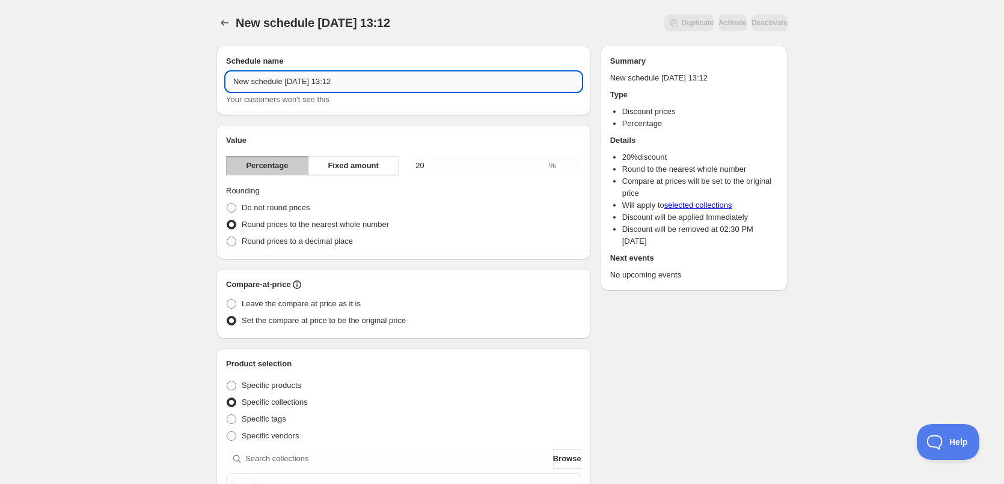
click at [357, 82] on input "New schedule Aug 13 2025 13:12" at bounding box center [403, 81] width 355 height 19
drag, startPoint x: 316, startPoint y: 81, endPoint x: 173, endPoint y: 67, distance: 143.8
click at [173, 67] on div "New schedule Aug 13 2025. This page is ready New schedule Aug 13 2025 Duplicate…" at bounding box center [502, 484] width 1004 height 968
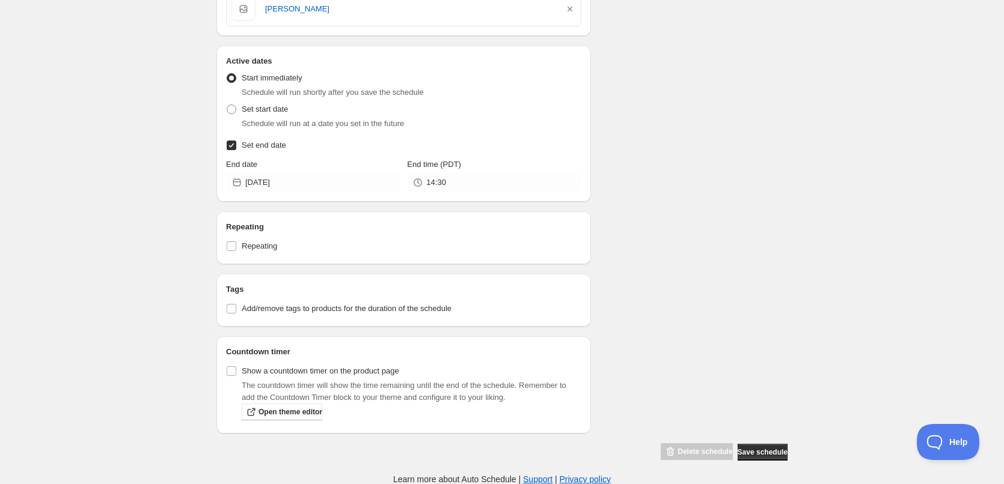
scroll to position [483, 0]
type input "HBtY Mantan Moreland 2025"
click at [744, 451] on span "Save schedule" at bounding box center [763, 452] width 50 height 10
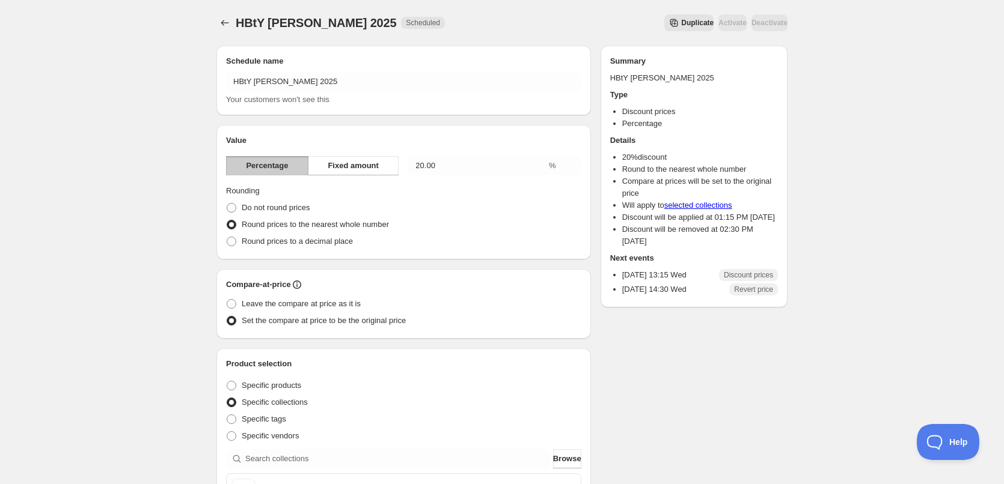
click at [664, 28] on button "Duplicate" at bounding box center [688, 22] width 49 height 17
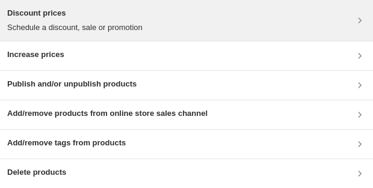
click at [61, 22] on p "Schedule a discount, sale or promotion" at bounding box center [74, 28] width 135 height 12
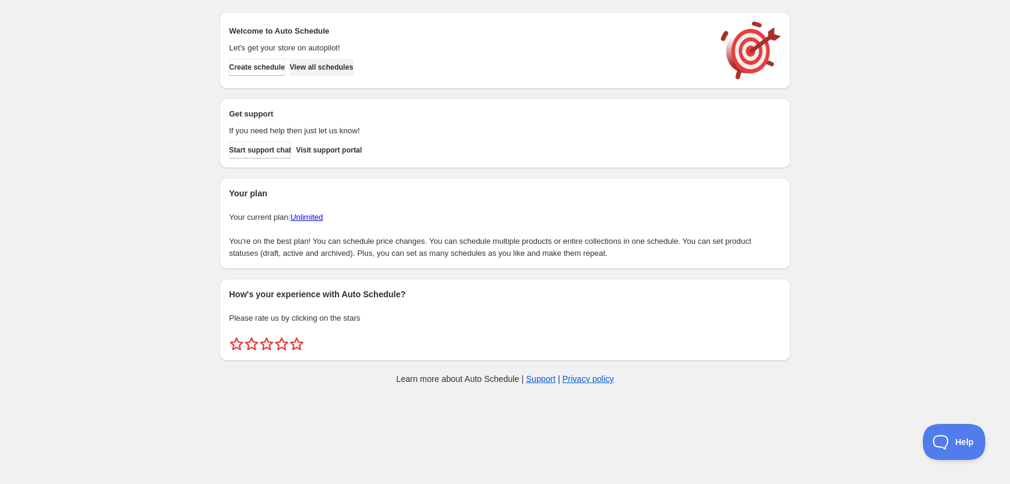
click at [353, 68] on span "View all schedules" at bounding box center [322, 68] width 64 height 10
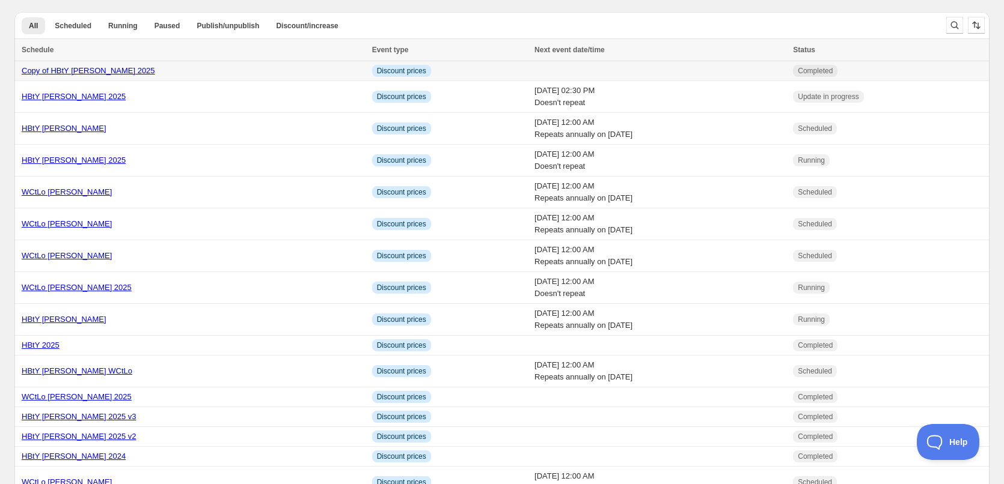
click at [150, 70] on link "Copy of HBtY [PERSON_NAME] 2025" at bounding box center [88, 70] width 133 height 9
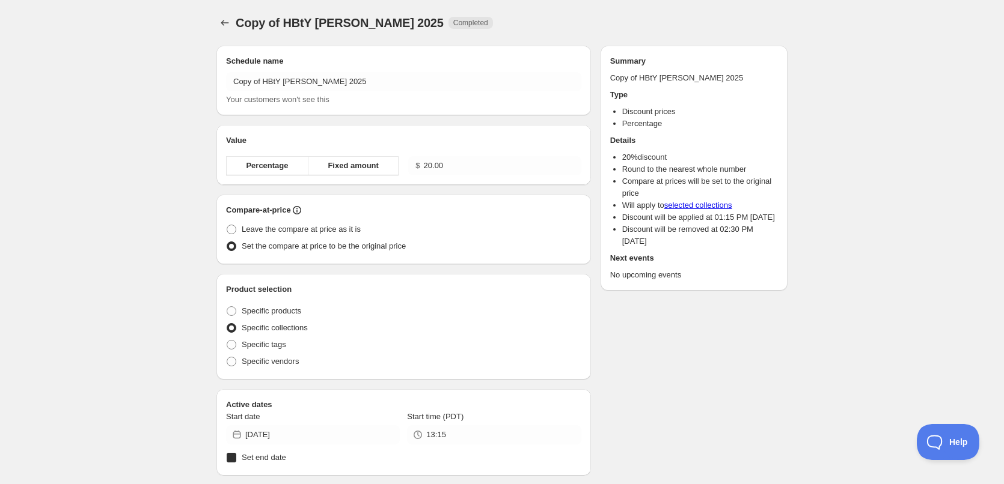
radio input "true"
checkbox input "true"
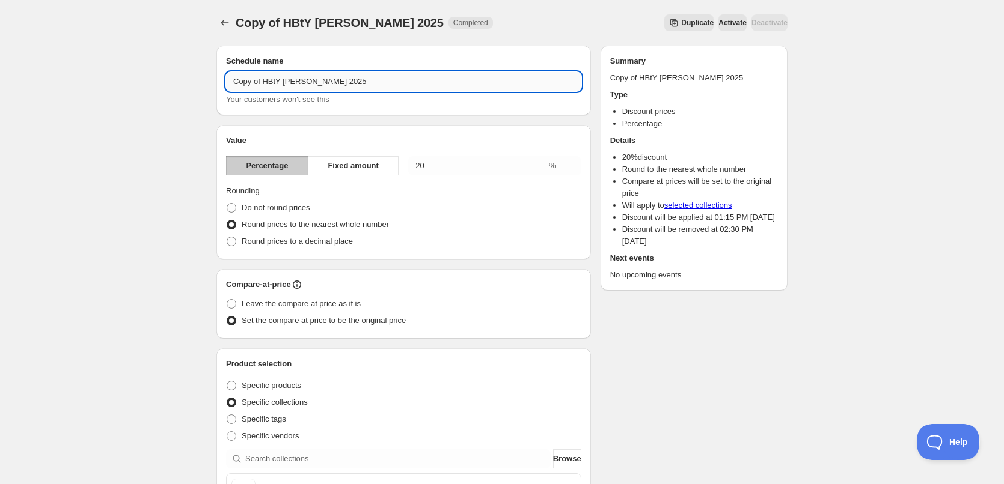
click at [382, 82] on input "Copy of HBtY [PERSON_NAME] 2025" at bounding box center [403, 81] width 355 height 19
click at [266, 83] on input "Copy of HBtY [PERSON_NAME]" at bounding box center [403, 81] width 355 height 19
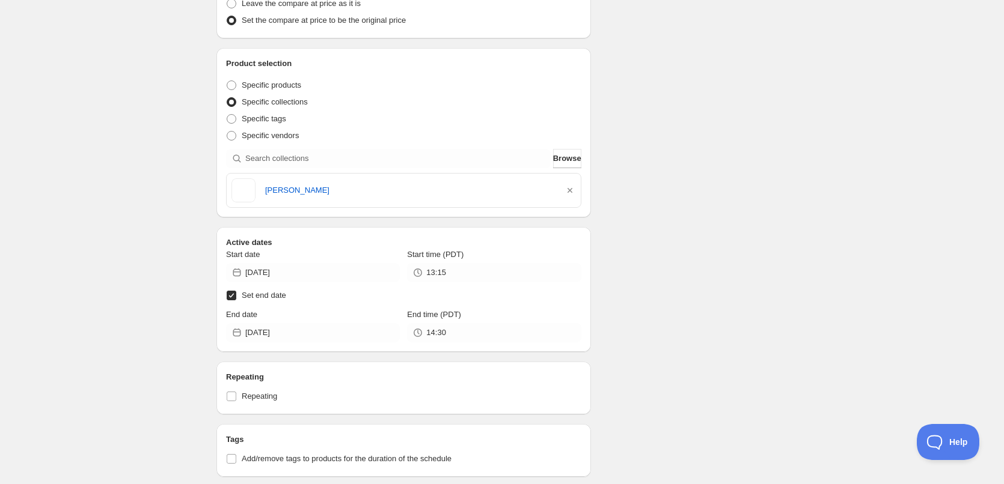
scroll to position [361, 0]
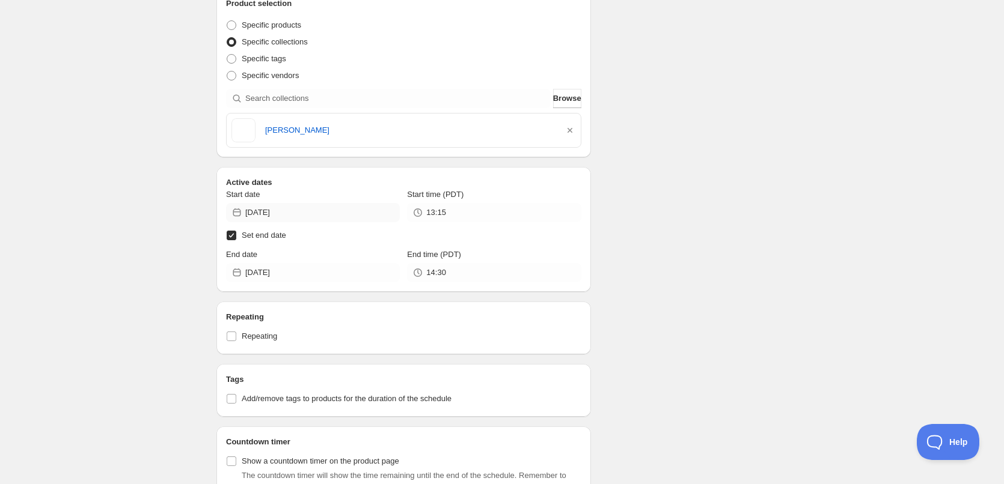
type input "HBtY [PERSON_NAME]"
click at [310, 212] on input "[DATE]" at bounding box center [322, 212] width 154 height 19
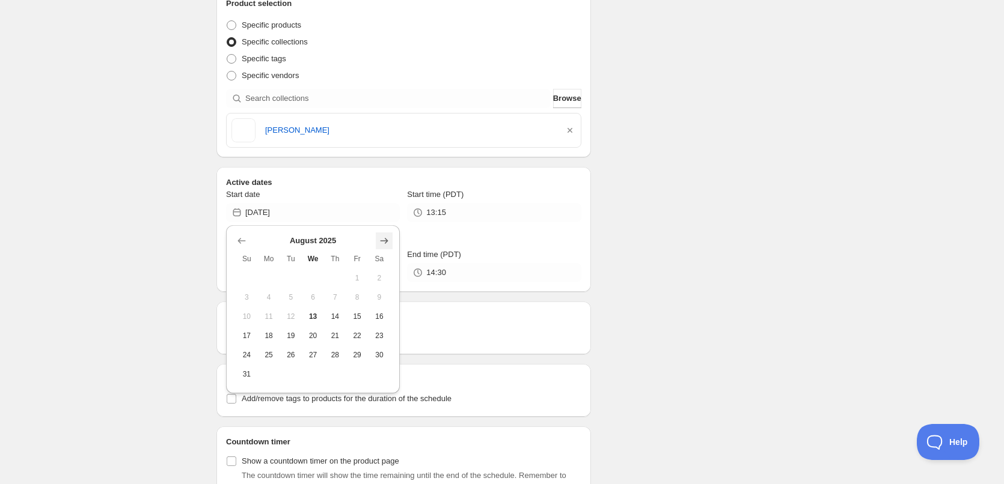
click at [385, 237] on icon "Show next month, September 2025" at bounding box center [384, 241] width 12 height 12
click at [385, 237] on icon "Show next month, November 2025" at bounding box center [384, 241] width 12 height 12
click at [385, 237] on icon "Show next month, December 2025" at bounding box center [384, 241] width 12 height 12
click at [385, 237] on icon "Show next month, January 2026" at bounding box center [384, 241] width 12 height 12
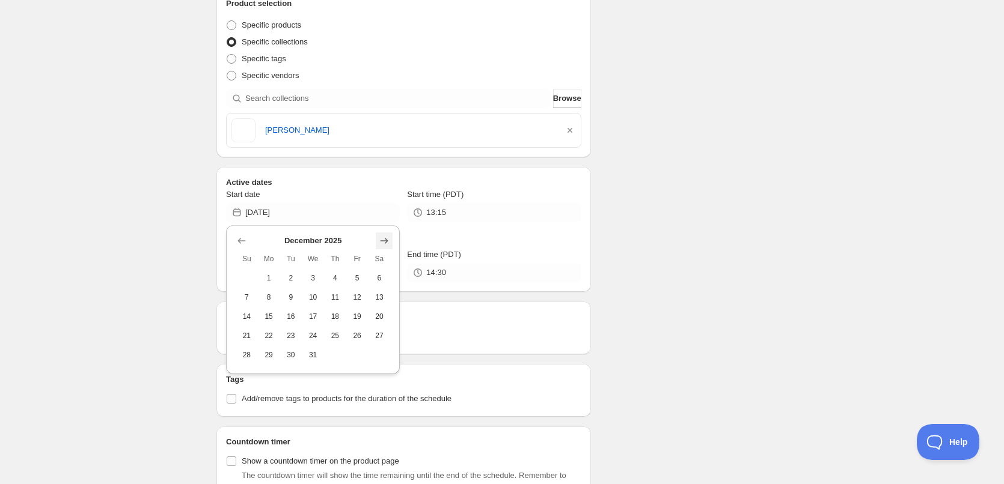
click at [385, 237] on icon "Show next month, January 2026" at bounding box center [384, 241] width 12 height 12
click at [385, 238] on icon "Show next month, March 2026" at bounding box center [384, 241] width 12 height 12
click at [385, 238] on icon "Show next month, April 2026" at bounding box center [384, 241] width 12 height 12
click at [385, 238] on icon "Show next month, June 2026" at bounding box center [384, 241] width 12 height 12
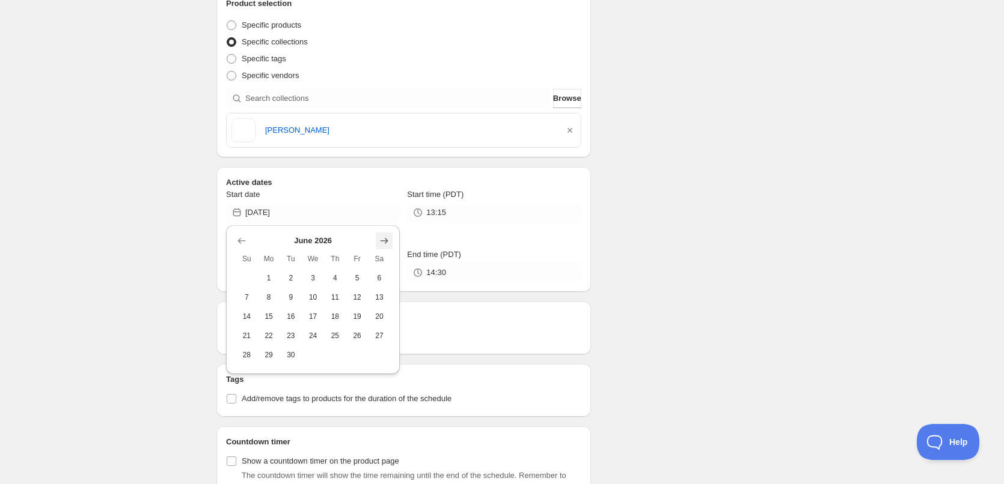
click at [385, 238] on icon "Show next month, July 2026" at bounding box center [384, 241] width 12 height 12
click at [385, 238] on icon "Show next month, August 2026" at bounding box center [384, 241] width 12 height 12
click at [341, 318] on span "13" at bounding box center [335, 317] width 13 height 10
type input "2026-08-13"
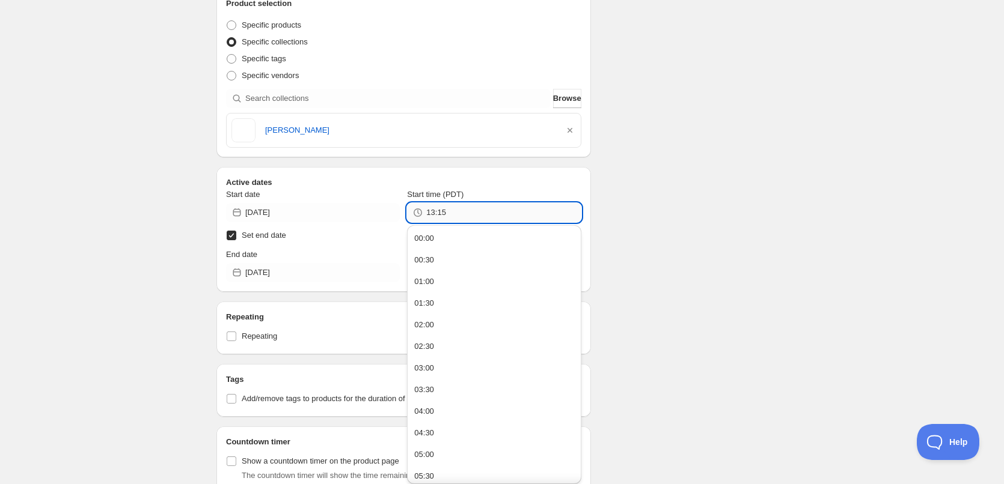
click at [456, 216] on input "13:15" at bounding box center [503, 212] width 154 height 19
click at [439, 241] on button "00:00" at bounding box center [494, 238] width 166 height 19
type input "00:00"
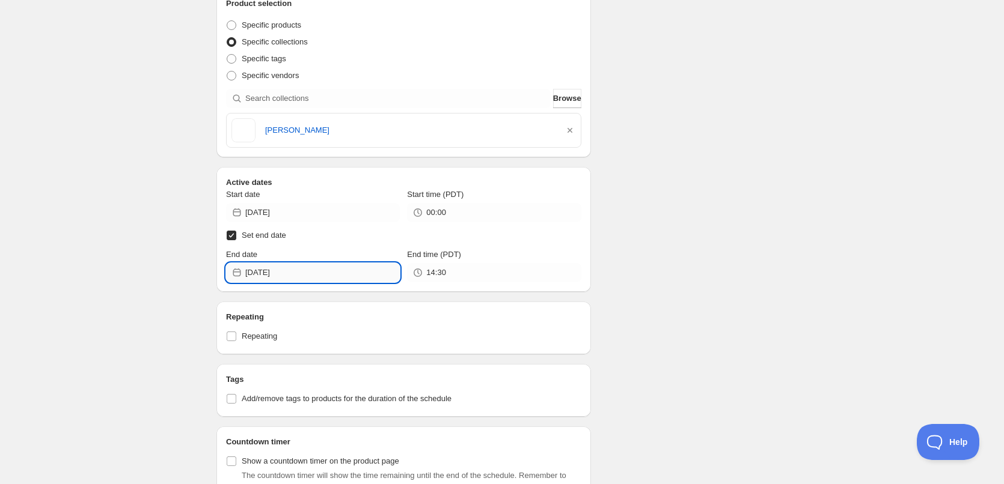
click at [310, 280] on input "2025-08-13" at bounding box center [322, 272] width 154 height 19
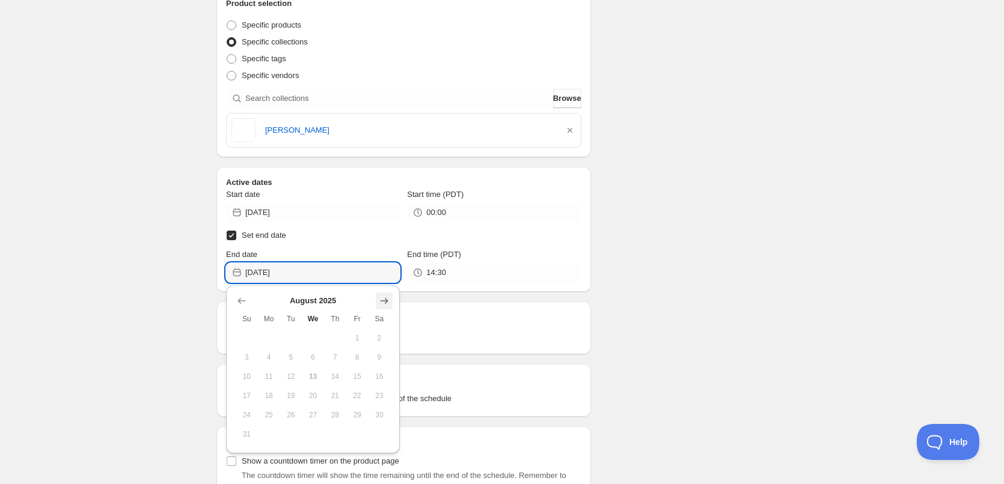
click at [382, 305] on icon "Show next month, September 2025" at bounding box center [384, 301] width 12 height 12
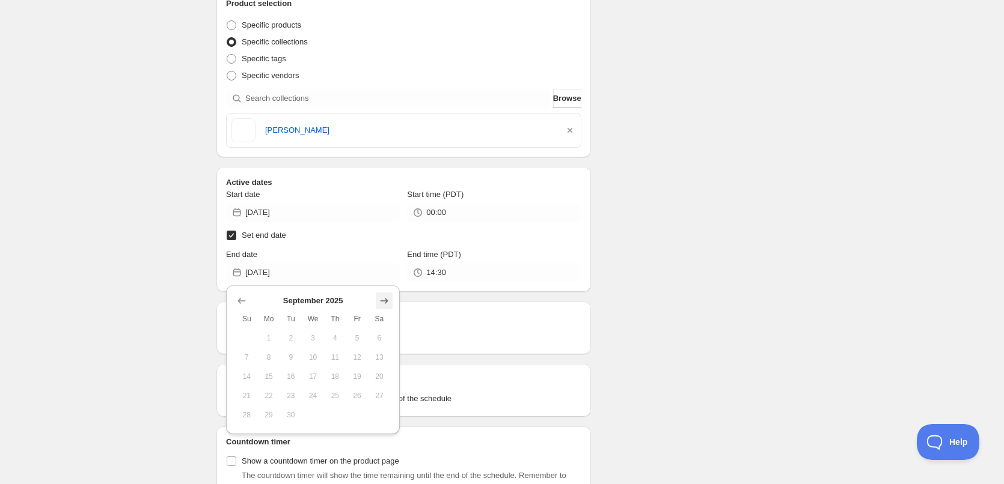
click at [382, 305] on icon "Show next month, October 2025" at bounding box center [384, 301] width 12 height 12
click at [382, 302] on icon "Show next month, November 2025" at bounding box center [384, 301] width 12 height 12
click at [382, 302] on icon "Show next month, December 2025" at bounding box center [384, 301] width 12 height 12
click at [382, 302] on icon "Show next month, February 2026" at bounding box center [384, 301] width 12 height 12
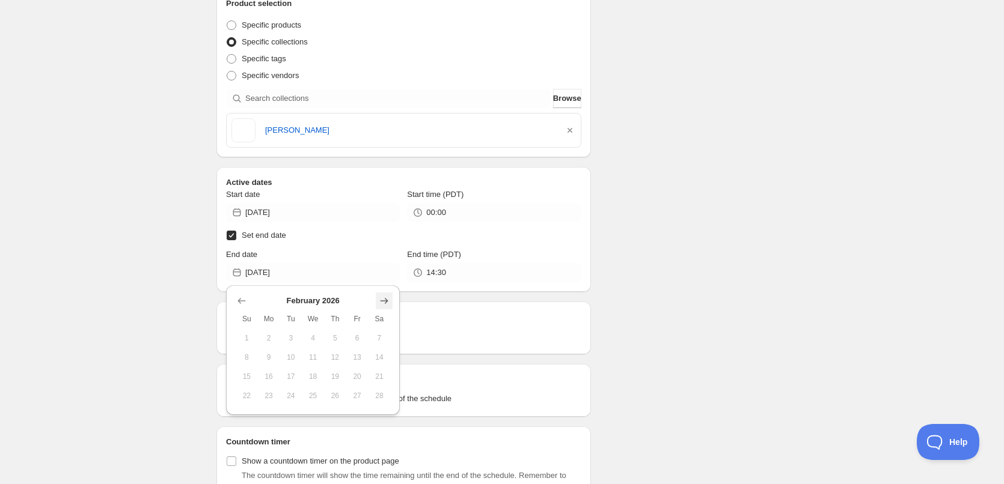
click at [381, 302] on icon "Show next month, March 2026" at bounding box center [384, 301] width 12 height 12
click at [380, 302] on icon "Show next month, April 2026" at bounding box center [384, 301] width 12 height 12
click at [380, 302] on icon "Show next month, May 2026" at bounding box center [384, 301] width 12 height 12
click at [380, 302] on icon "Show next month, June 2026" at bounding box center [384, 301] width 12 height 12
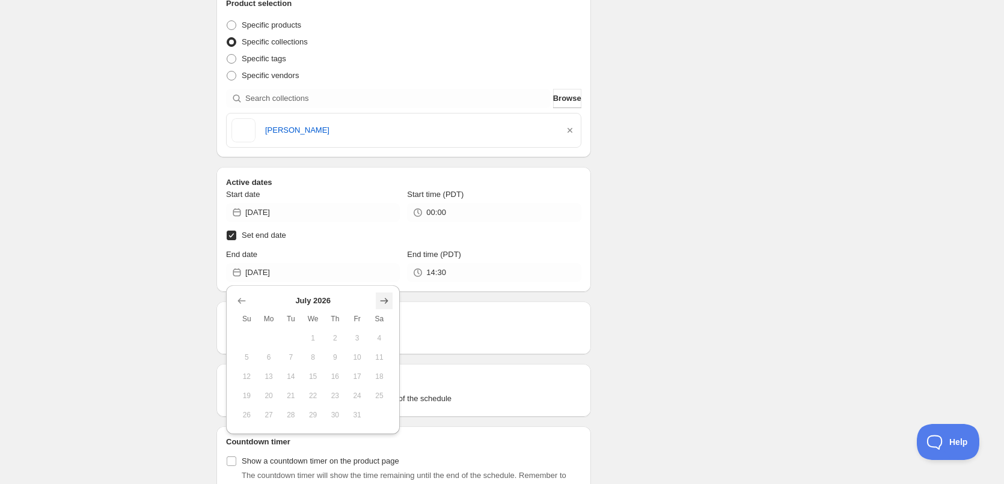
click at [380, 302] on icon "Show next month, August 2026" at bounding box center [384, 301] width 12 height 12
click at [385, 300] on icon "Show next month, September 2026" at bounding box center [384, 301] width 12 height 12
click at [337, 353] on span "10" at bounding box center [335, 358] width 13 height 10
type input "2026-09-10"
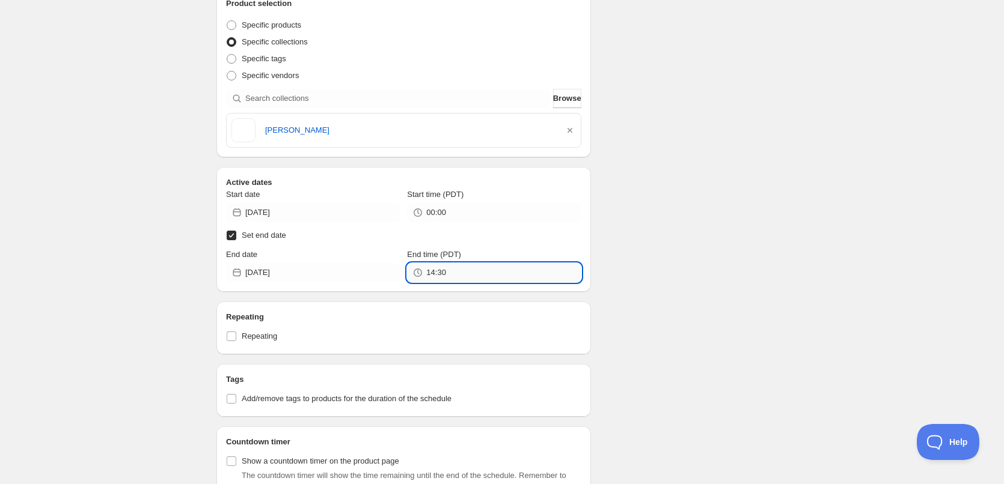
click at [462, 272] on input "14:30" at bounding box center [503, 272] width 154 height 19
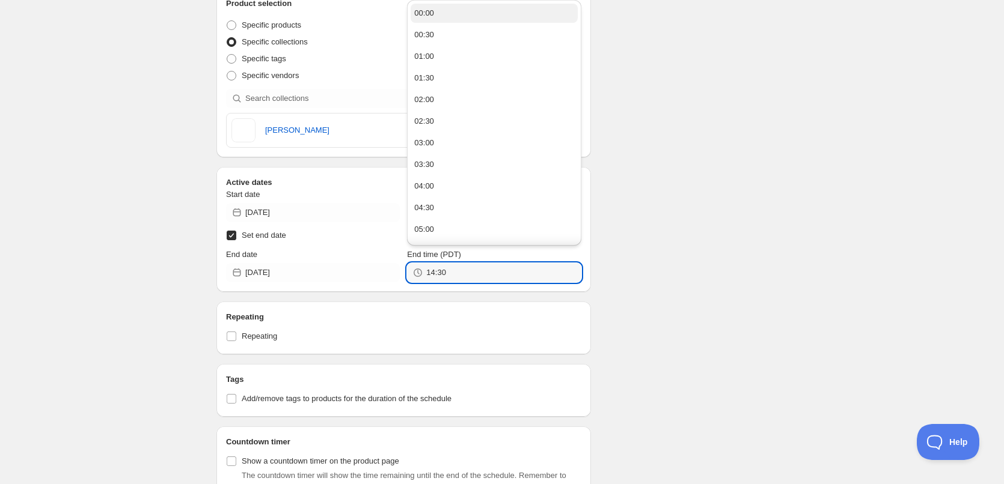
click at [475, 16] on button "00:00" at bounding box center [494, 13] width 166 height 19
type input "00:00"
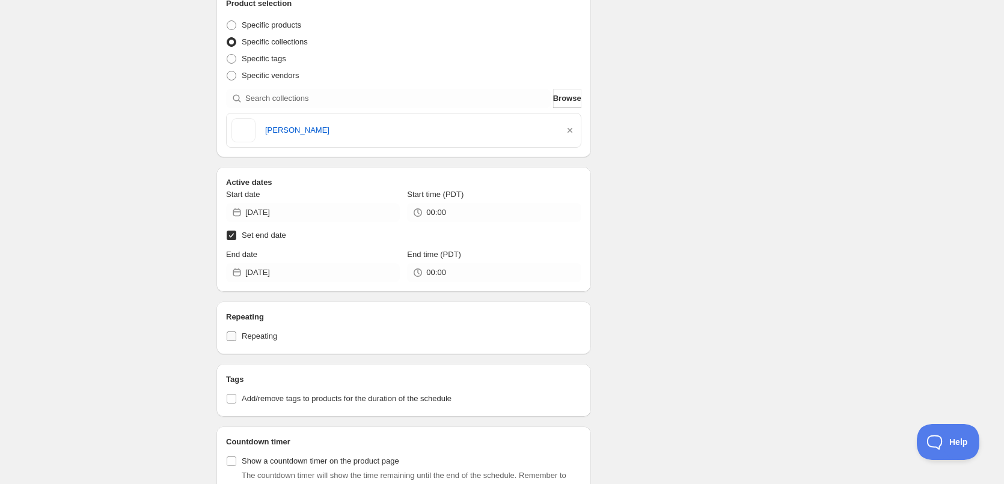
click at [233, 338] on input "Repeating" at bounding box center [232, 337] width 10 height 10
checkbox input "true"
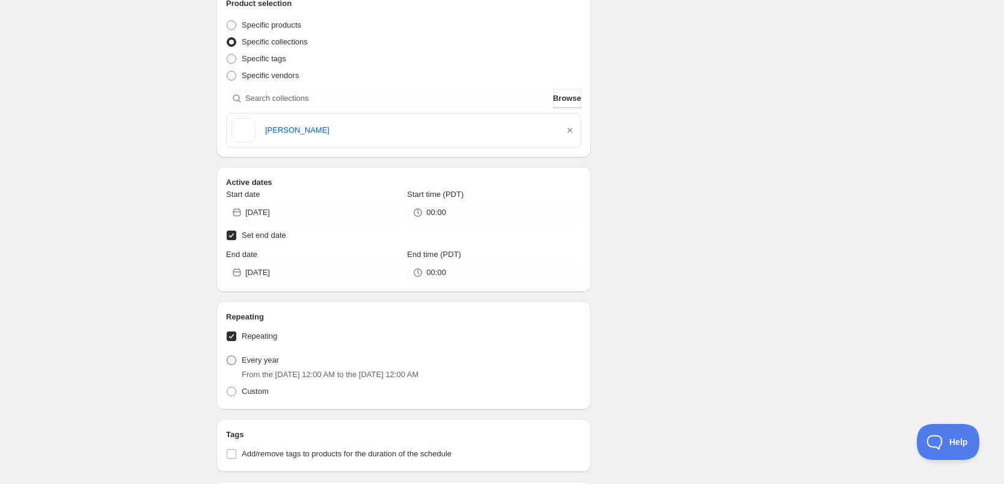
click at [231, 362] on span at bounding box center [232, 361] width 10 height 10
click at [227, 356] on input "Every year" at bounding box center [227, 356] width 1 height 1
radio input "true"
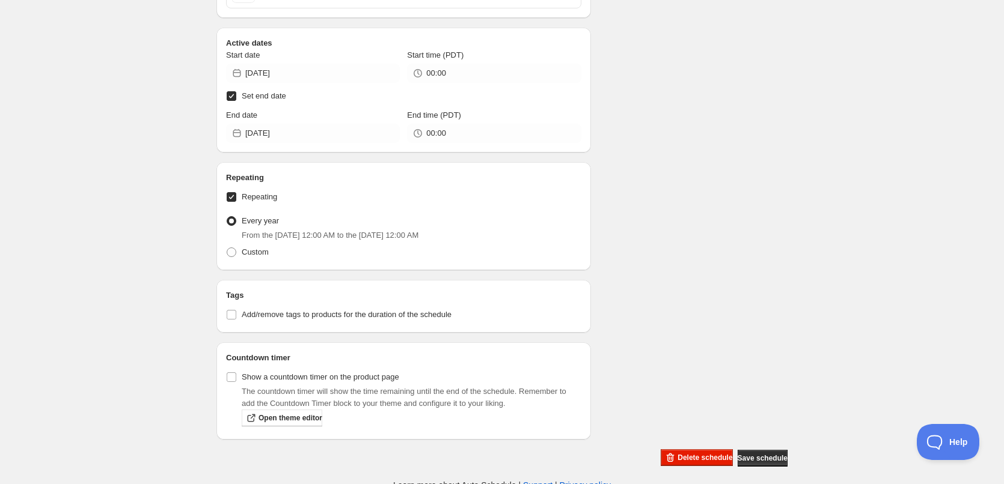
scroll to position [507, 0]
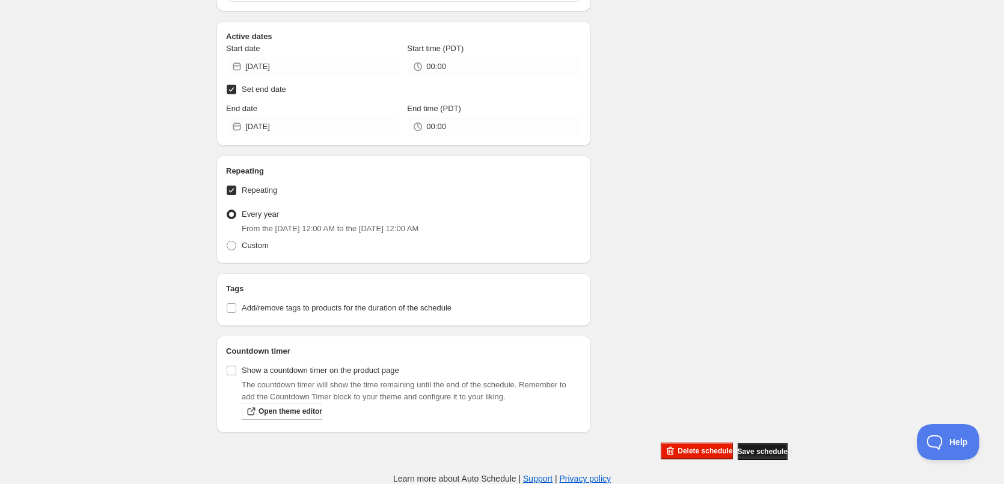
click at [759, 446] on button "Save schedule" at bounding box center [763, 452] width 50 height 17
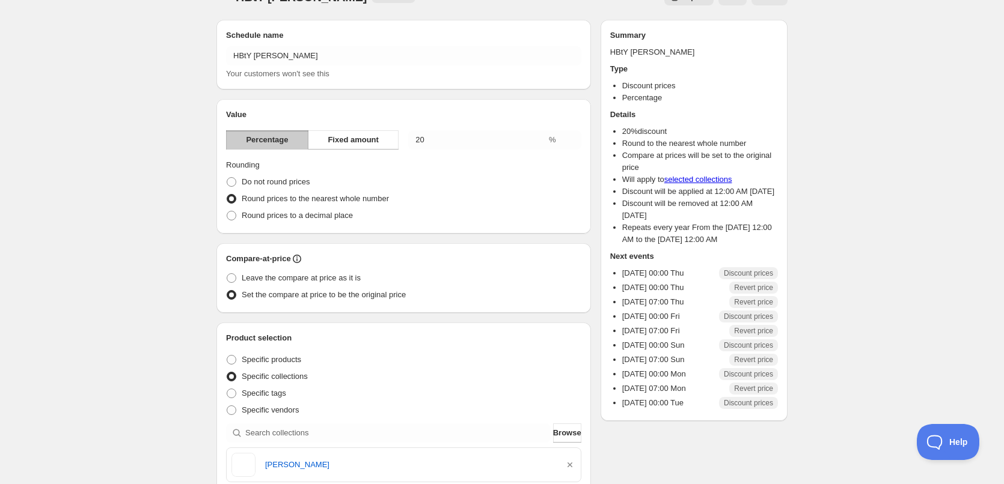
scroll to position [0, 0]
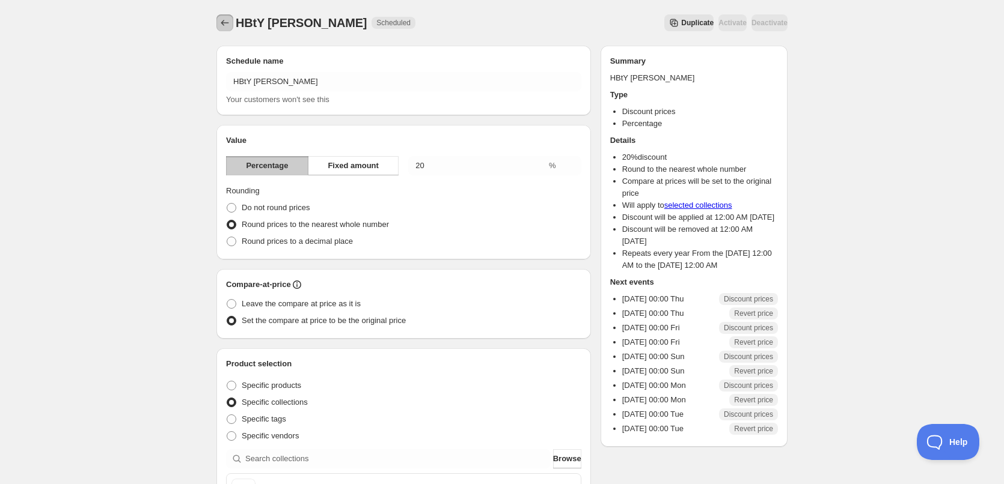
click at [221, 21] on icon "Schedules" at bounding box center [225, 23] width 12 height 12
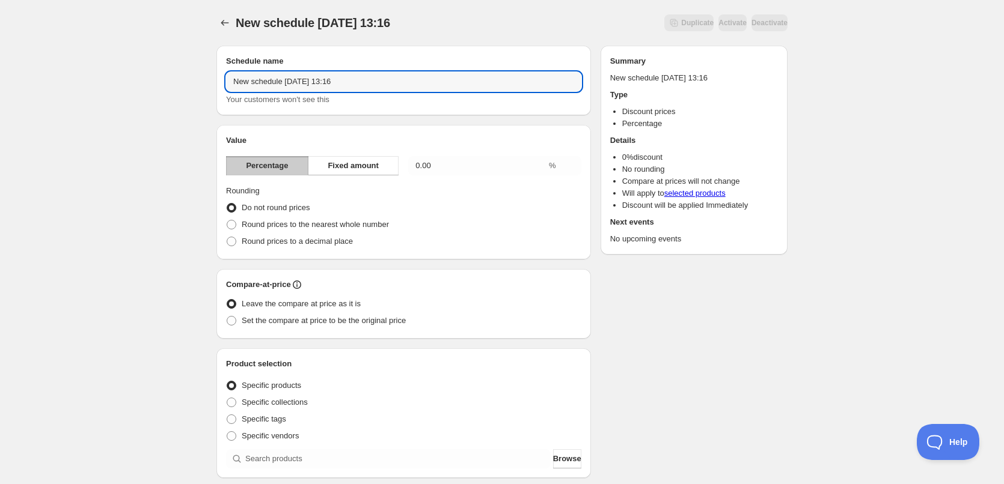
drag, startPoint x: 384, startPoint y: 81, endPoint x: 161, endPoint y: 68, distance: 223.4
click at [161, 68] on div "New schedule Aug 13 2025 13:16. This page is ready New schedule Aug 13 2025 13:…" at bounding box center [502, 445] width 1004 height 890
paste input "Eddie "Rochester" Anderson"
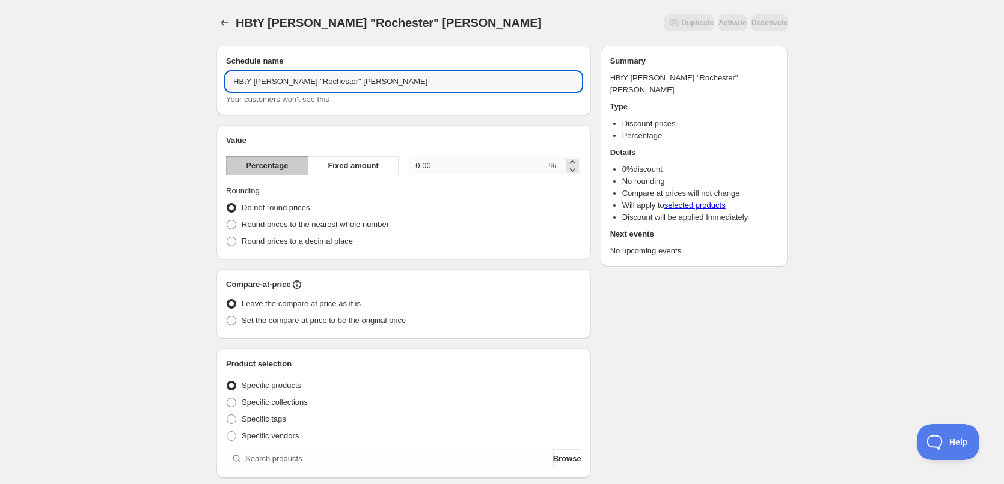
type input "HBtY Eddie "Rochester" Anderson"
click at [440, 162] on input "0.00" at bounding box center [477, 165] width 138 height 19
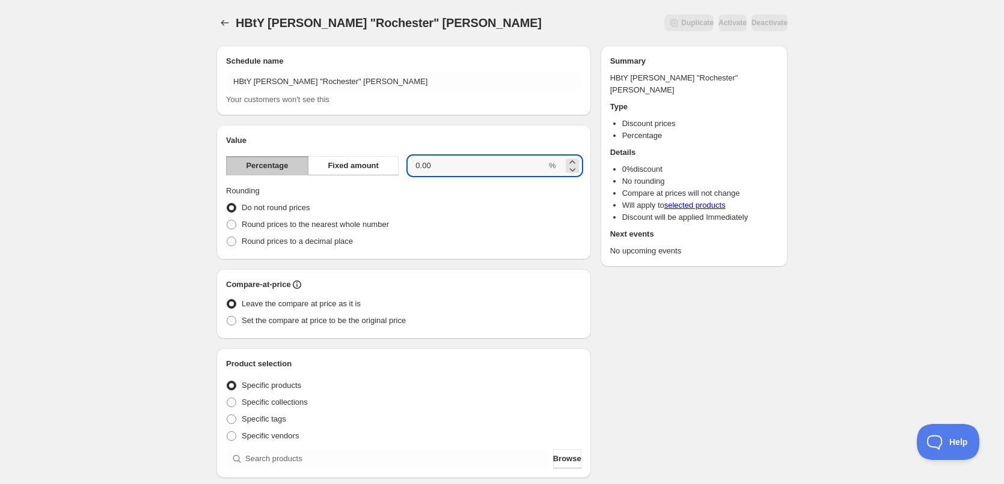
drag, startPoint x: 430, startPoint y: 165, endPoint x: 403, endPoint y: 165, distance: 27.0
click at [403, 165] on div "Percentage Fixed amount 0.00 %" at bounding box center [403, 165] width 355 height 19
type input "20"
click at [230, 222] on span at bounding box center [232, 225] width 10 height 10
click at [227, 221] on input "Round prices to the nearest whole number" at bounding box center [227, 220] width 1 height 1
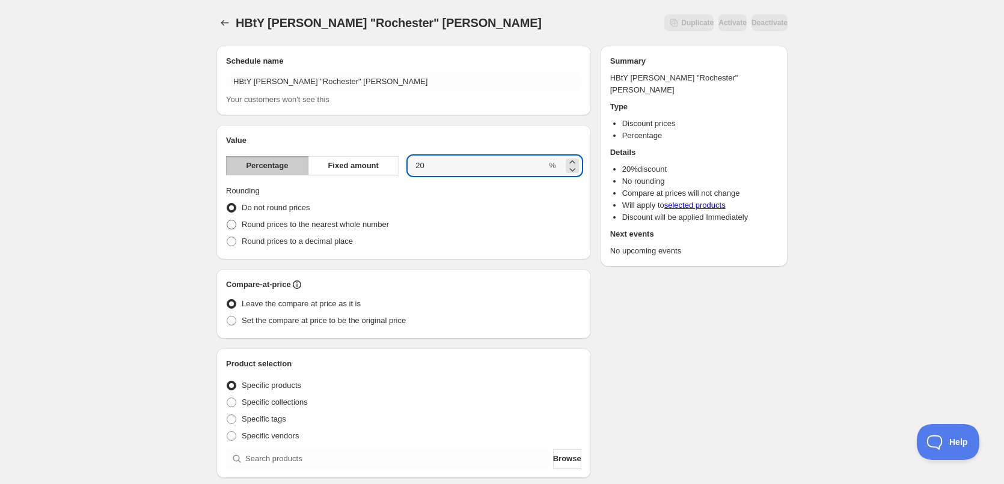
radio input "true"
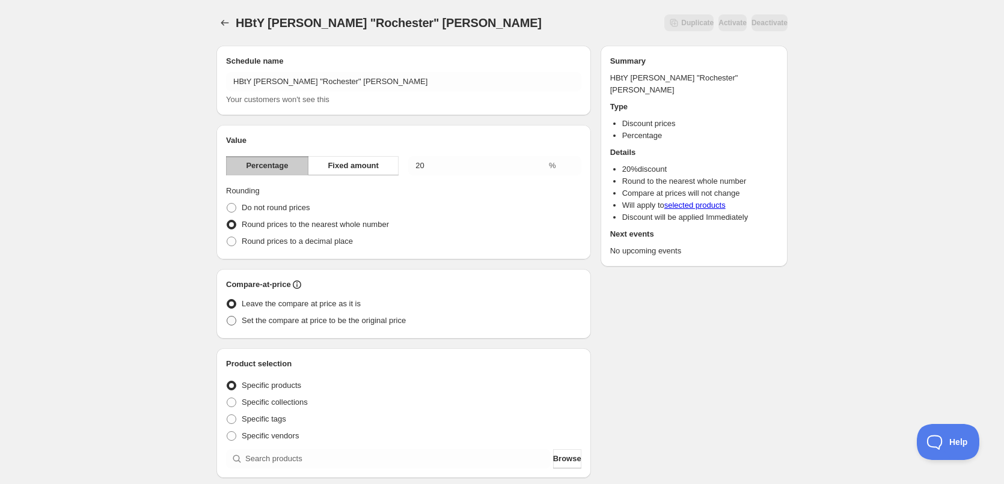
click at [230, 321] on span at bounding box center [232, 321] width 10 height 10
click at [227, 317] on input "Set the compare at price to be the original price" at bounding box center [227, 316] width 1 height 1
radio input "true"
click at [231, 405] on span at bounding box center [232, 403] width 10 height 10
click at [227, 399] on input "Specific collections" at bounding box center [227, 398] width 1 height 1
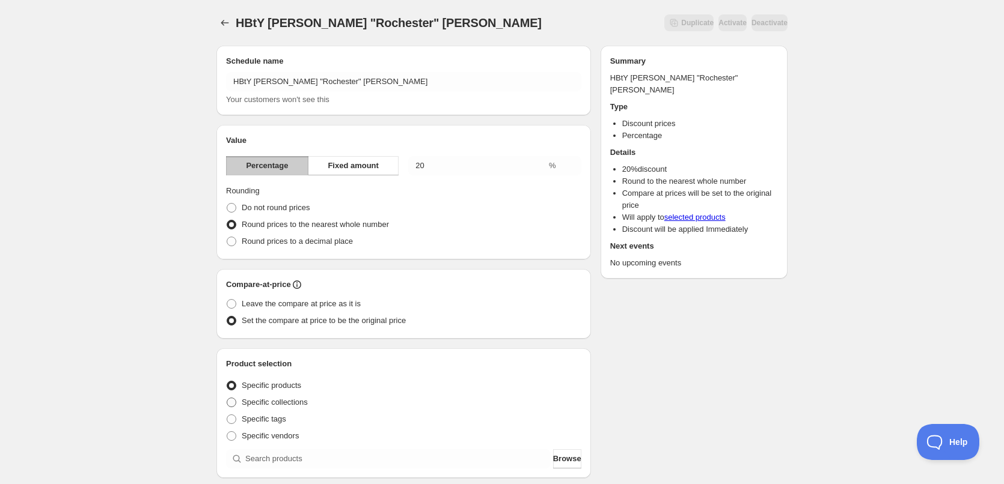
radio input "true"
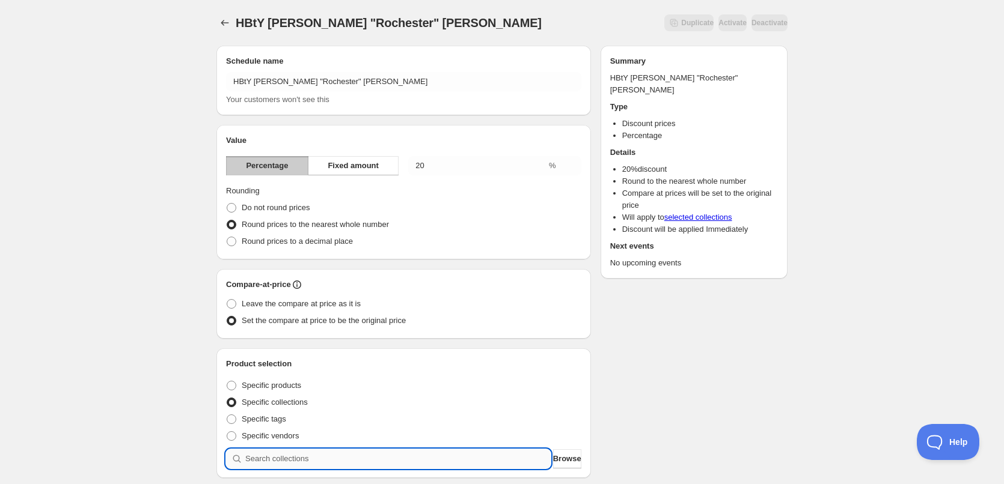
click at [325, 460] on input "search" at bounding box center [397, 459] width 305 height 19
paste input "Eddie "Rochester" Anderson"
type input "Eddie "Rochester" Anderson"
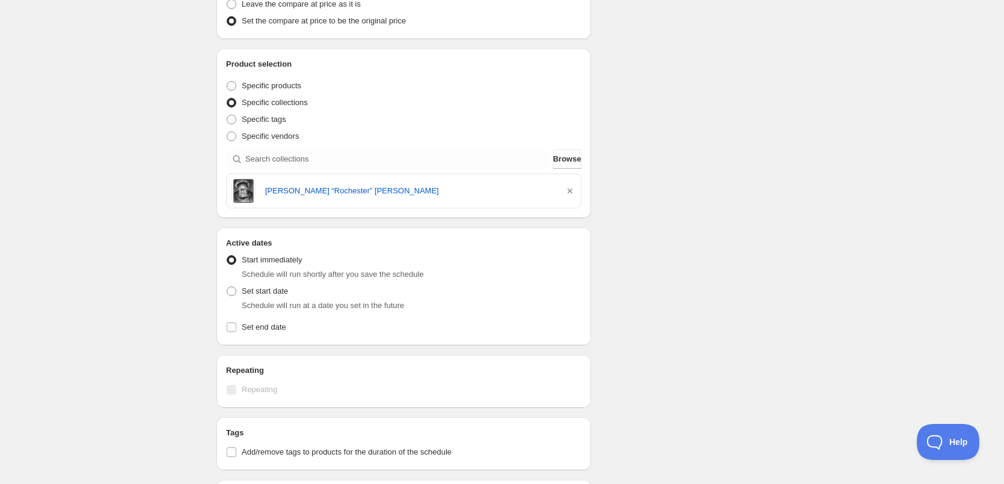
scroll to position [301, 0]
click at [233, 291] on span at bounding box center [232, 291] width 10 height 10
click at [227, 287] on input "Set start date" at bounding box center [227, 286] width 1 height 1
radio input "true"
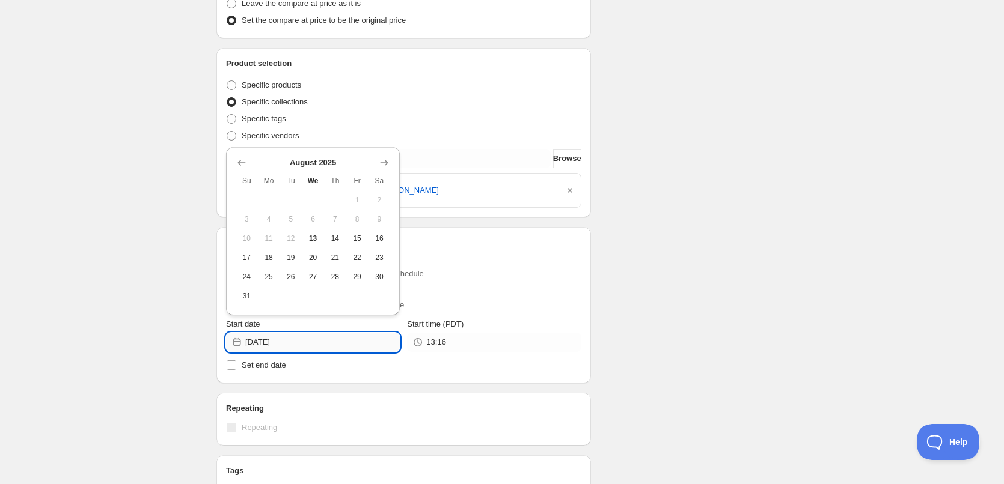
click at [352, 343] on input "2025-08-13" at bounding box center [322, 342] width 154 height 19
click at [382, 162] on icon "Show next month, September 2025" at bounding box center [384, 163] width 12 height 12
click at [378, 182] on icon "Show next month, October 2025" at bounding box center [384, 182] width 12 height 12
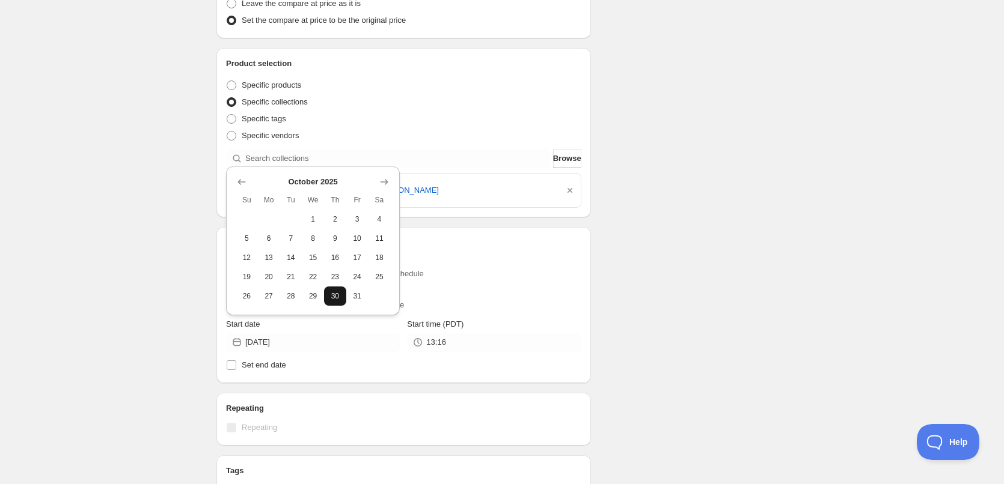
click at [331, 295] on span "30" at bounding box center [335, 297] width 13 height 10
type input "2025-10-30"
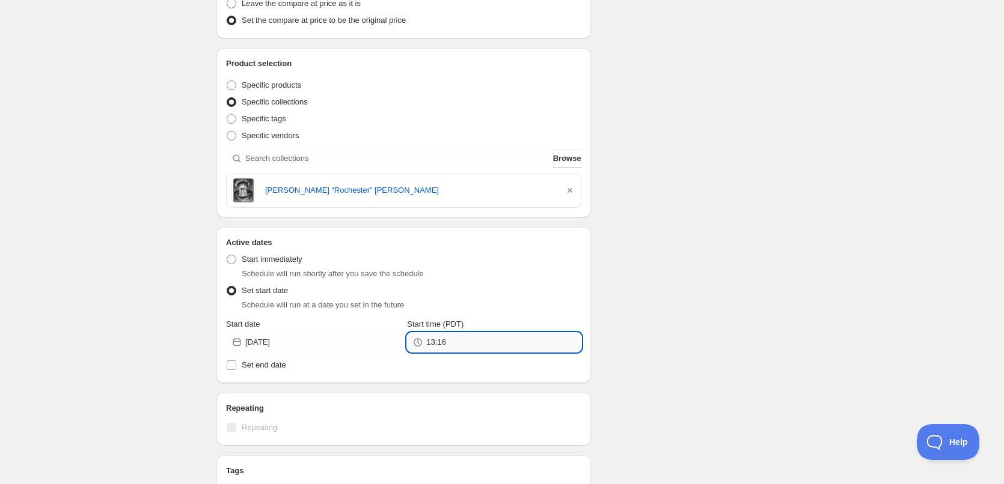
click at [451, 343] on input "13:16" at bounding box center [503, 342] width 154 height 19
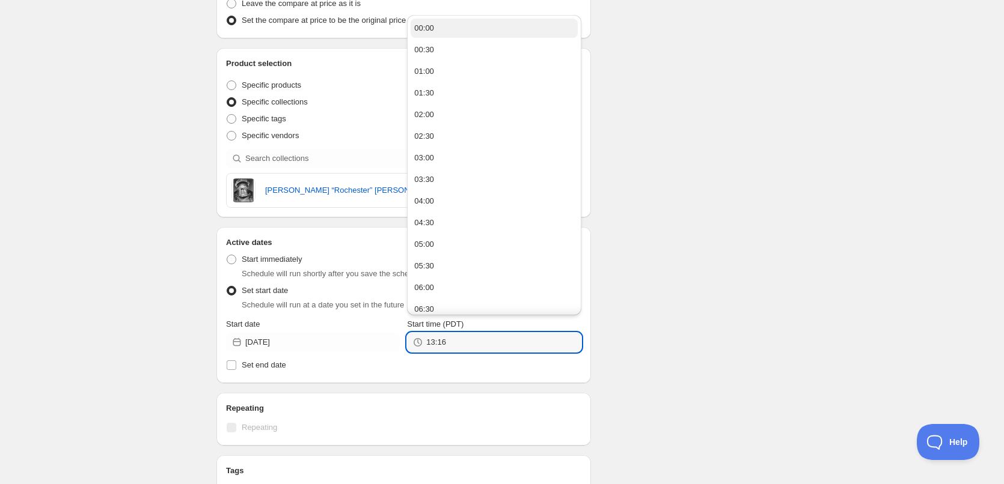
click at [431, 30] on div "00:00" at bounding box center [424, 28] width 20 height 12
type input "00:00"
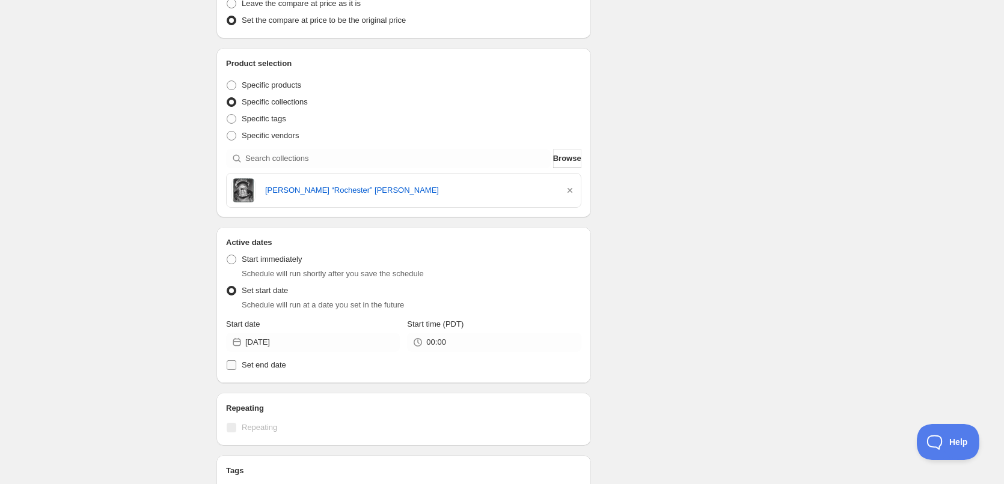
click at [233, 367] on input "Set end date" at bounding box center [232, 366] width 10 height 10
checkbox input "true"
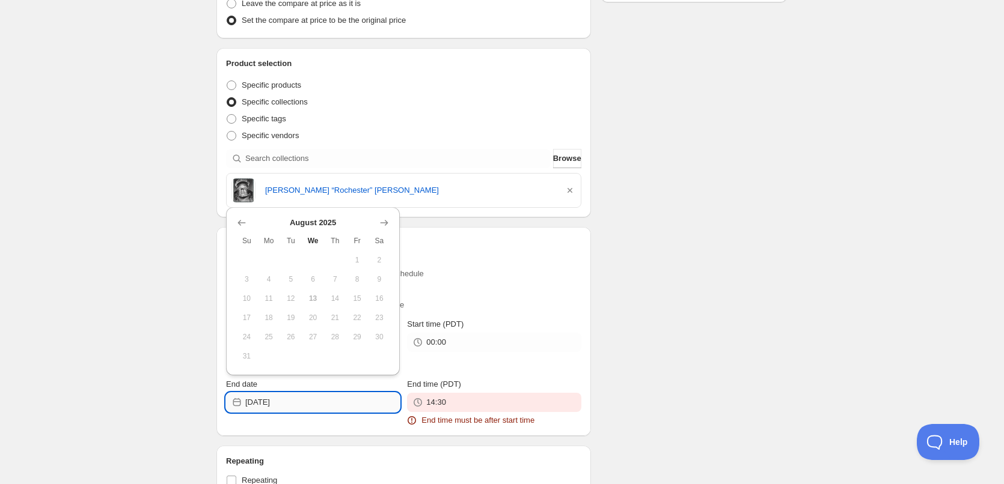
click at [310, 403] on input "2025-08-13" at bounding box center [322, 402] width 154 height 19
click at [388, 222] on icon "Show next month, September 2025" at bounding box center [384, 223] width 12 height 12
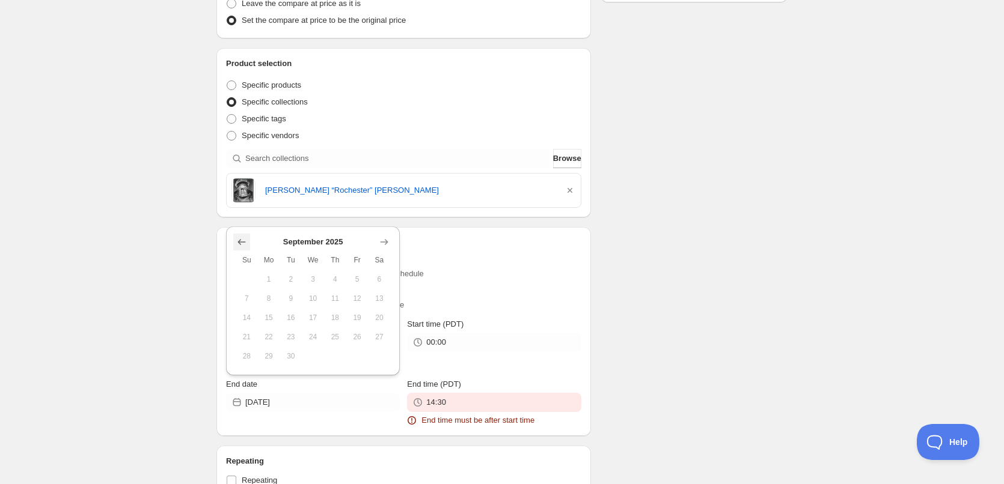
click at [238, 243] on icon "Show previous month, August 2025" at bounding box center [242, 242] width 12 height 12
click at [384, 223] on icon "Show next month, September 2025" at bounding box center [384, 223] width 8 height 6
click at [336, 334] on span "25" at bounding box center [335, 337] width 13 height 10
click at [307, 402] on input "2025-08-13" at bounding box center [322, 402] width 154 height 19
click at [468, 242] on h2 "Active dates" at bounding box center [403, 243] width 355 height 12
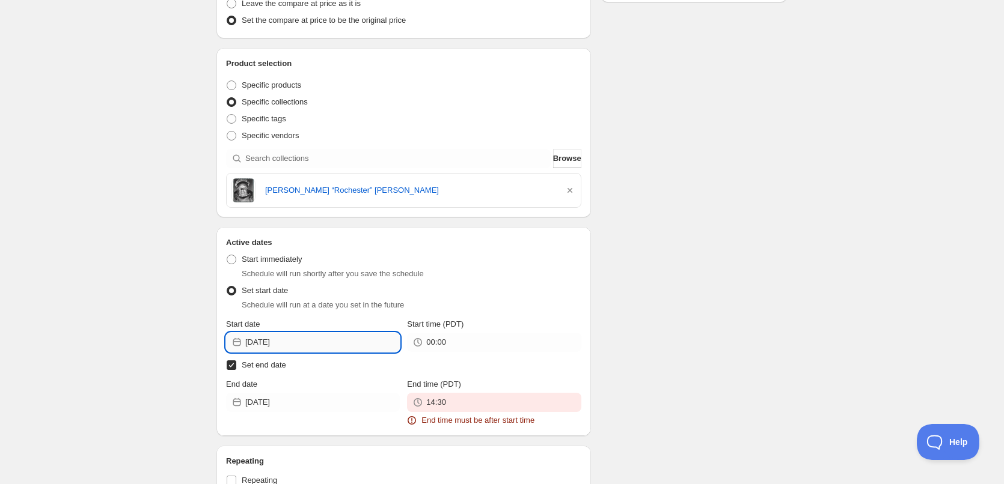
click at [316, 346] on input "2025-10-30" at bounding box center [322, 342] width 154 height 19
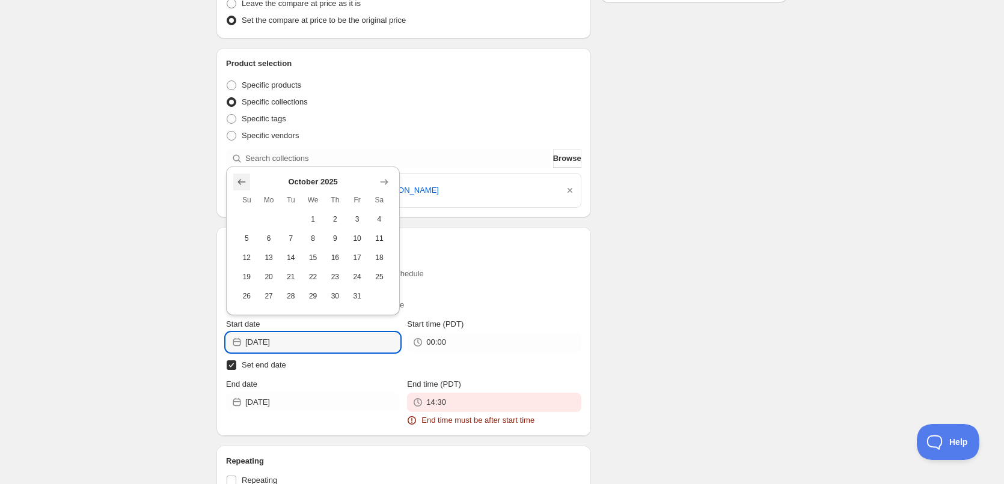
click at [242, 182] on icon "Show previous month, September 2025" at bounding box center [242, 182] width 8 height 6
click at [242, 182] on icon "Show previous month, August 2025" at bounding box center [242, 182] width 8 height 6
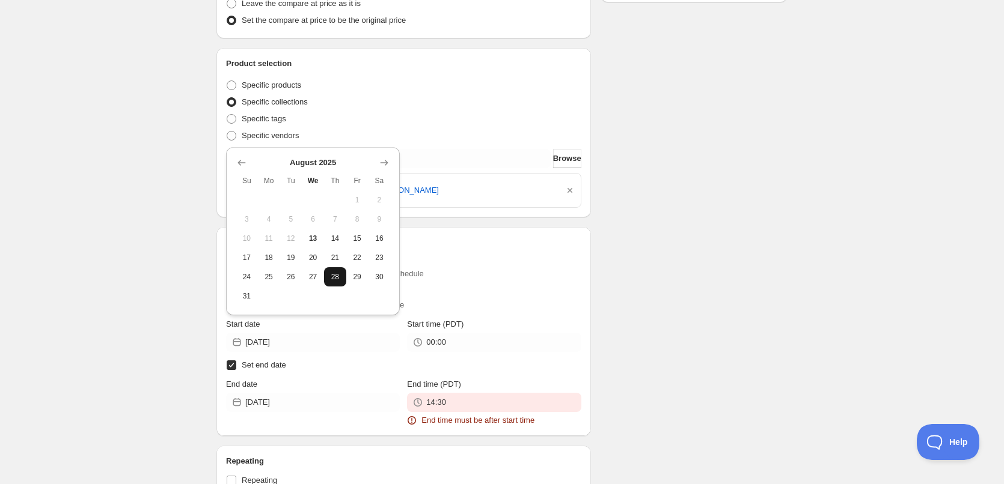
click at [334, 273] on span "28" at bounding box center [335, 277] width 13 height 10
type input "2025-08-28"
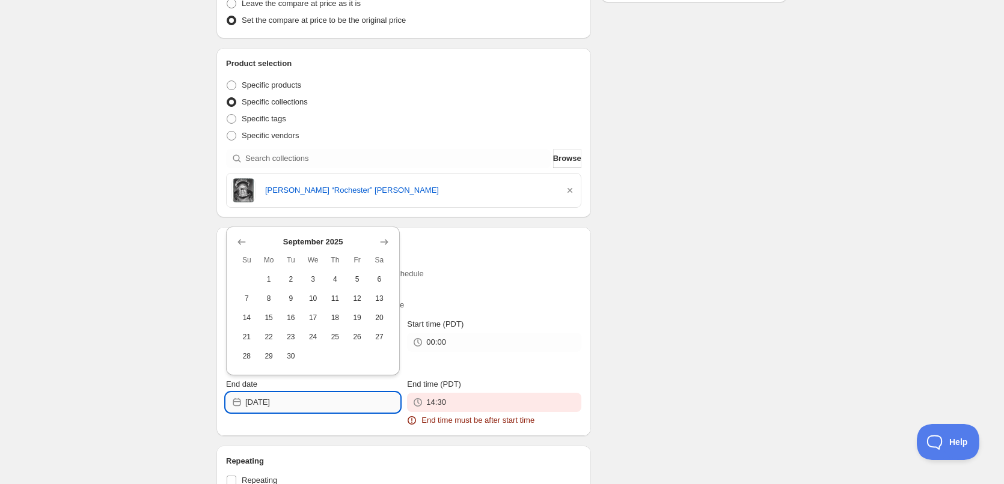
click at [299, 406] on input "2025-08-13" at bounding box center [322, 402] width 154 height 19
click at [334, 334] on span "25" at bounding box center [335, 337] width 13 height 10
type input "2025-09-25"
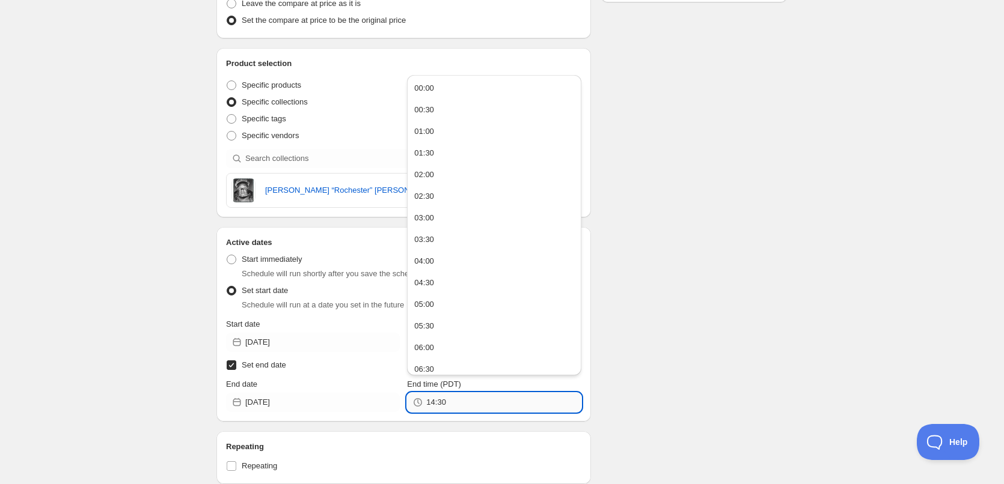
click at [465, 402] on input "14:30" at bounding box center [503, 402] width 154 height 19
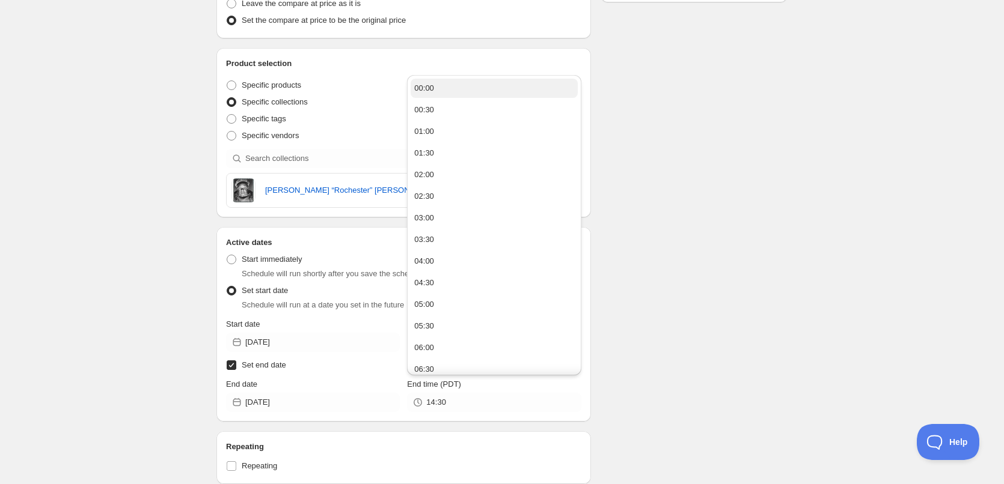
click at [451, 88] on button "00:00" at bounding box center [494, 88] width 166 height 19
type input "00:00"
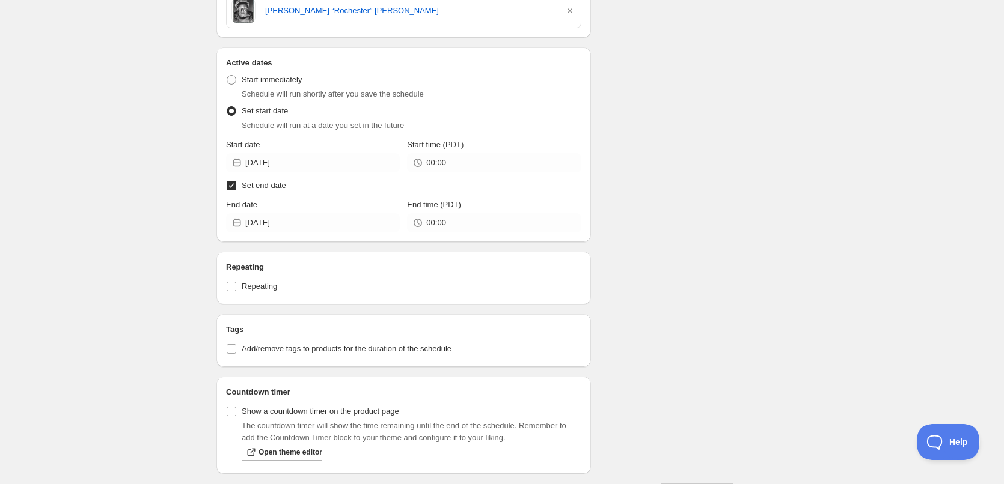
scroll to position [481, 0]
click at [232, 286] on input "Repeating" at bounding box center [232, 286] width 10 height 10
checkbox input "true"
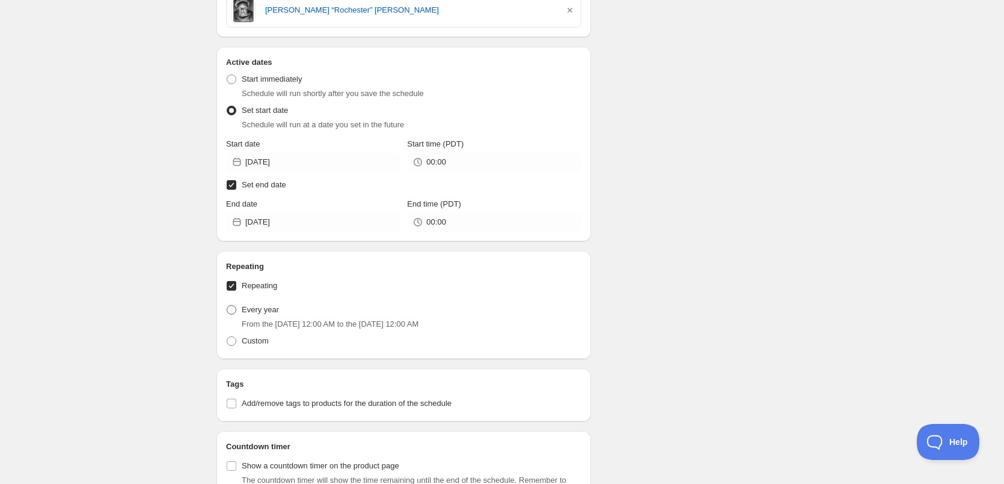
click at [233, 307] on span at bounding box center [232, 310] width 10 height 10
click at [227, 306] on input "Every year" at bounding box center [227, 305] width 1 height 1
radio input "true"
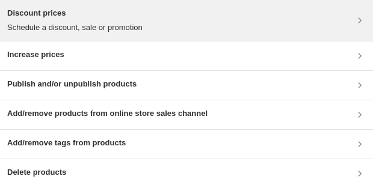
click at [245, 15] on div "Discount prices Schedule a discount, sale or promotion" at bounding box center [186, 20] width 358 height 26
